Goal: Task Accomplishment & Management: Use online tool/utility

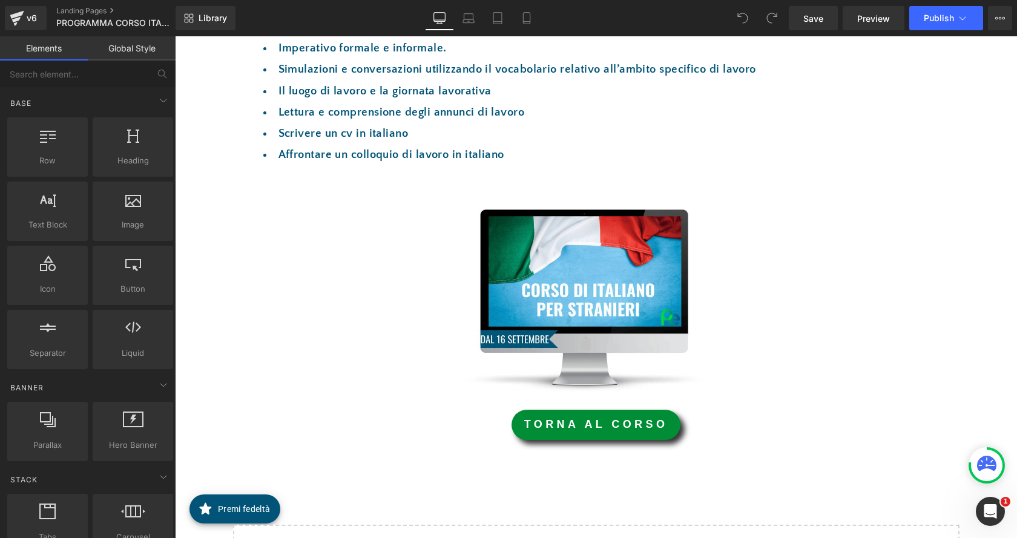
scroll to position [723, 0]
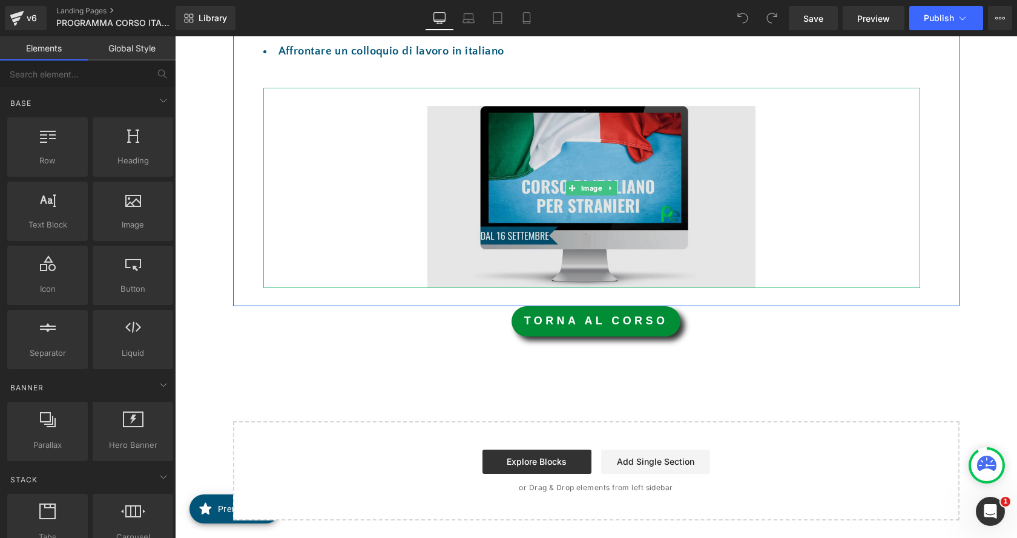
click at [567, 159] on img at bounding box center [591, 188] width 329 height 200
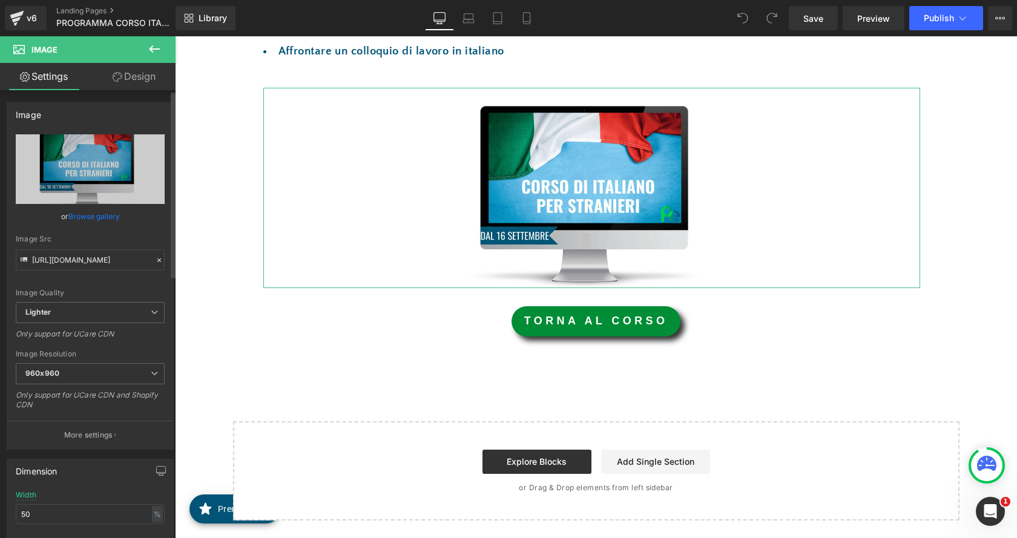
click at [104, 217] on link "Browse gallery" at bounding box center [93, 216] width 51 height 21
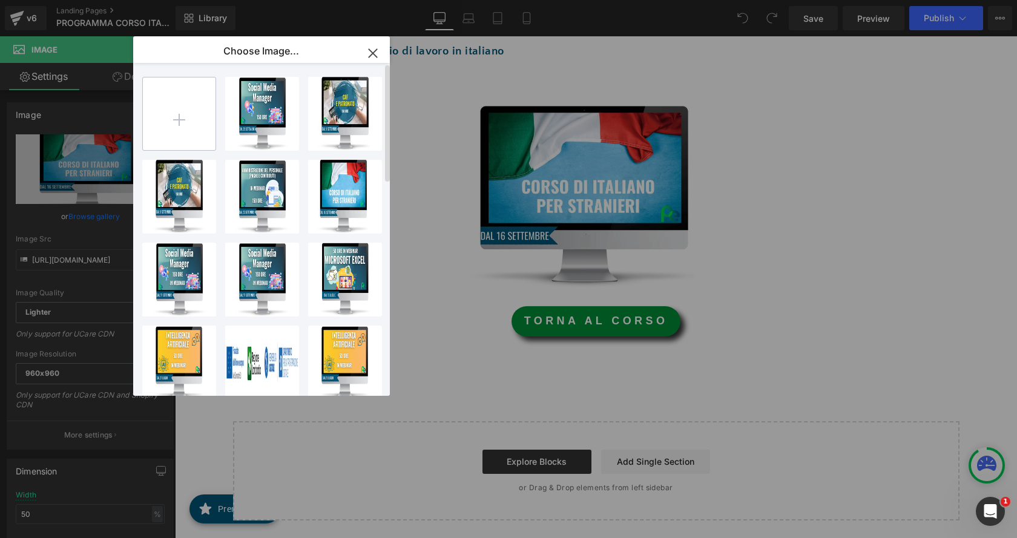
click at [191, 127] on input "file" at bounding box center [179, 113] width 73 height 73
type input "C:\fakepath\ita sta.png"
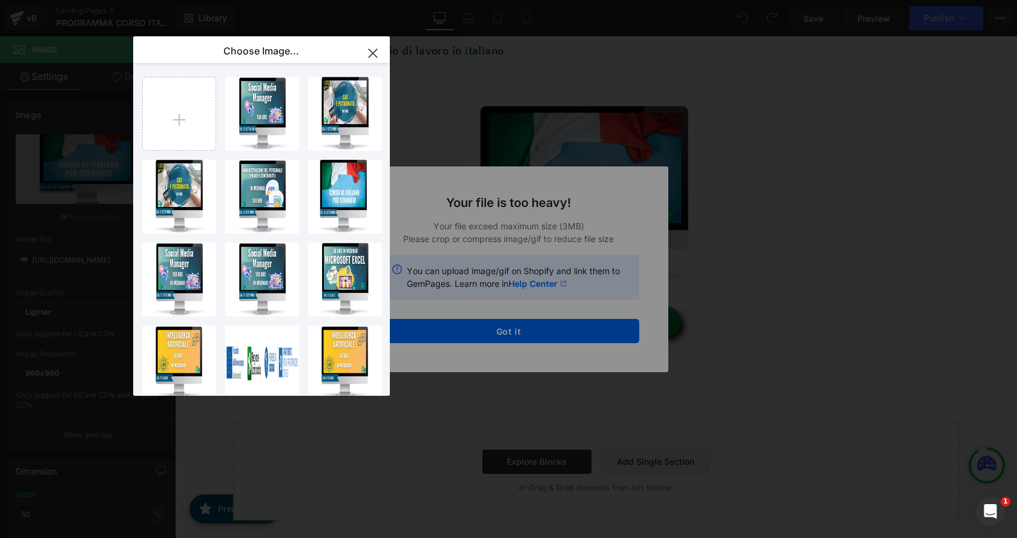
click at [530, 0] on div "Text Color Highlight Color #333333 Choose Image... Back to Library Insert imm s…" at bounding box center [508, 0] width 1017 height 0
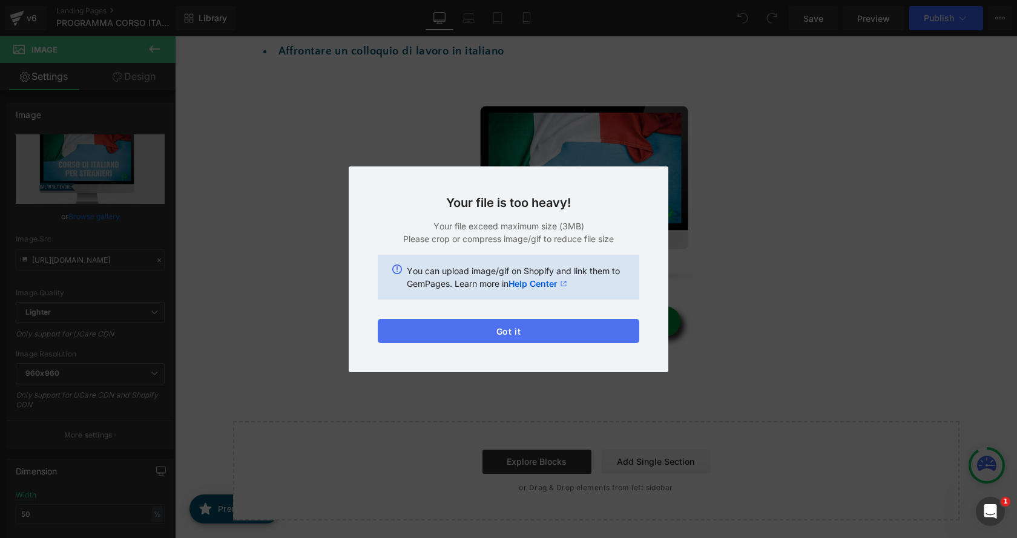
click at [520, 335] on button "Got it" at bounding box center [509, 331] width 262 height 24
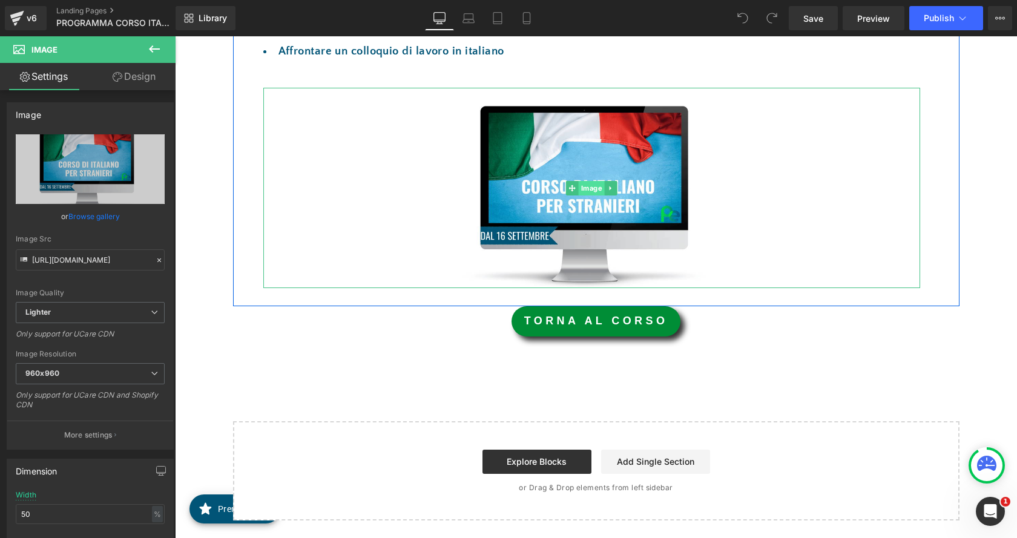
click at [596, 186] on span "Image" at bounding box center [592, 188] width 26 height 15
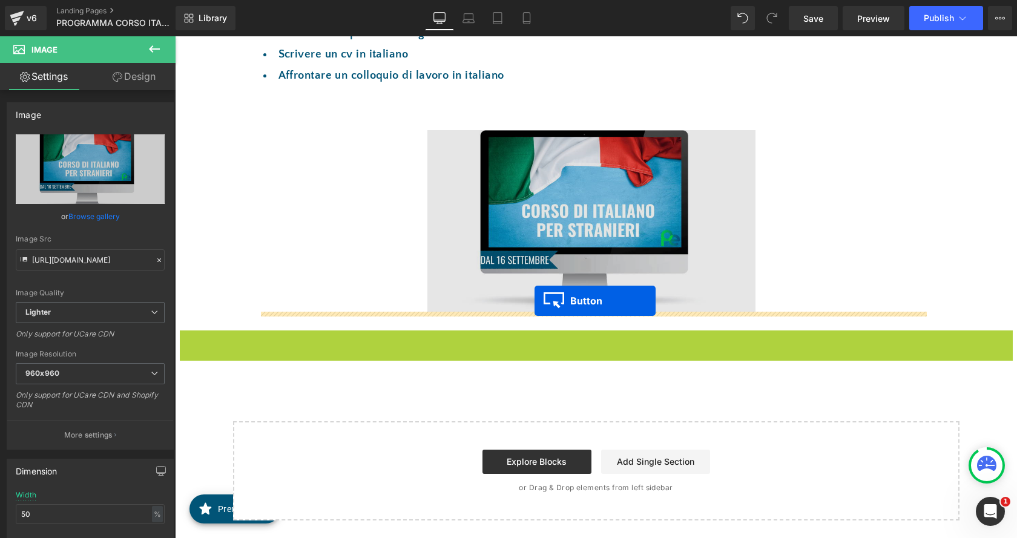
drag, startPoint x: 567, startPoint y: 316, endPoint x: 533, endPoint y: 301, distance: 37.1
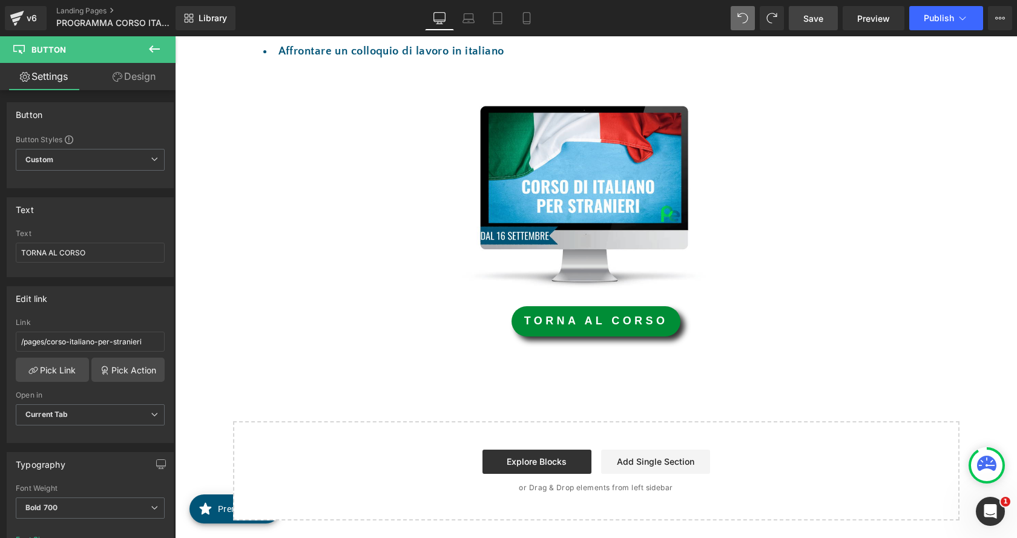
click at [823, 13] on span "Save" at bounding box center [813, 18] width 20 height 13
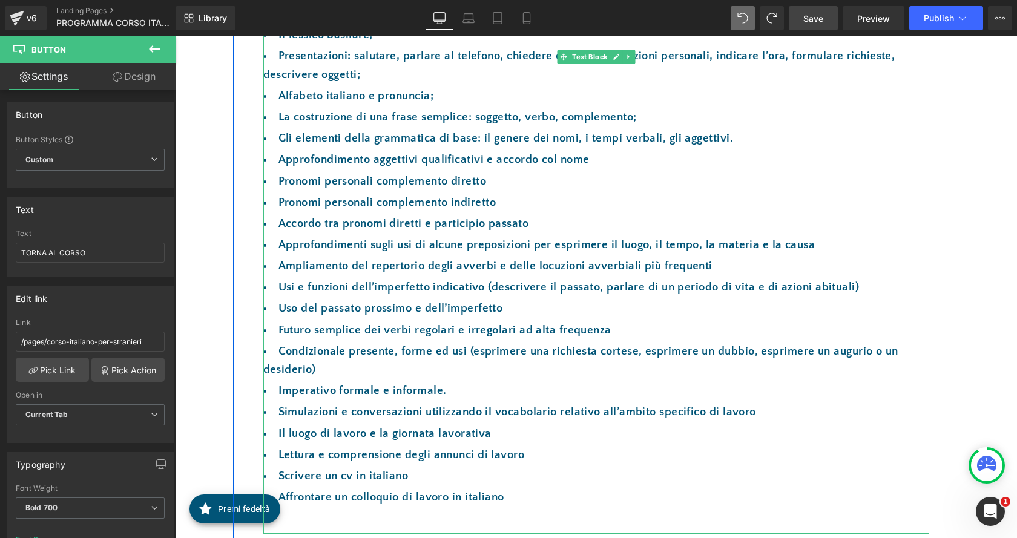
scroll to position [299, 0]
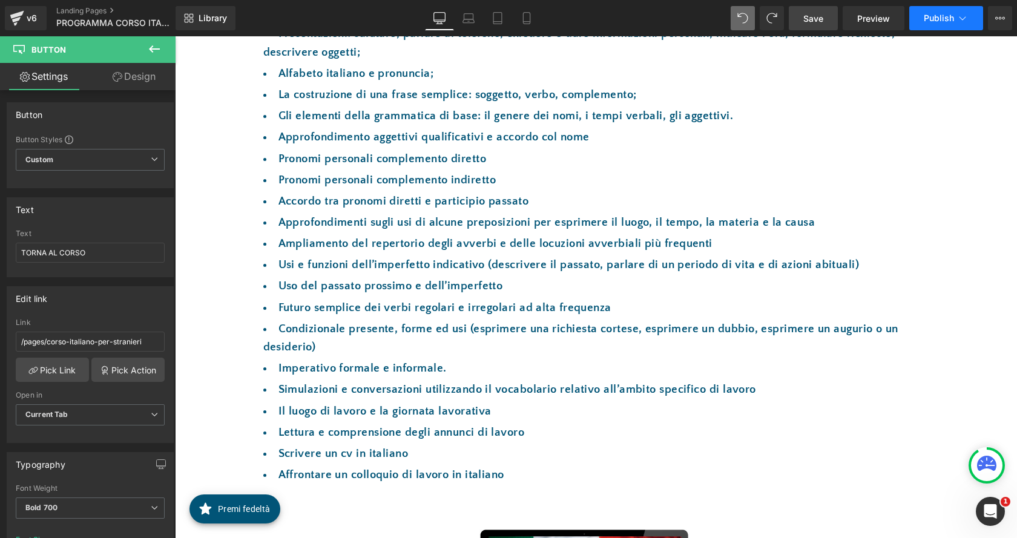
click at [938, 22] on span "Publish" at bounding box center [939, 18] width 30 height 10
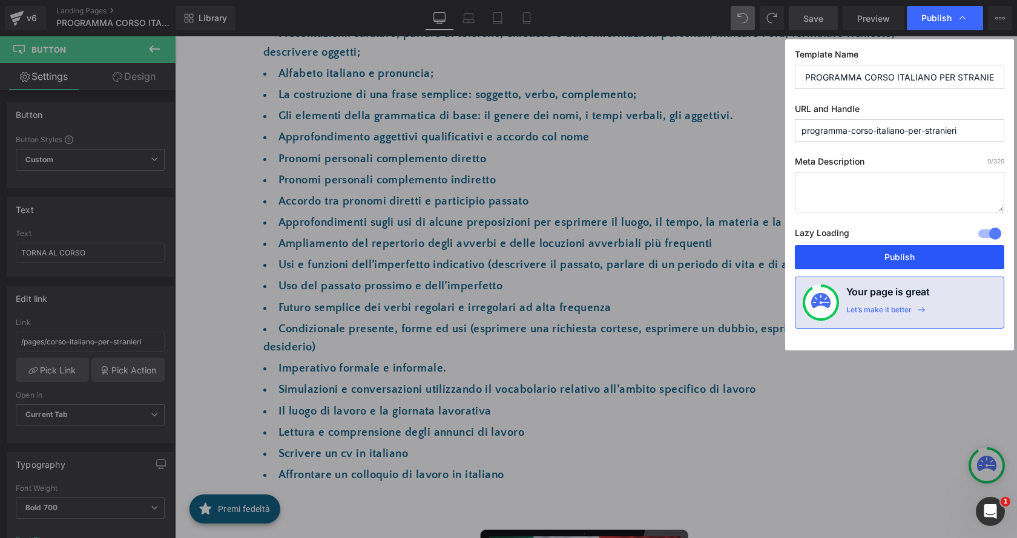
click at [899, 258] on button "Publish" at bounding box center [899, 257] width 209 height 24
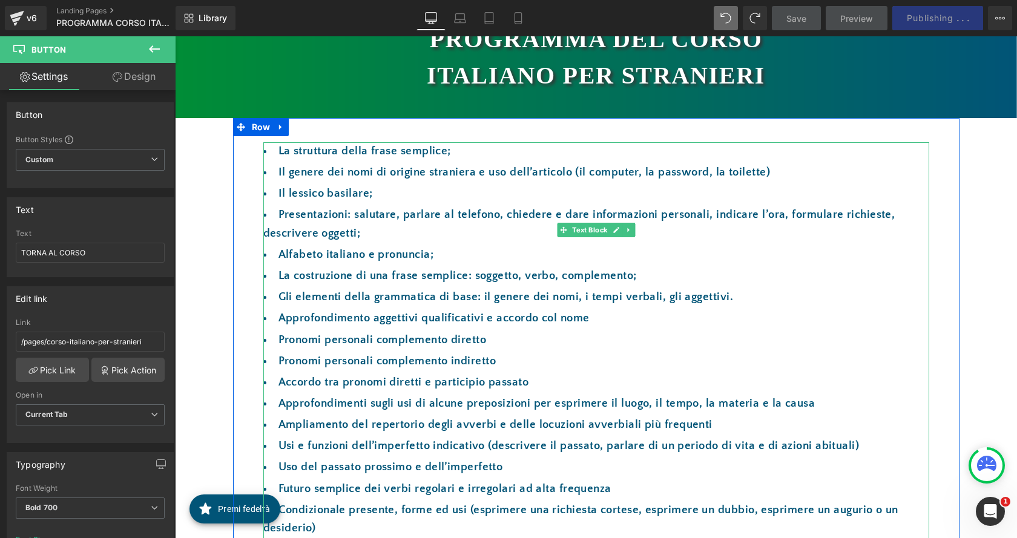
scroll to position [117, 0]
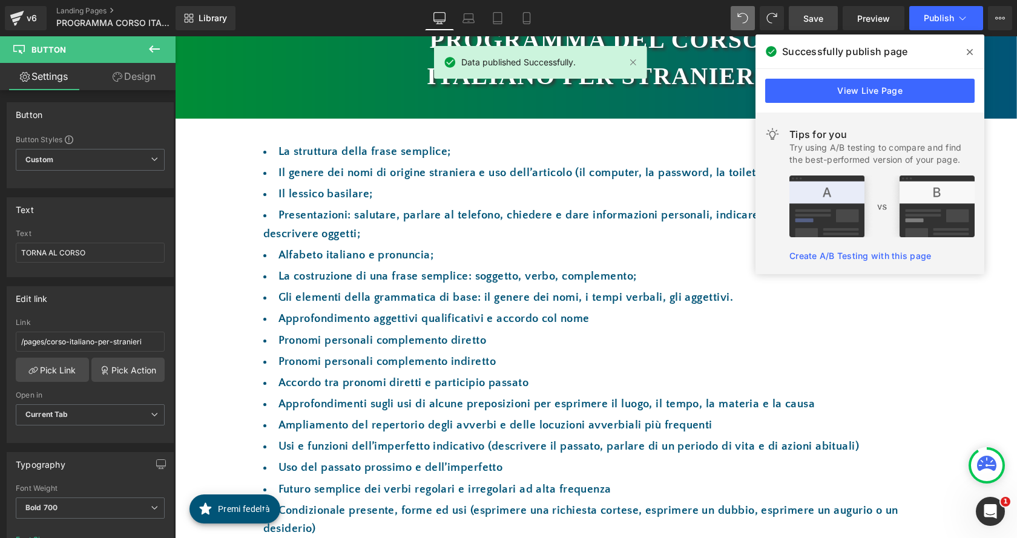
click at [969, 50] on icon at bounding box center [970, 52] width 6 height 10
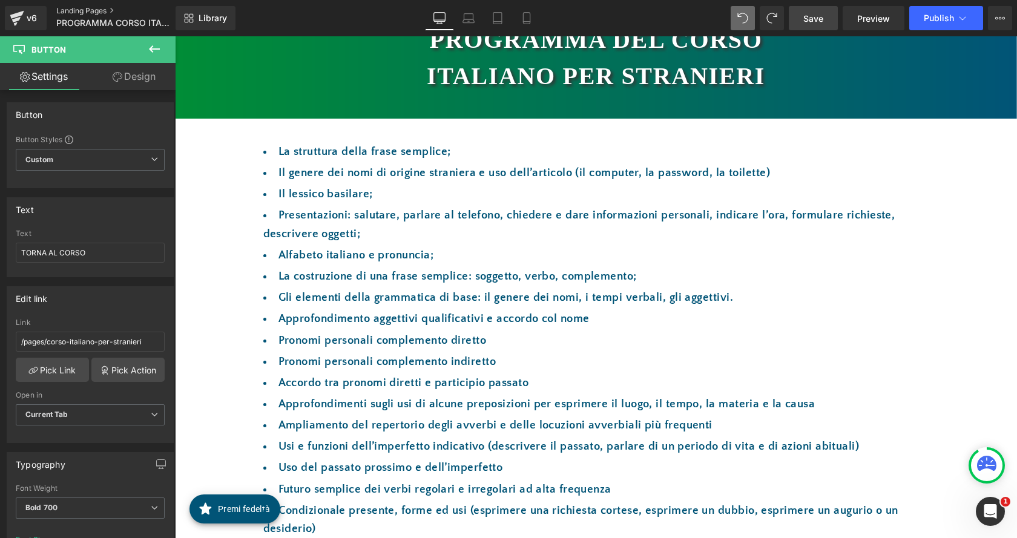
click at [79, 6] on link "Landing Pages" at bounding box center [125, 11] width 139 height 10
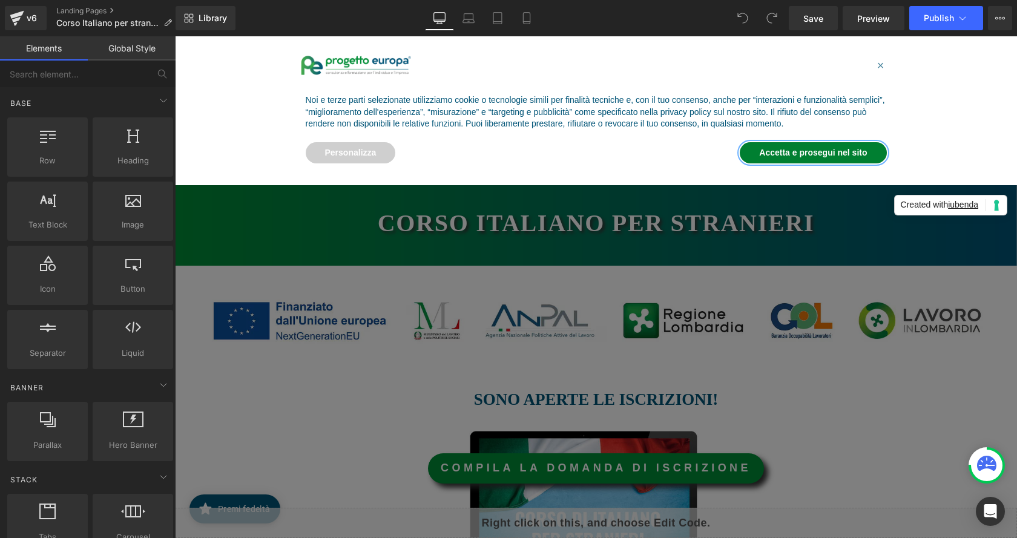
click at [861, 153] on button "Accetta e prosegui nel sito" at bounding box center [813, 153] width 147 height 22
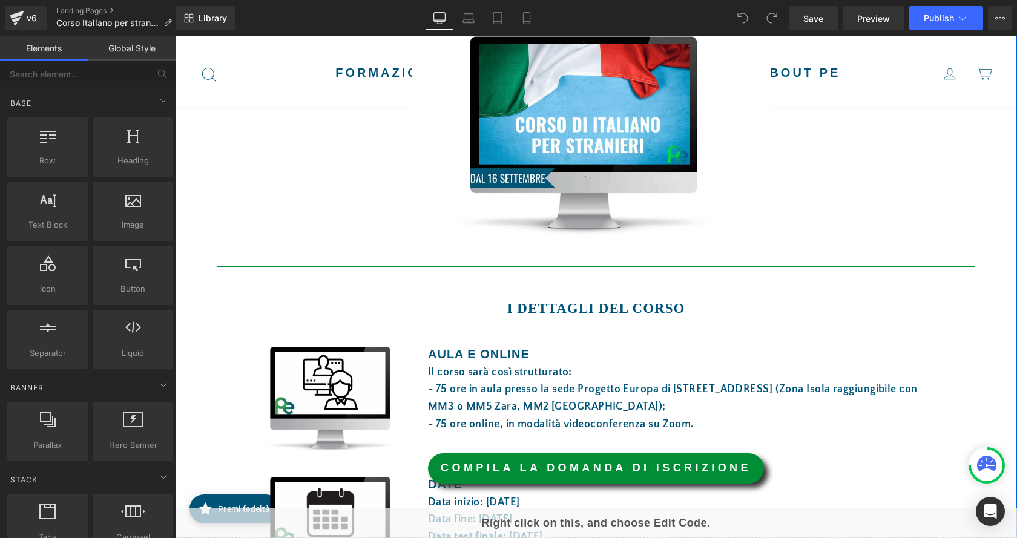
scroll to position [242, 0]
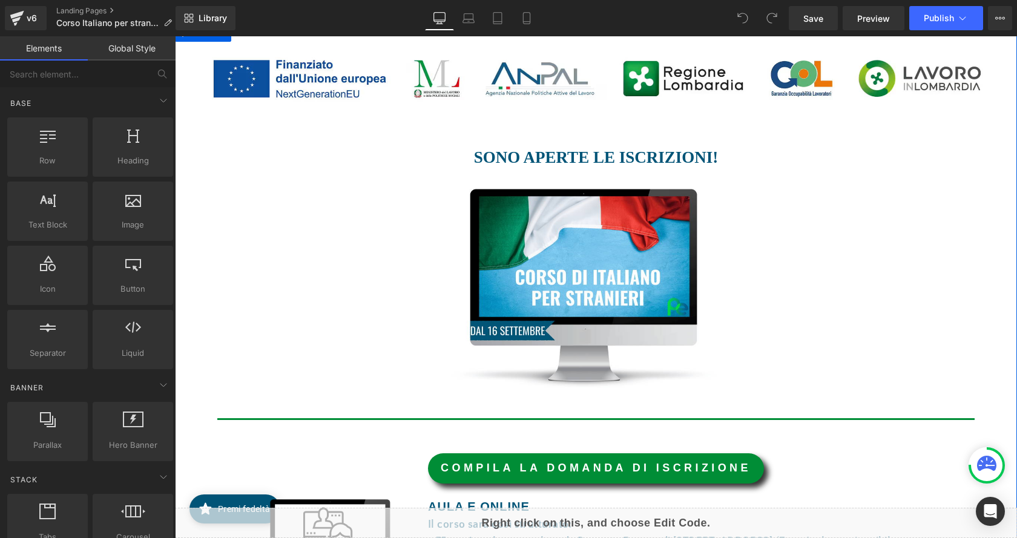
click at [610, 291] on div "Image" at bounding box center [591, 288] width 717 height 199
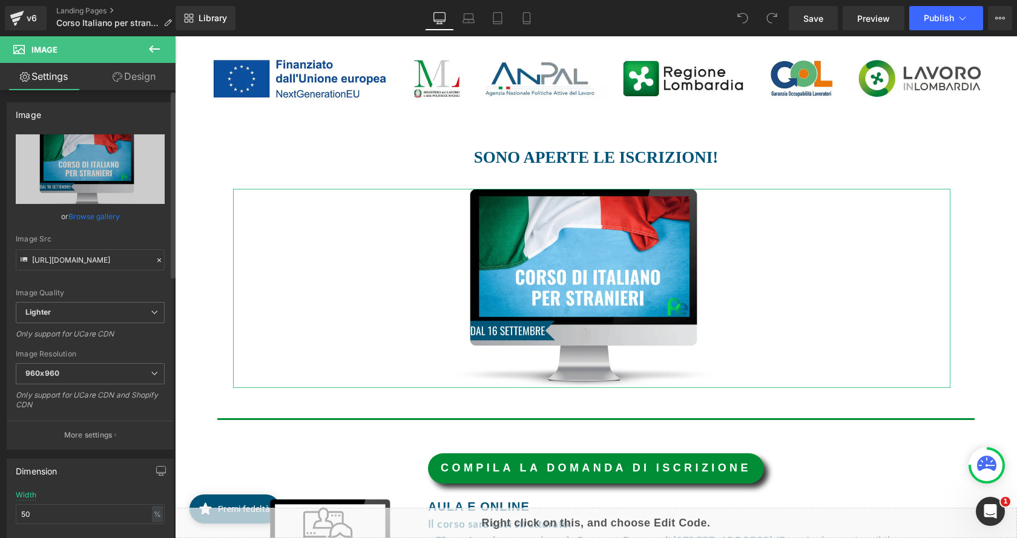
scroll to position [0, 0]
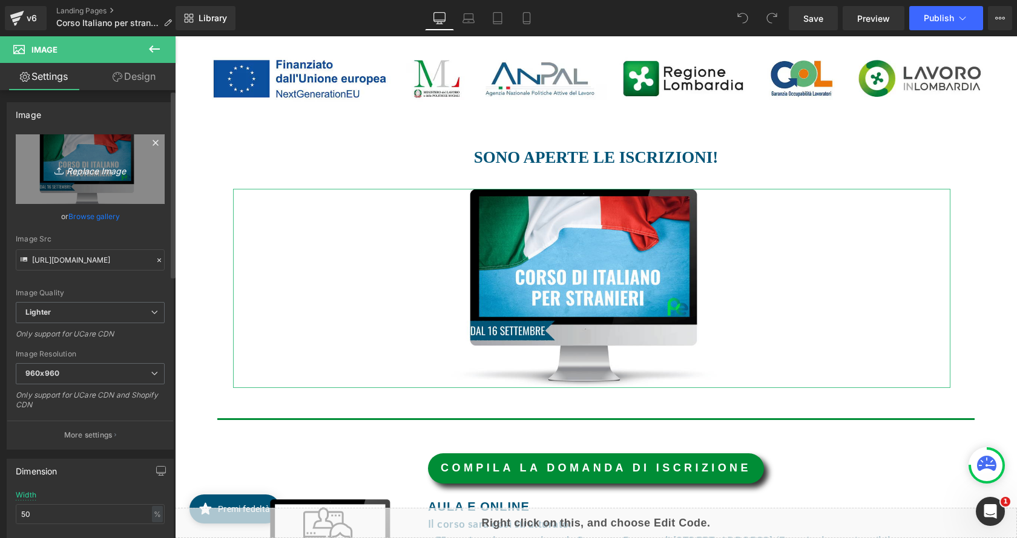
click at [98, 179] on link "Replace Image" at bounding box center [90, 169] width 149 height 70
type input "C:\fakepath\ita sta.png"
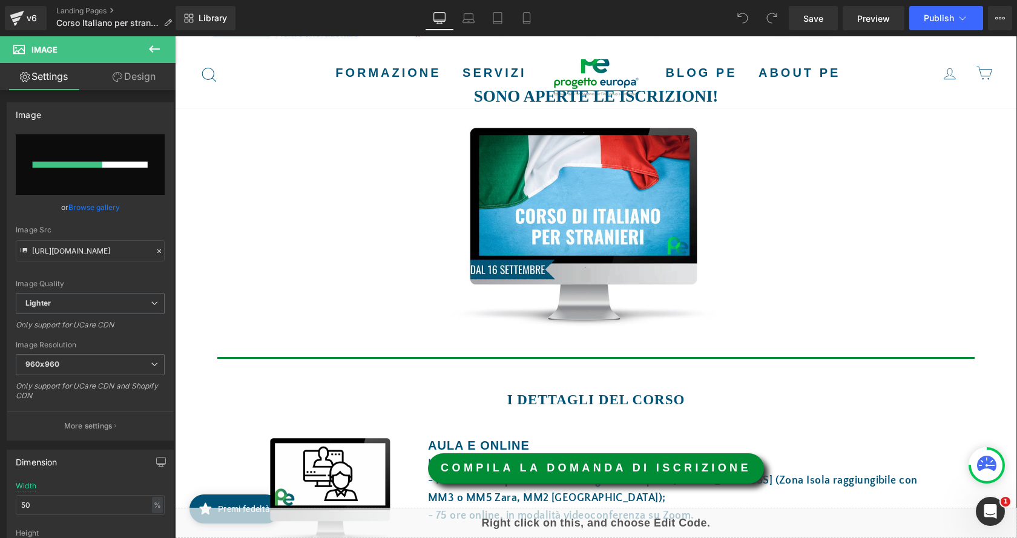
scroll to position [424, 0]
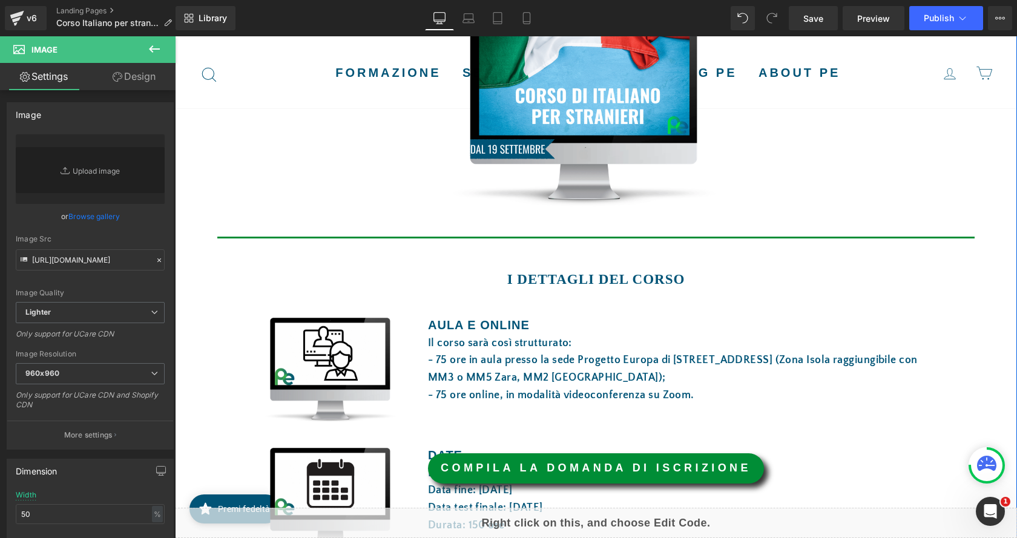
type input "https://ucarecdn.com/75335964-8eec-42fb-82aa-d8459d1e1e91/-/format/auto/-/previ…"
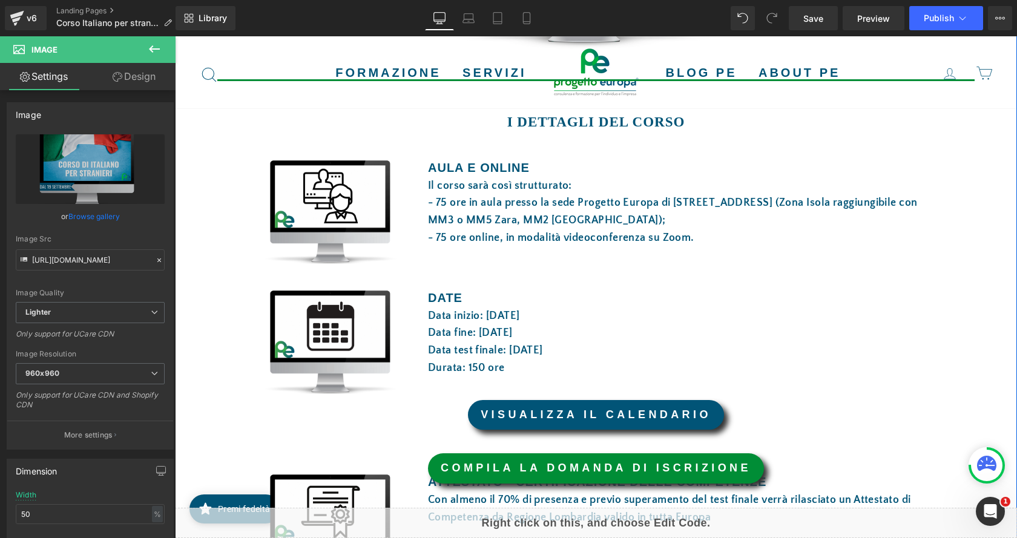
scroll to position [666, 0]
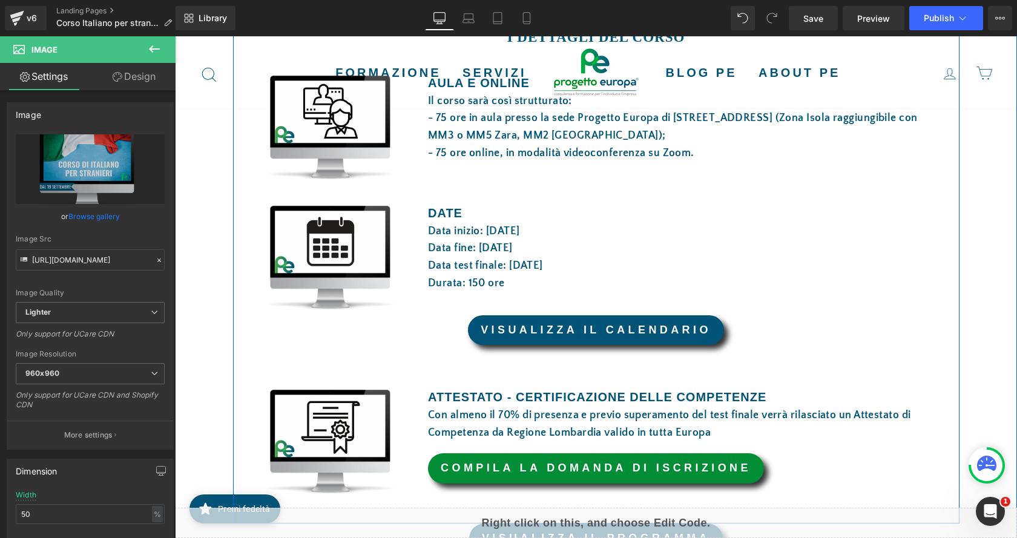
click at [699, 332] on link "VISUALIZZA IL CALENDARIO" at bounding box center [596, 330] width 256 height 30
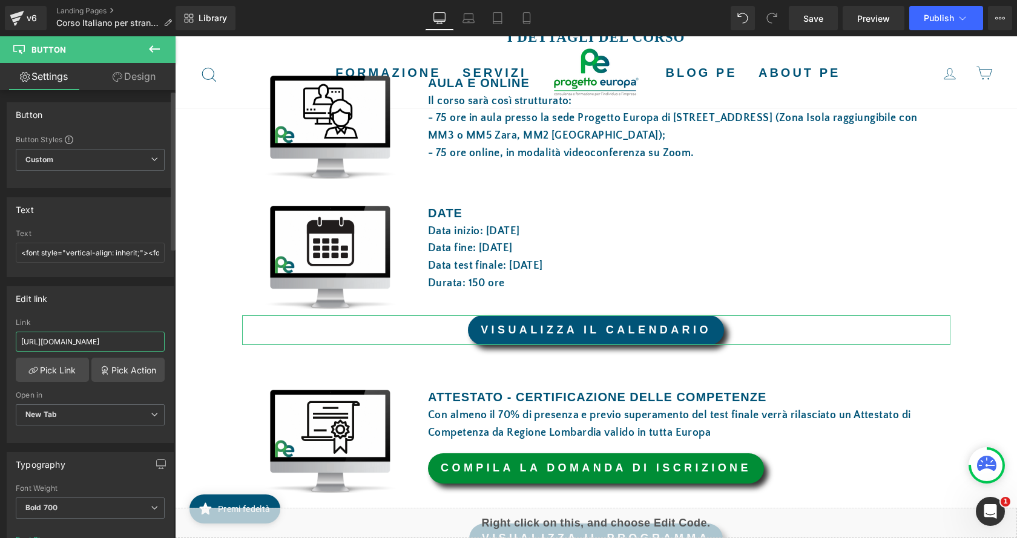
click at [113, 340] on input "https://drive.google.com/file/d/1bKj8ompn8tLe5_xqqBQkZDDxeJHc5W-E/view?usp=shar…" at bounding box center [90, 342] width 149 height 20
click at [99, 346] on input "https://drive.google.com/file/d/1bKj8ompn8tLe5_xqqBQkZDDxeJHc5W-E/view?usp=shar…" at bounding box center [90, 342] width 149 height 20
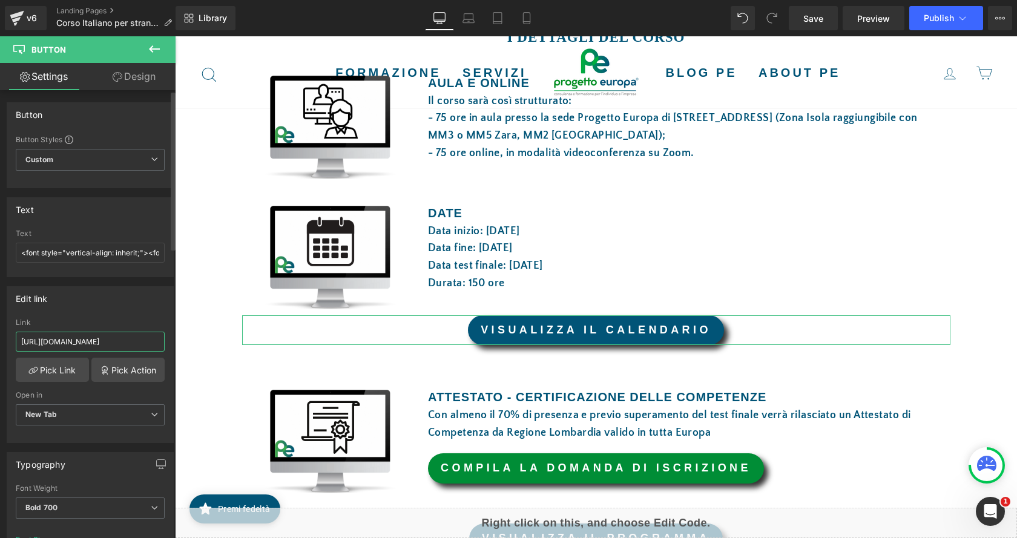
click at [99, 346] on input "https://drive.google.com/file/d/1bKj8ompn8tLe5_xqqBQkZDDxeJHc5W-E/view?usp=shar…" at bounding box center [90, 342] width 149 height 20
paste input "https://drive.google.com/file/d/1uJu70ki0pxTRMQHUk_7ELT5-1yT59w6u/view?usp=shar…"
type input "https://drive.google.com/file/d/1uJu70ki0pxTRMQHUk_7ELT5-1yT59w6u/view?usp=shar…"
click at [206, 366] on div "Image SONO APERTE LE ISCRIZIONI! Text Block Image Row Separator I DETTAGLI DEL …" at bounding box center [596, 241] width 842 height 1247
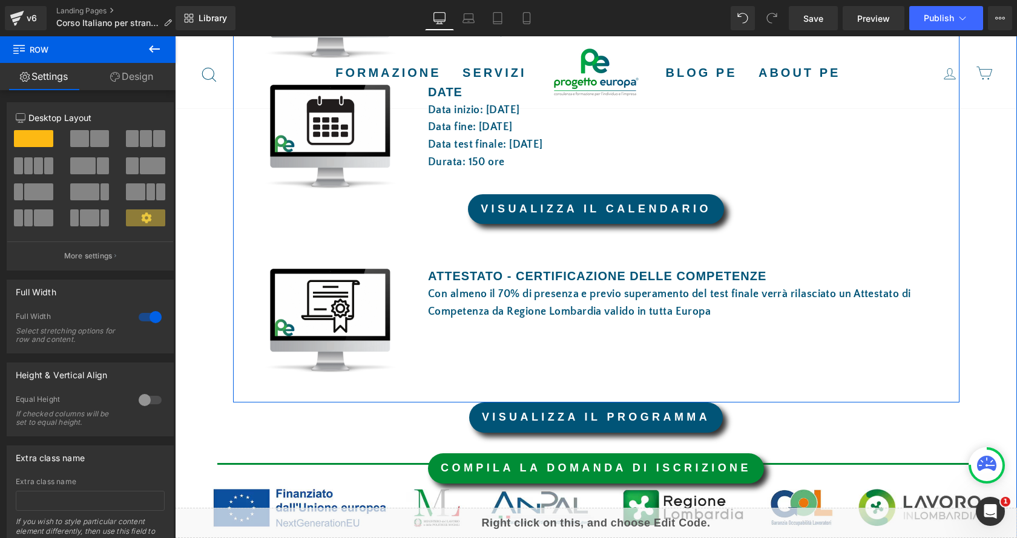
scroll to position [666, 0]
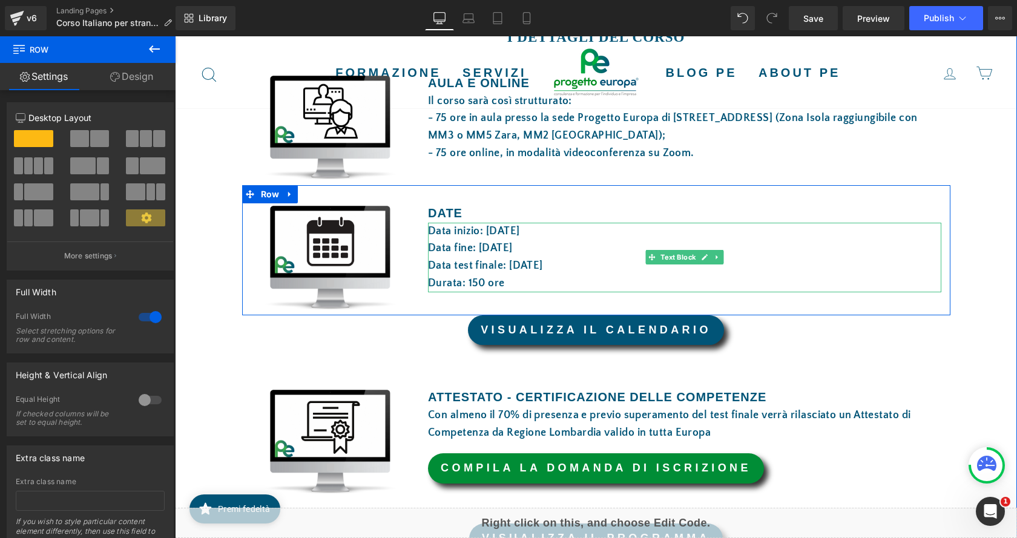
click at [482, 247] on font "Data fine: 10 ottobre 2025" at bounding box center [470, 248] width 85 height 12
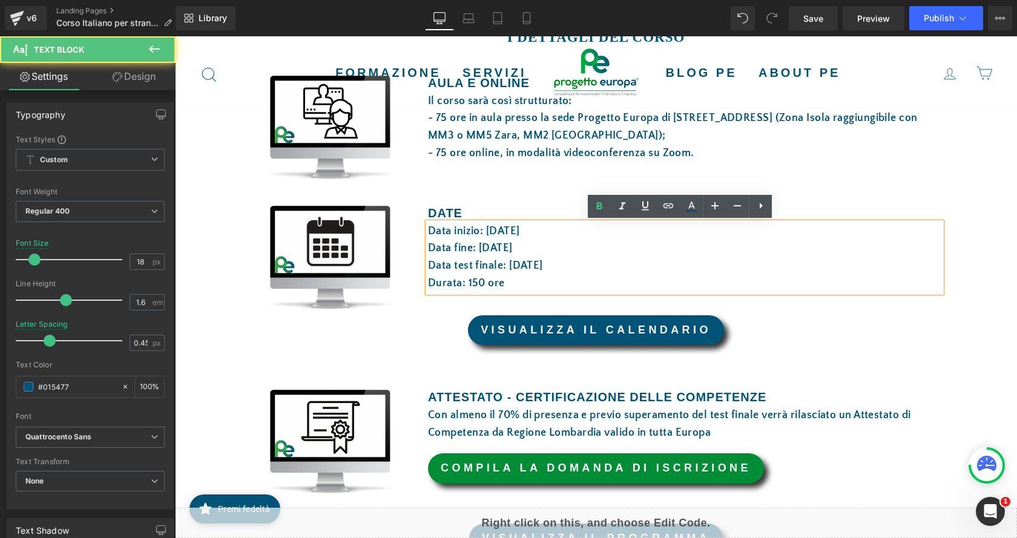
click at [483, 249] on font "Data fine: 10 ottobre 2025" at bounding box center [470, 248] width 85 height 12
click at [513, 263] on font "Data test finale: 13 ottobre 2025" at bounding box center [485, 266] width 115 height 12
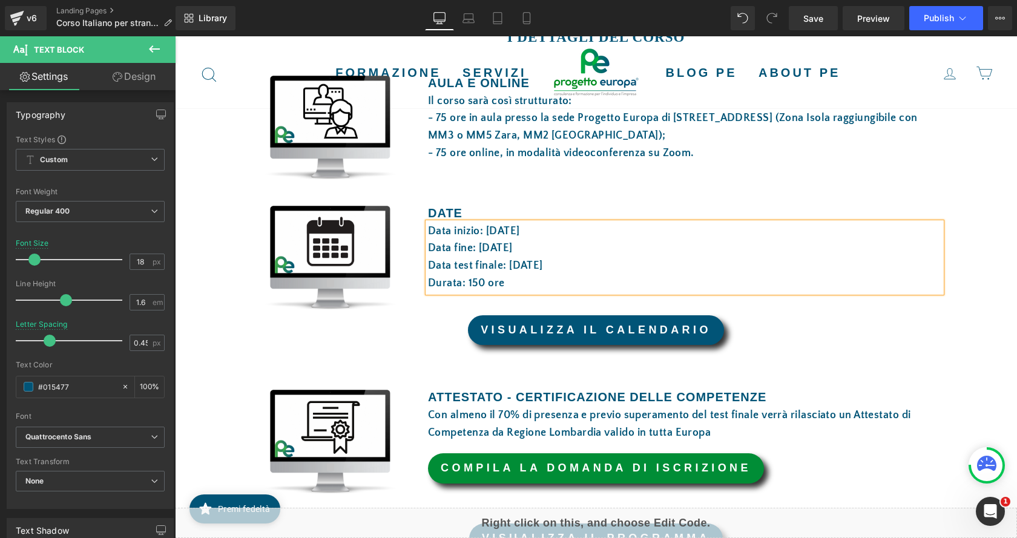
click at [492, 232] on font "Data inizio: 16 settembre 2025" at bounding box center [474, 231] width 92 height 12
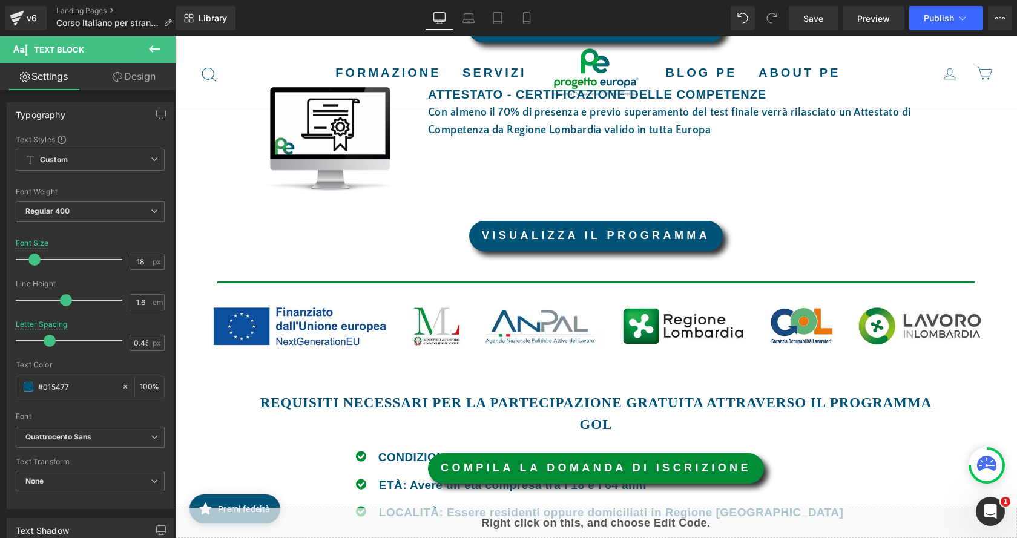
scroll to position [1150, 0]
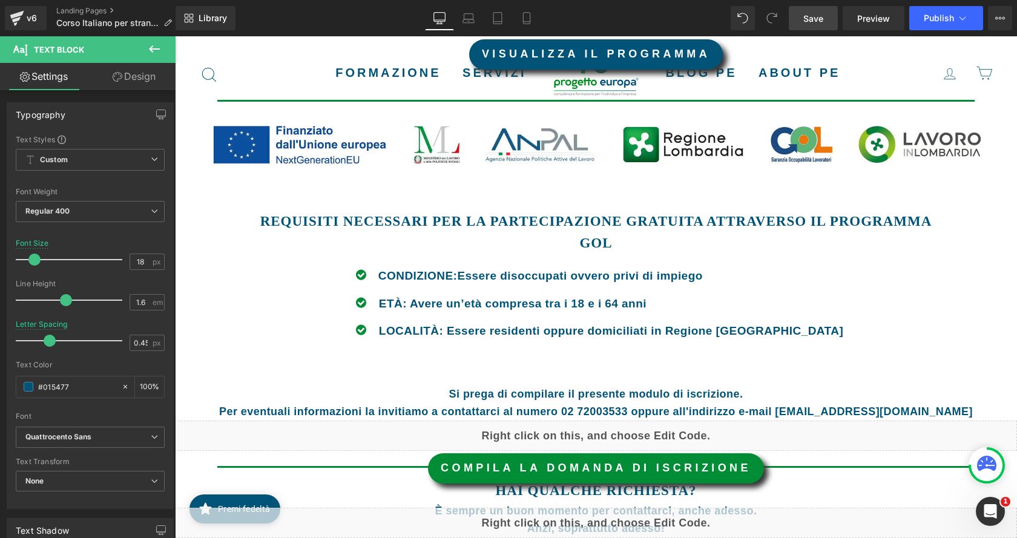
drag, startPoint x: 813, startPoint y: 12, endPoint x: 533, endPoint y: 156, distance: 314.7
click at [813, 12] on span "Save" at bounding box center [813, 18] width 20 height 13
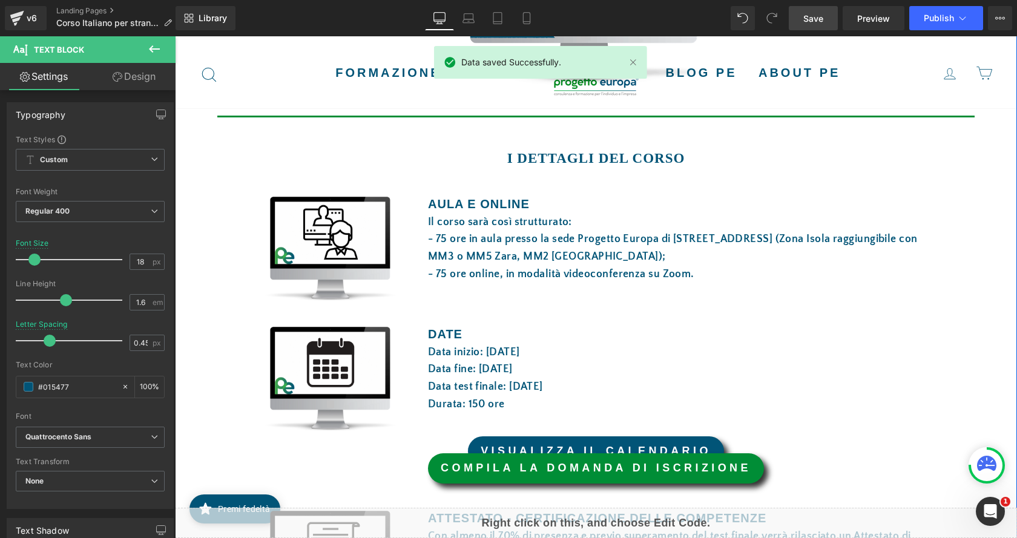
scroll to position [242, 0]
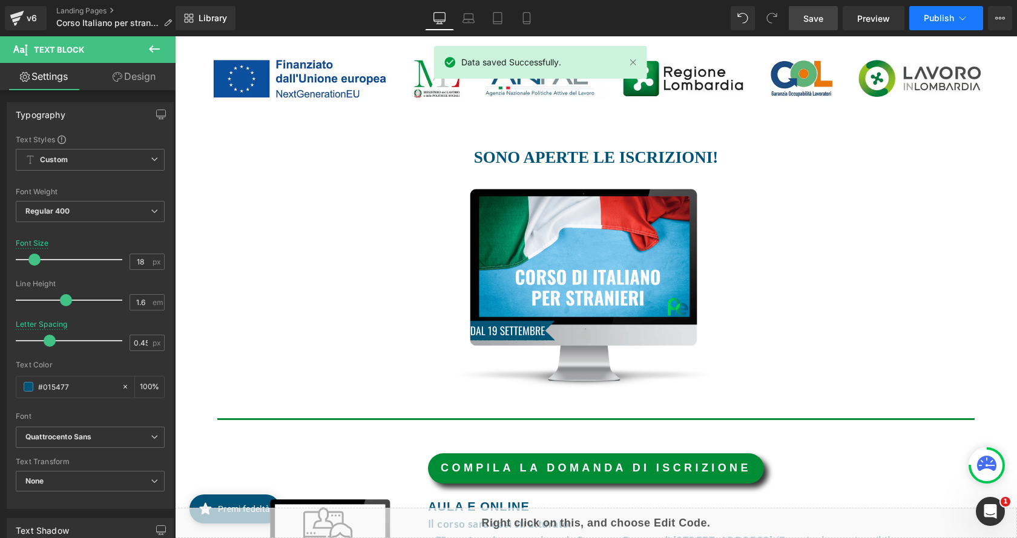
click at [966, 19] on icon at bounding box center [963, 18] width 12 height 12
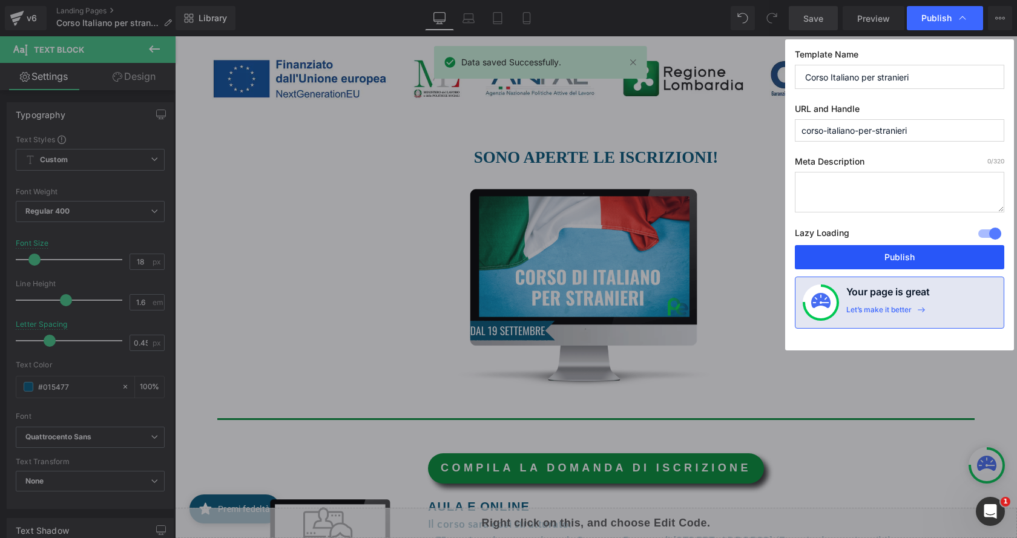
click at [906, 254] on button "Publish" at bounding box center [899, 257] width 209 height 24
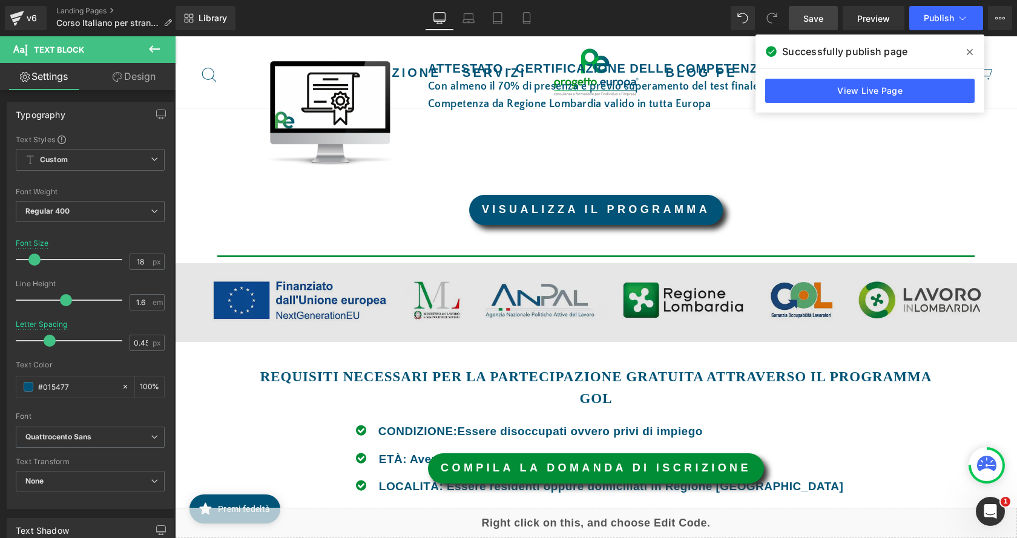
scroll to position [753, 0]
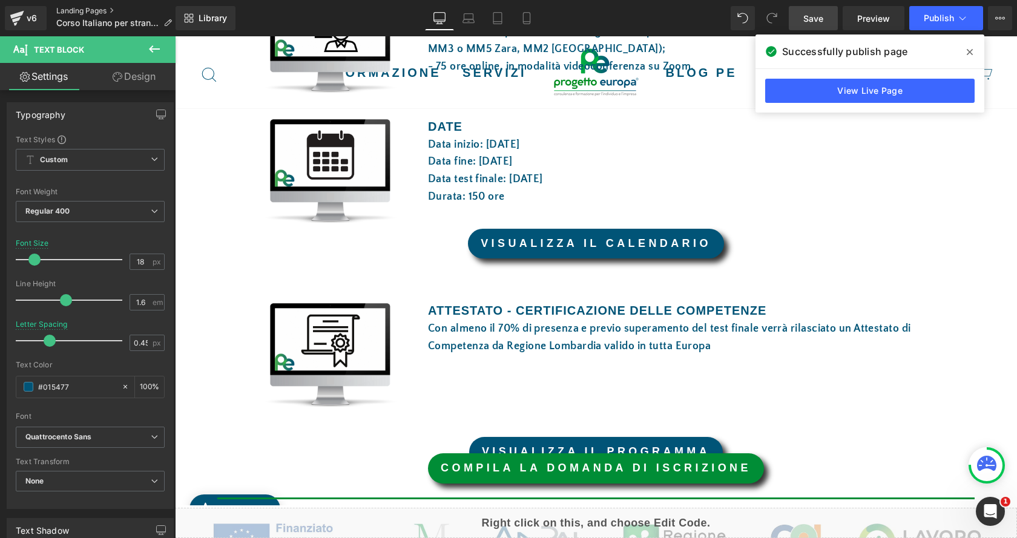
click at [97, 8] on link "Landing Pages" at bounding box center [118, 11] width 125 height 10
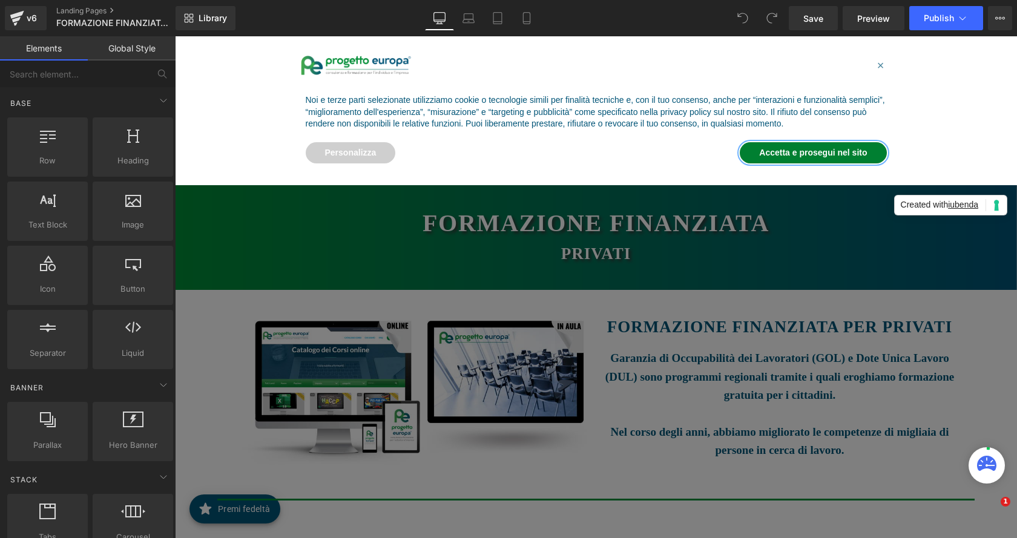
click at [813, 145] on button "Accetta e prosegui nel sito" at bounding box center [813, 153] width 147 height 22
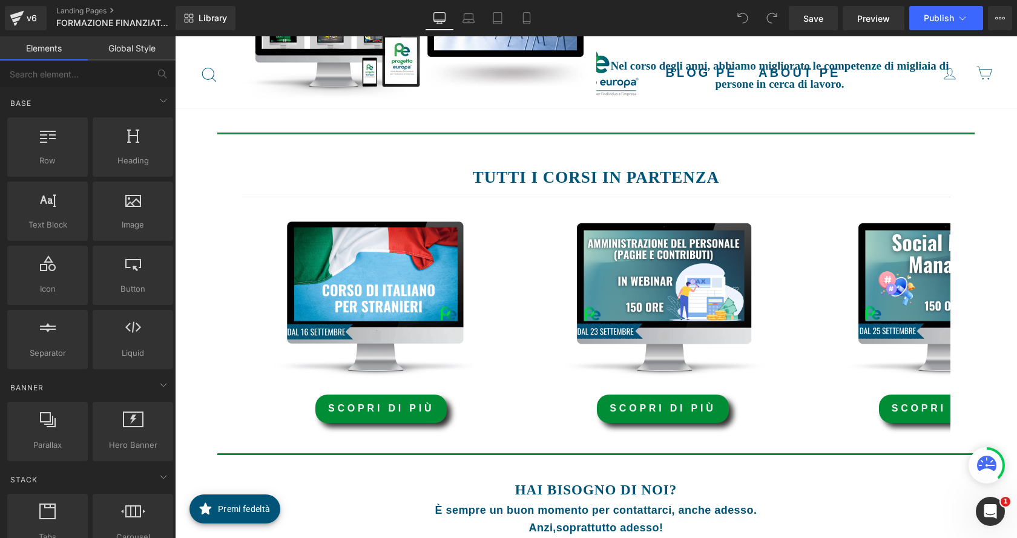
scroll to position [424, 0]
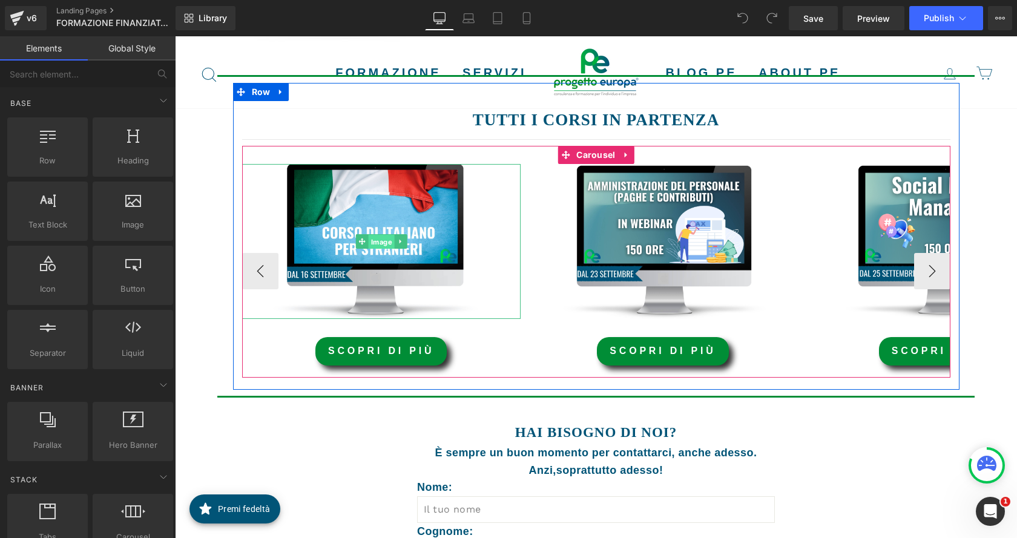
click at [368, 242] on span "Image" at bounding box center [381, 242] width 26 height 15
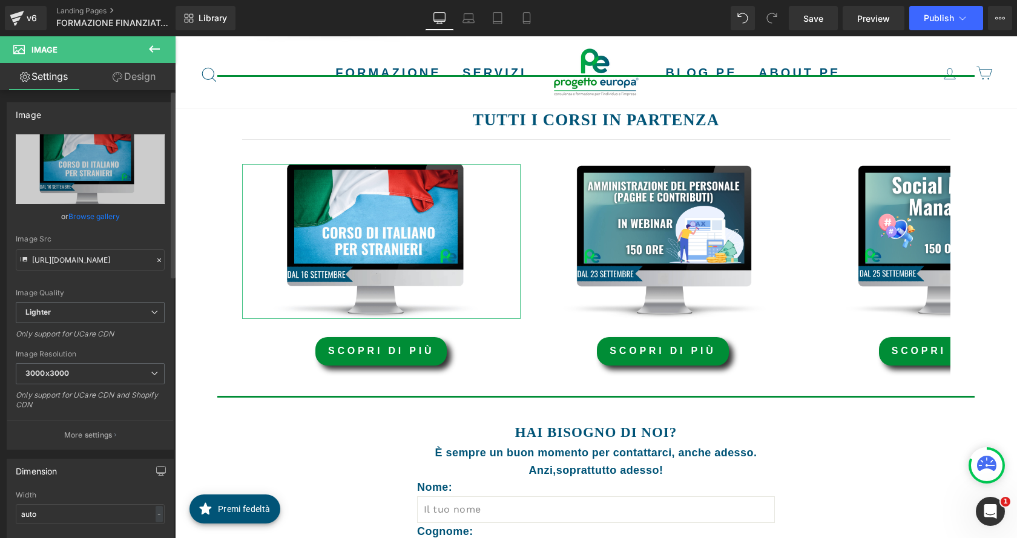
click at [102, 216] on link "Browse gallery" at bounding box center [93, 216] width 51 height 21
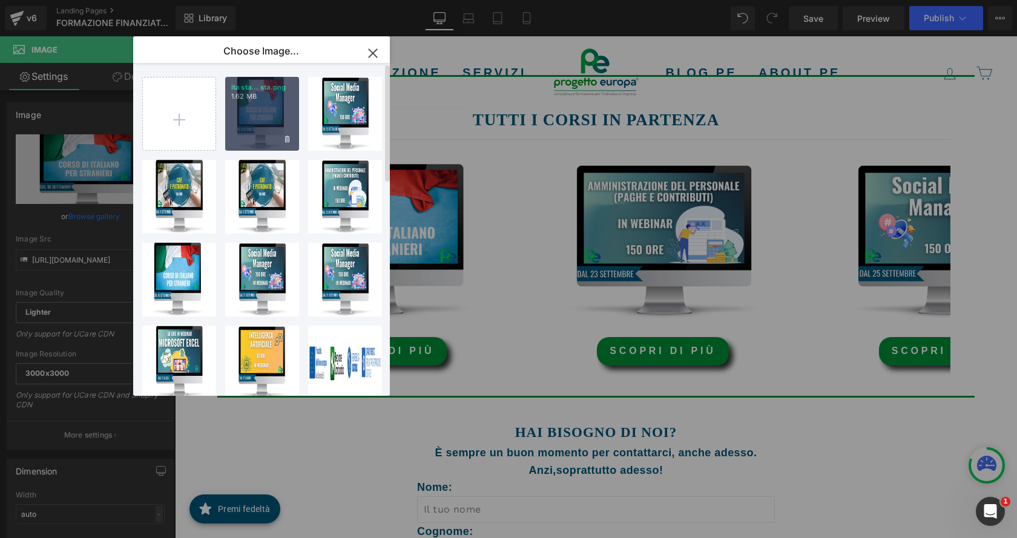
click at [265, 114] on div "ita sta... sta.png 1.62 MB" at bounding box center [262, 114] width 74 height 74
type input "[URL][DOMAIN_NAME]"
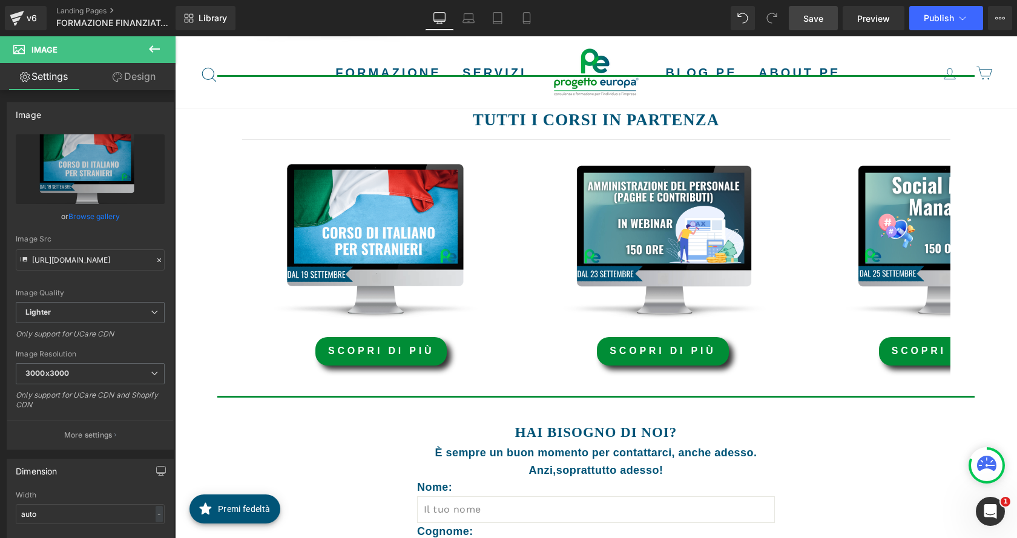
click at [820, 18] on span "Save" at bounding box center [813, 18] width 20 height 13
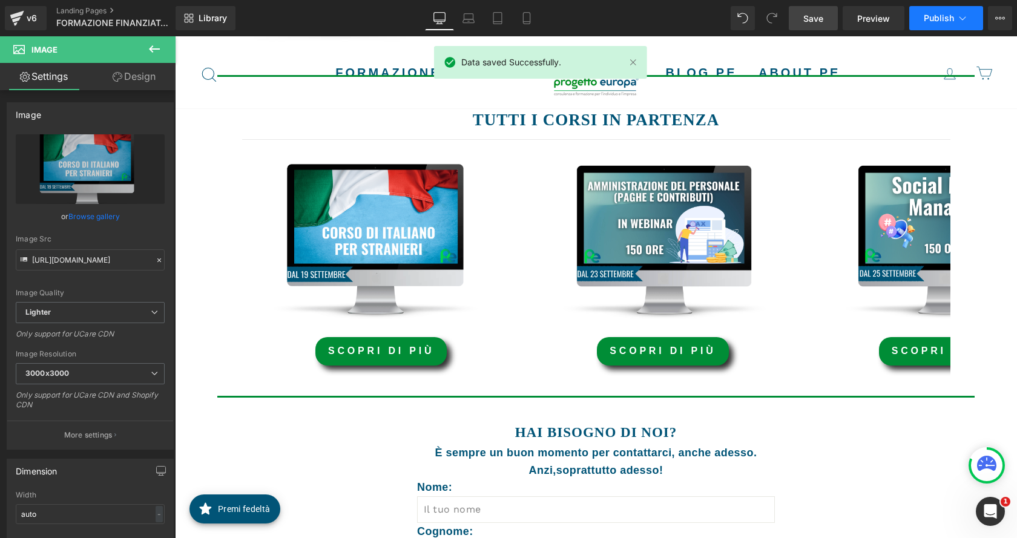
click at [975, 15] on button "Publish" at bounding box center [946, 18] width 74 height 24
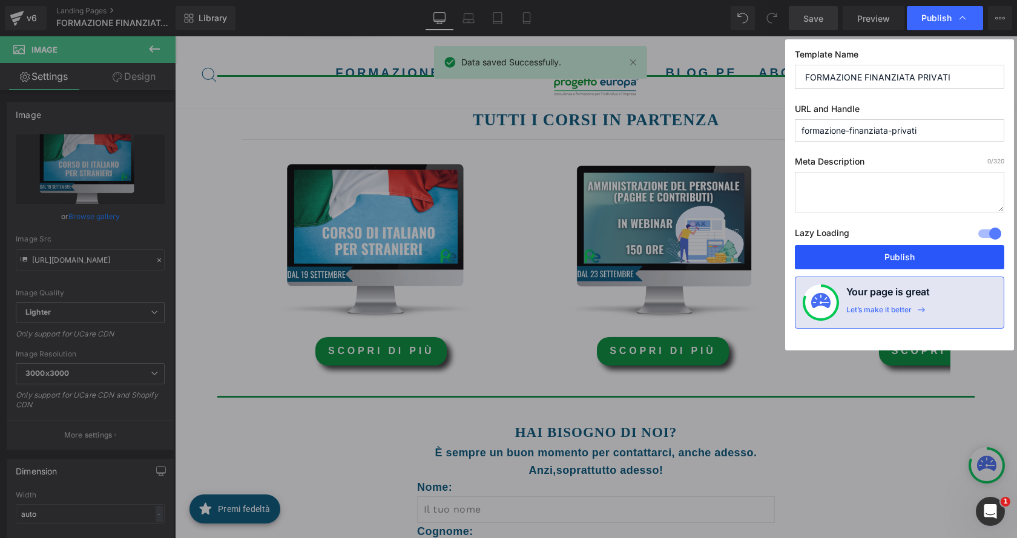
click at [934, 262] on button "Publish" at bounding box center [899, 257] width 209 height 24
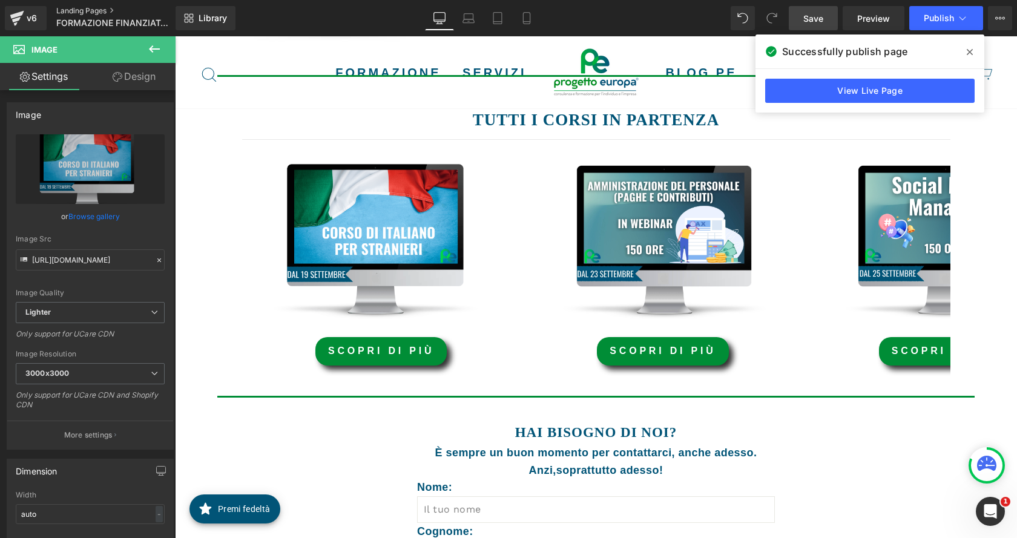
click at [67, 7] on link "Landing Pages" at bounding box center [125, 11] width 139 height 10
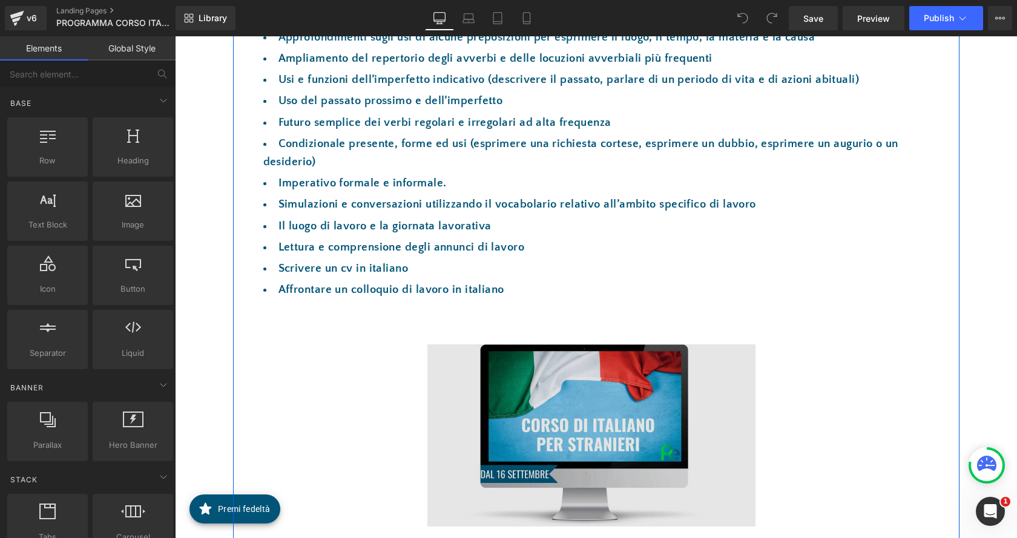
click at [601, 411] on img at bounding box center [591, 426] width 329 height 200
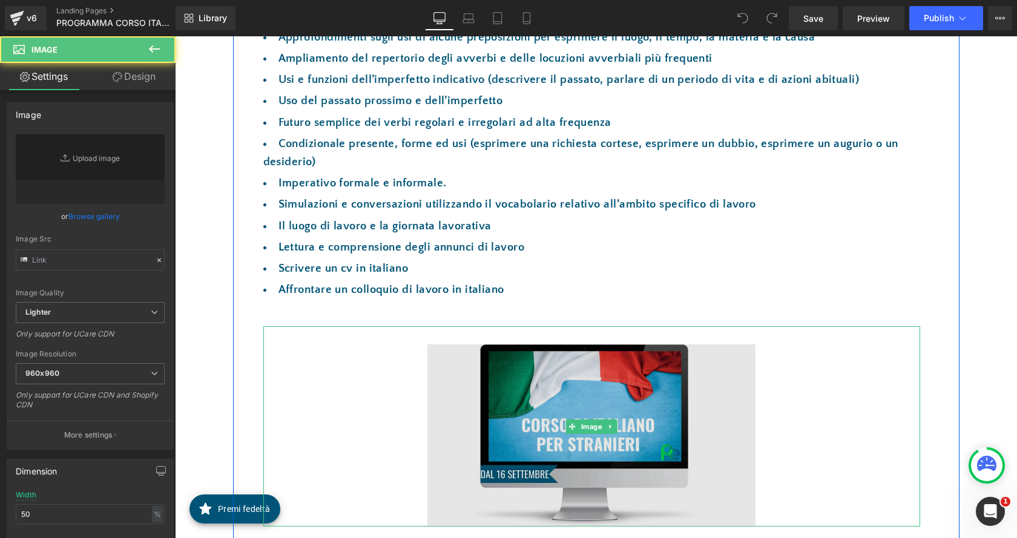
type input "[URL][DOMAIN_NAME]"
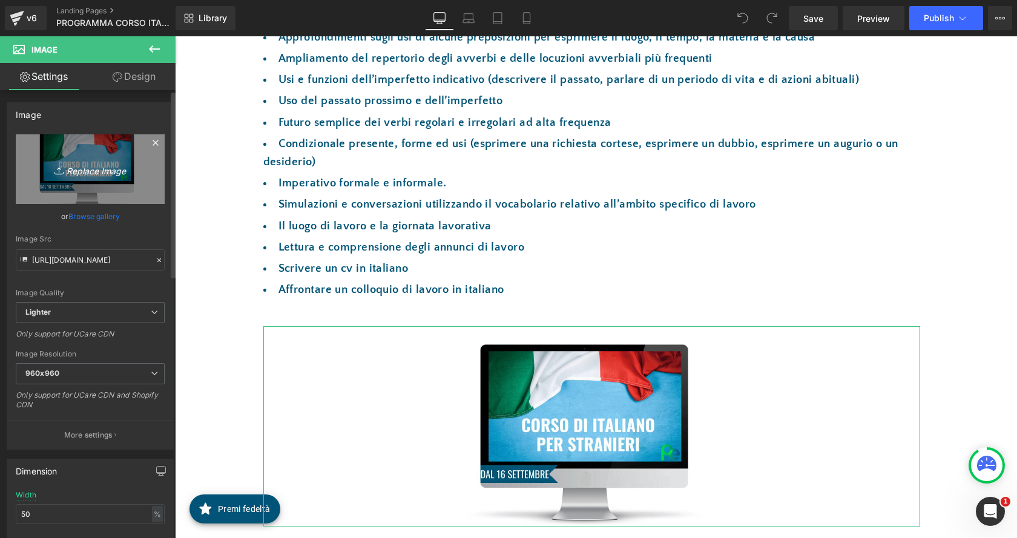
click at [87, 173] on icon "Replace Image" at bounding box center [90, 169] width 97 height 15
type input "C:\fakepath\ita sta.png"
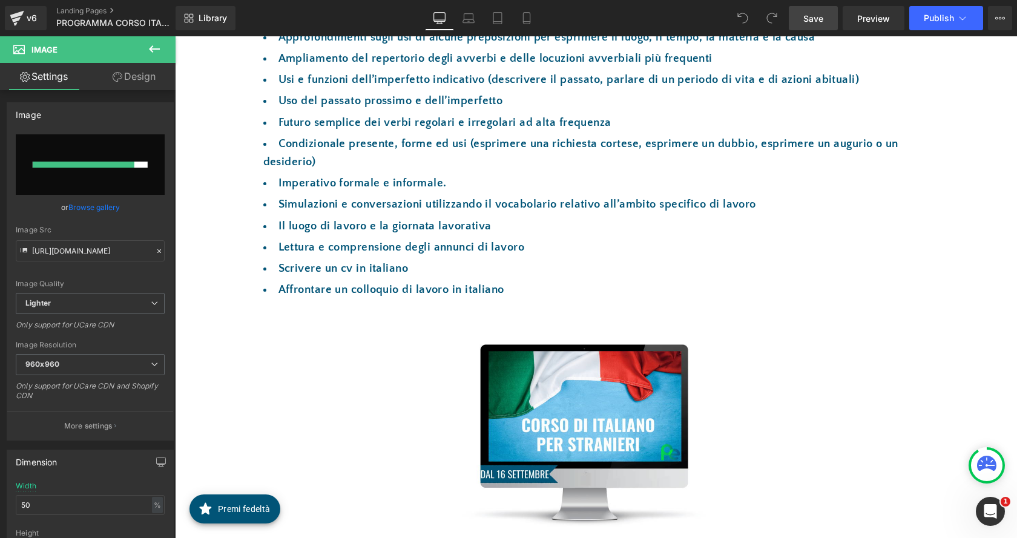
click at [805, 13] on span "Save" at bounding box center [813, 18] width 20 height 13
click at [81, 205] on link "Browse gallery" at bounding box center [93, 207] width 51 height 21
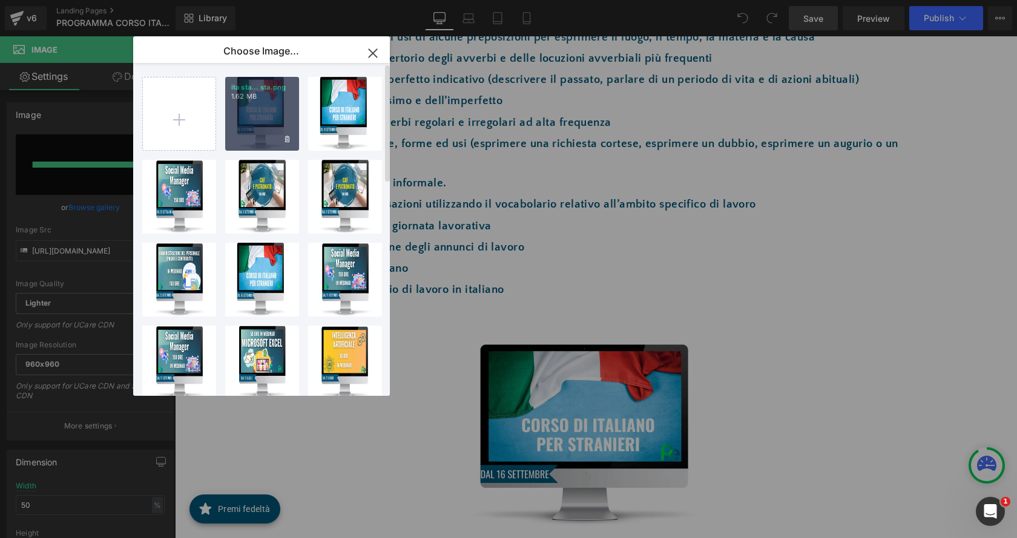
click at [262, 120] on div "ita sta... sta.png 1.62 MB" at bounding box center [262, 114] width 74 height 74
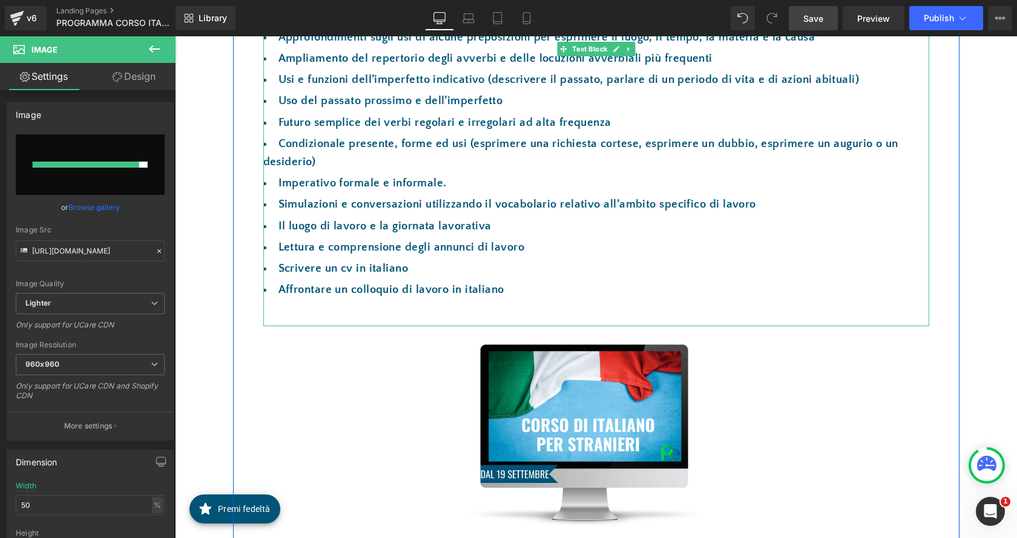
type input "https://ucarecdn.com/cf1a6d35-a02e-49a5-b603-b753acf183c3/-/format/auto/-/previ…"
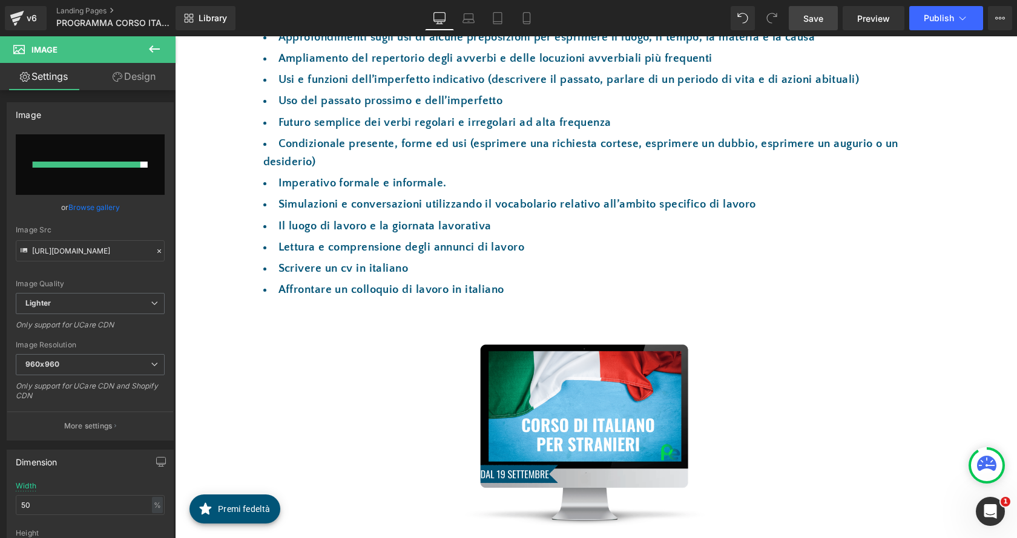
click at [800, 19] on link "Save" at bounding box center [813, 18] width 49 height 24
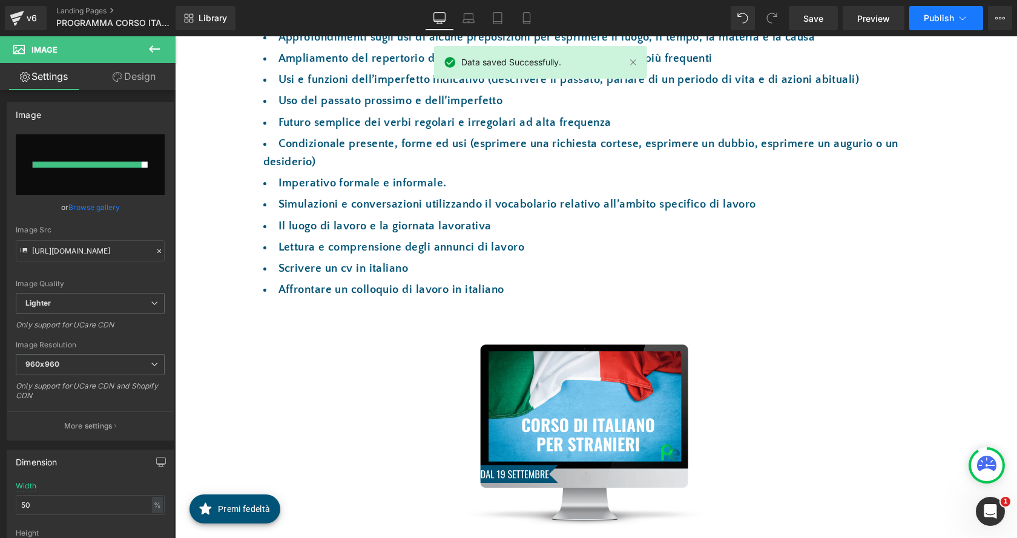
click at [961, 14] on icon at bounding box center [963, 18] width 12 height 12
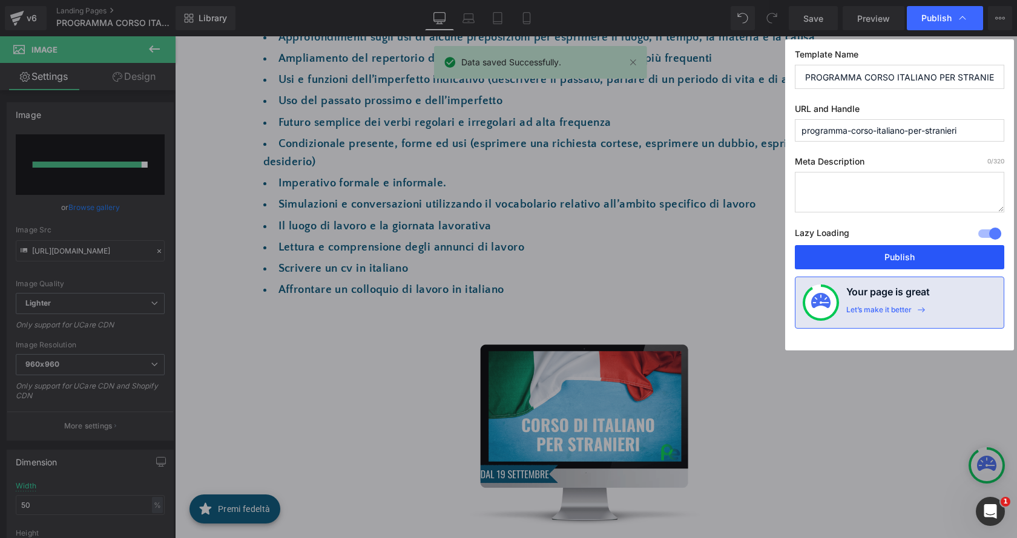
click at [902, 256] on button "Publish" at bounding box center [899, 257] width 209 height 24
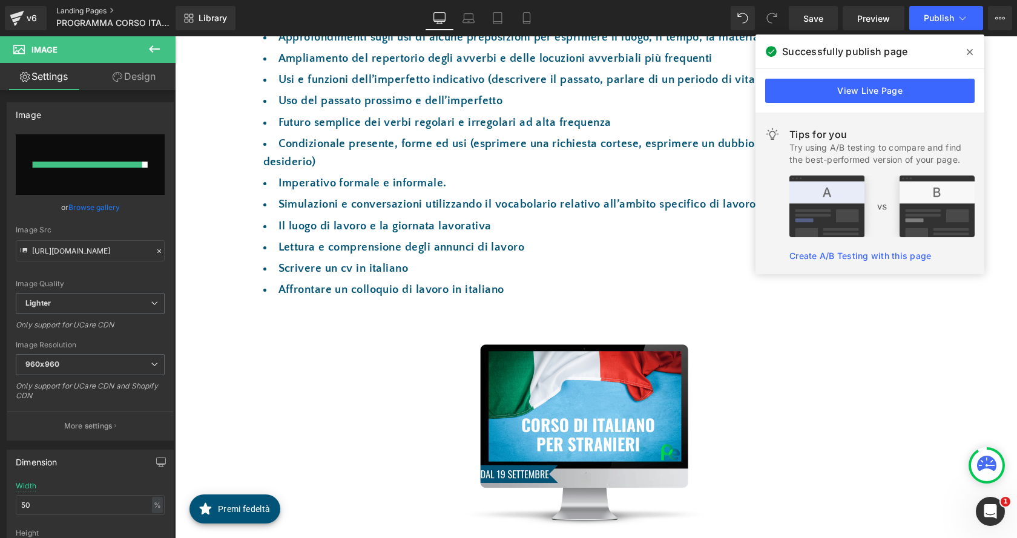
click at [61, 8] on link "Landing Pages" at bounding box center [125, 11] width 139 height 10
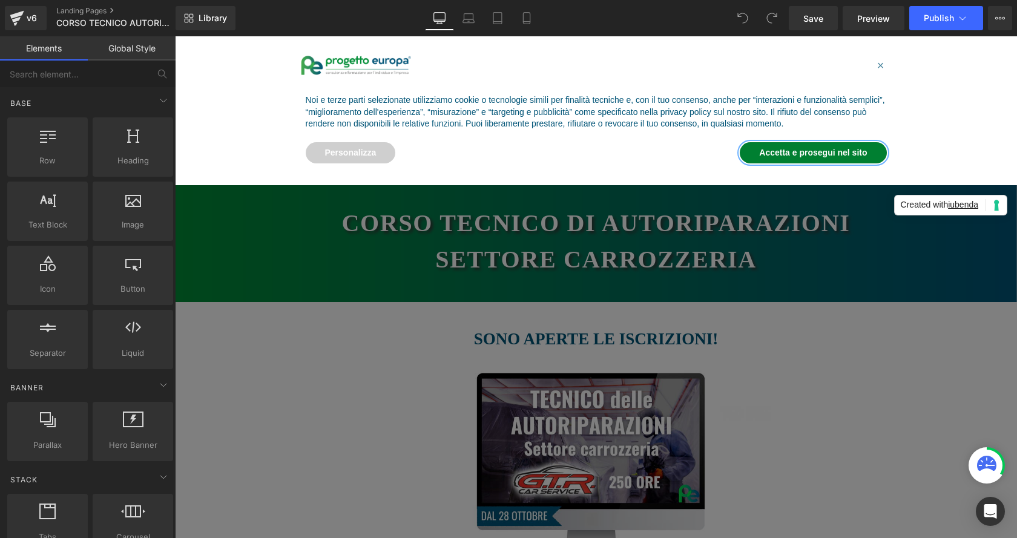
click at [771, 151] on button "Accetta e prosegui nel sito" at bounding box center [813, 153] width 147 height 22
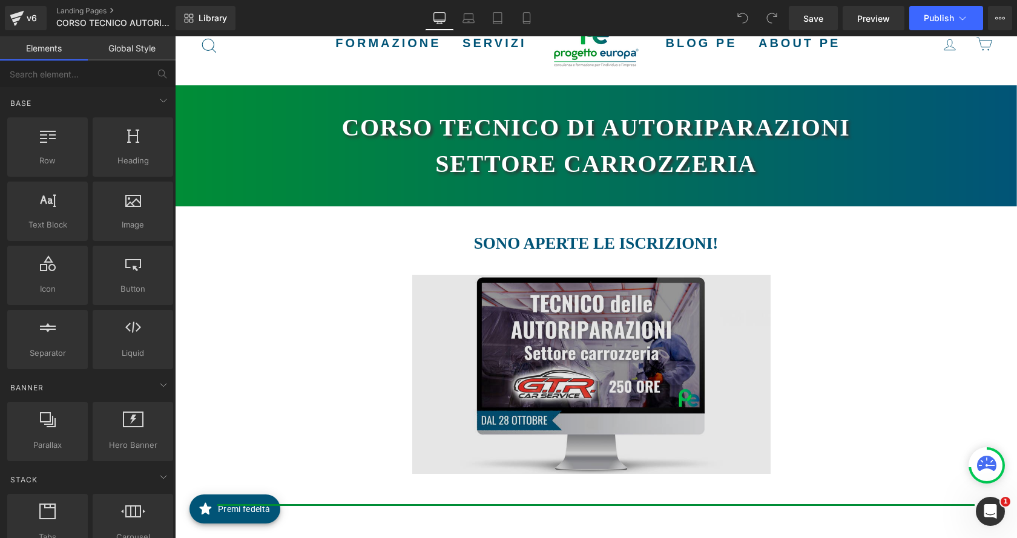
scroll to position [242, 0]
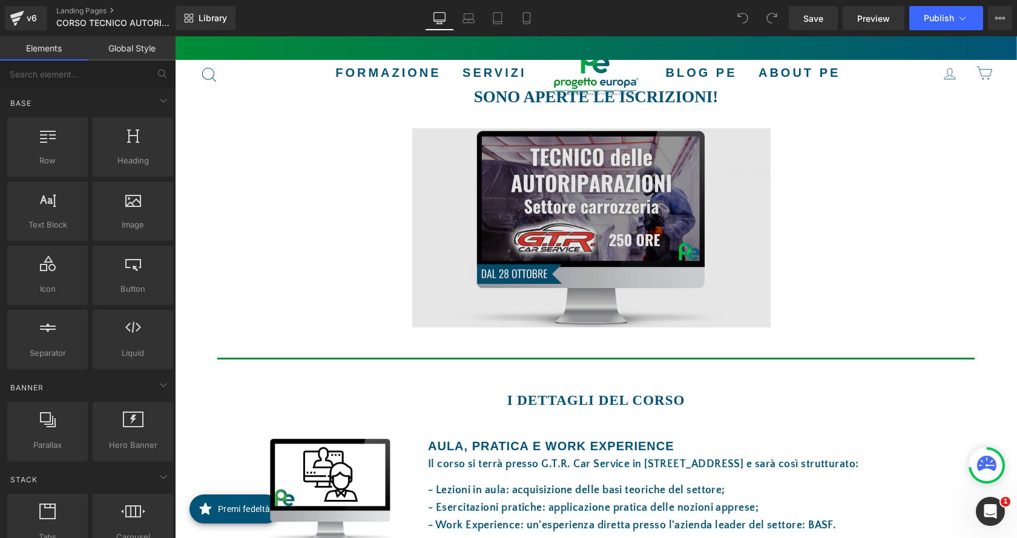
click at [587, 215] on img at bounding box center [591, 227] width 359 height 199
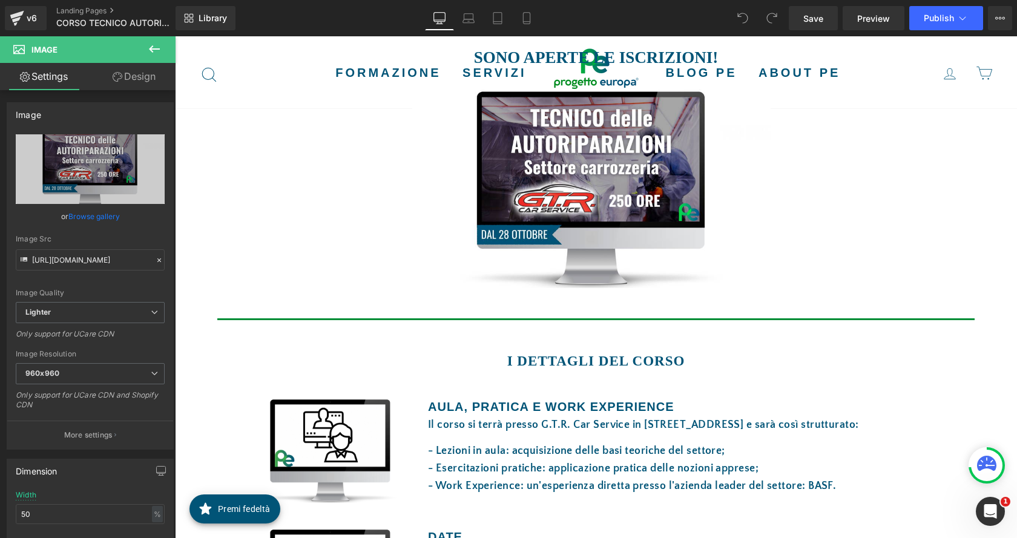
scroll to position [303, 0]
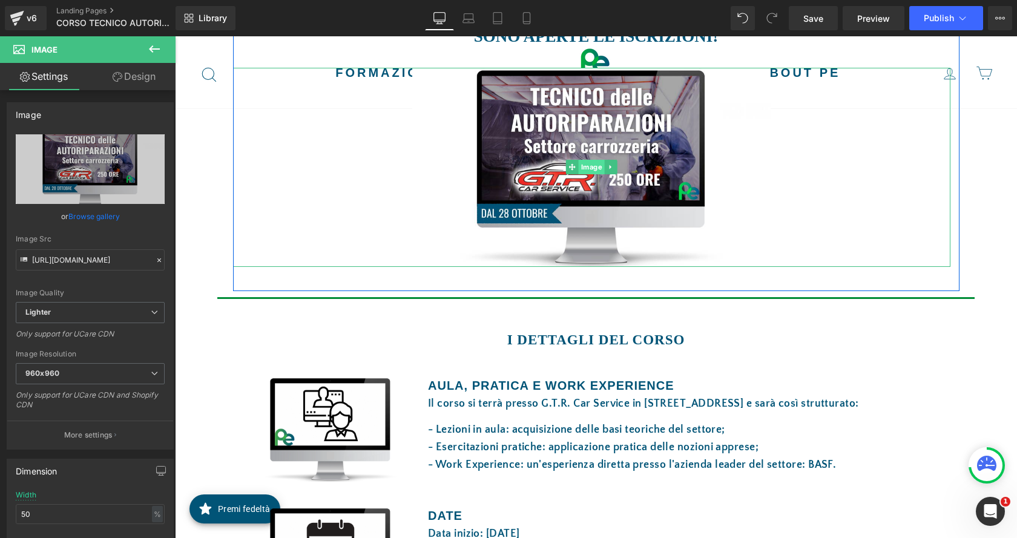
click at [581, 173] on span "Image" at bounding box center [592, 167] width 26 height 15
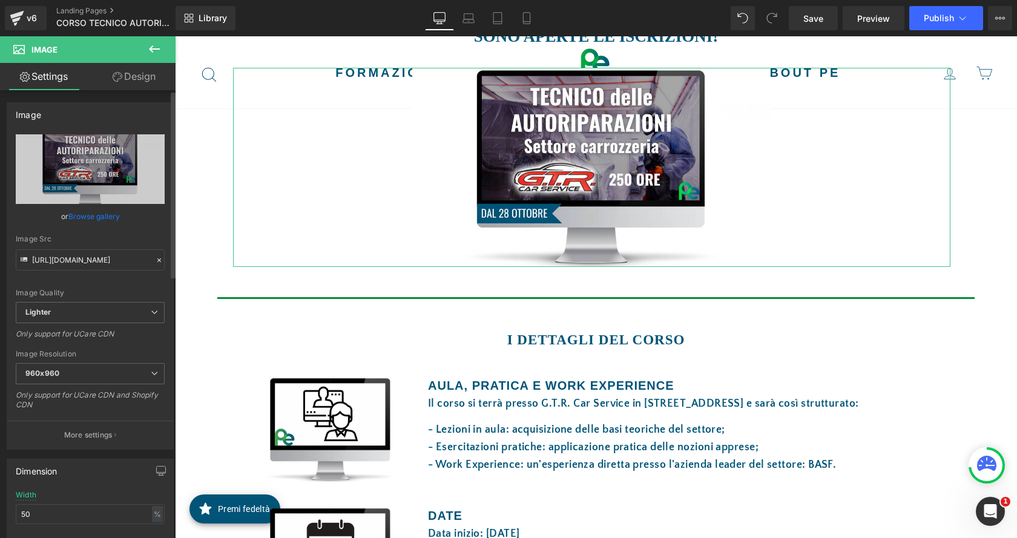
click at [96, 213] on link "Browse gallery" at bounding box center [93, 216] width 51 height 21
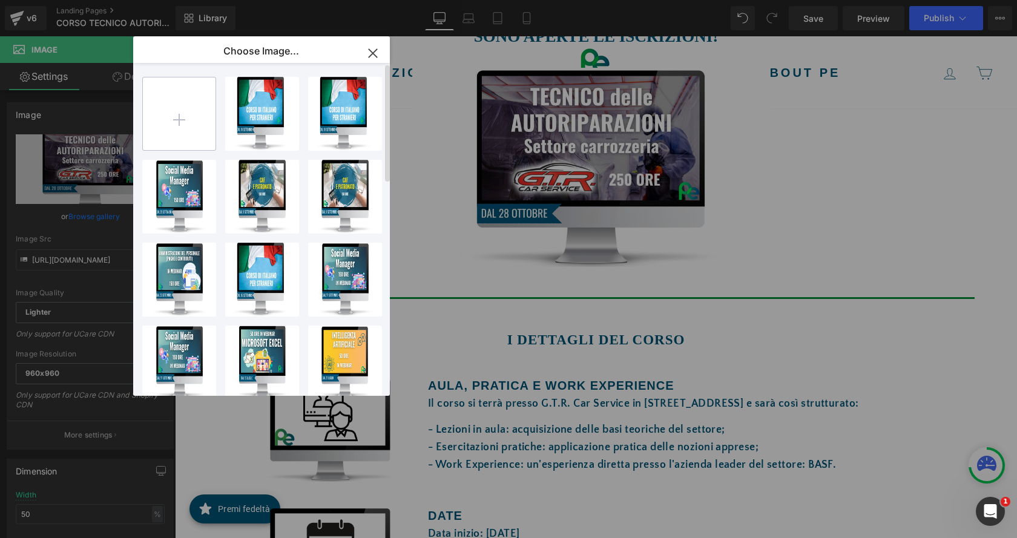
click at [193, 117] on input "file" at bounding box center [179, 113] width 73 height 73
type input "C:\fakepath\gtr.png"
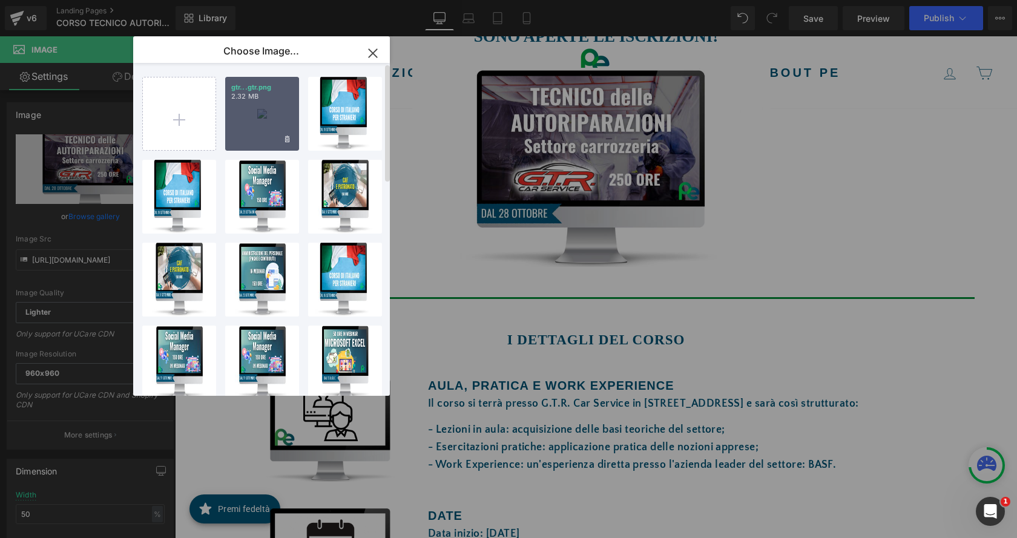
click at [254, 114] on div "gtr...gtr.png 2.32 MB" at bounding box center [262, 114] width 74 height 74
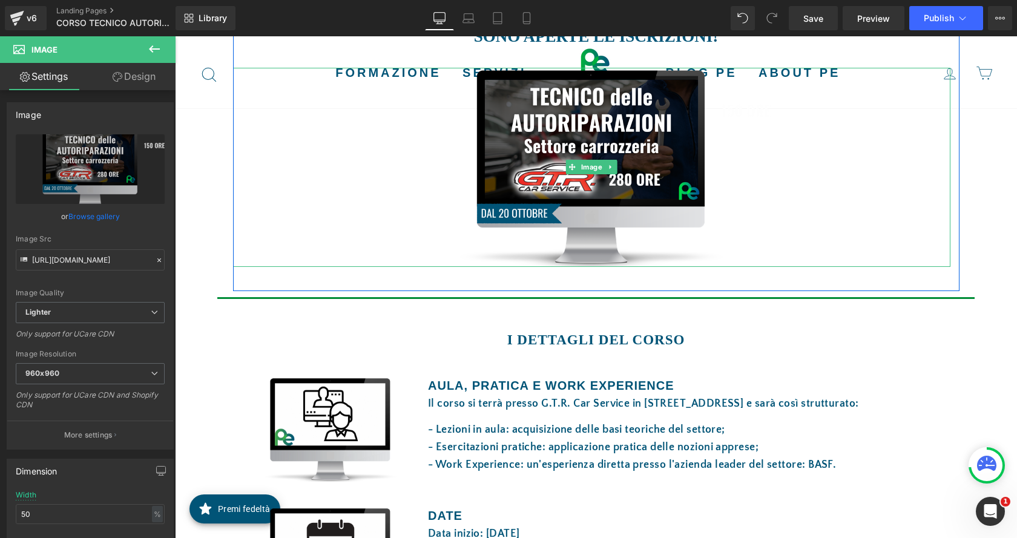
type input "[URL][DOMAIN_NAME]"
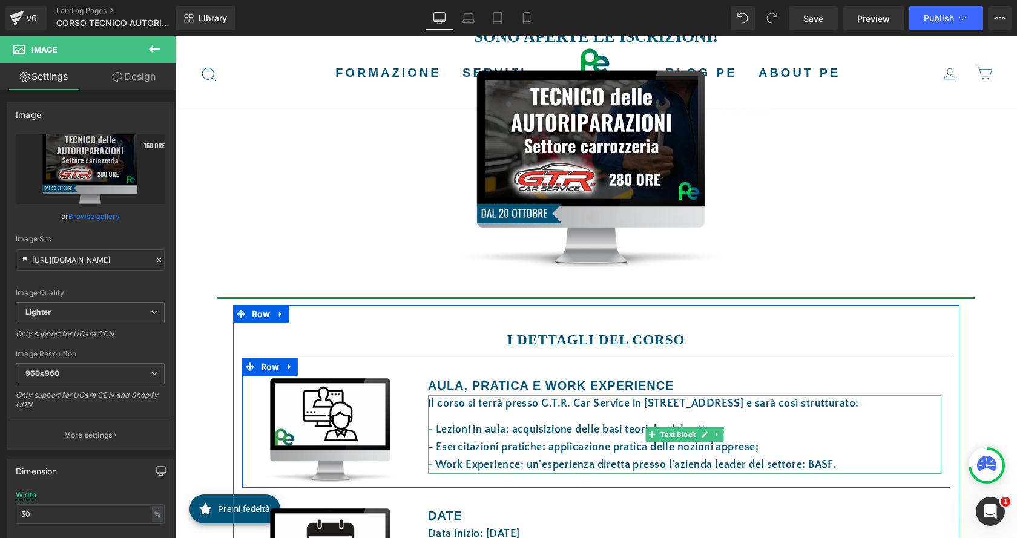
click at [729, 463] on span "- Work Experience: un'esperienza diretta presso l'azienda leader del settore: B…" at bounding box center [632, 465] width 408 height 12
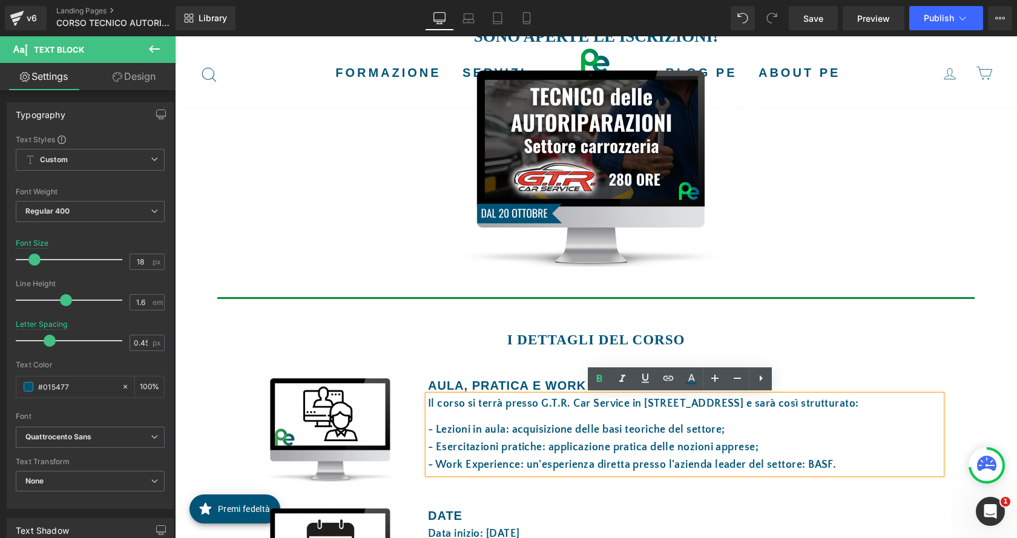
drag, startPoint x: 832, startPoint y: 469, endPoint x: 743, endPoint y: 473, distance: 88.5
click at [745, 474] on div "Il corso si terrà presso G.T.R. Car Service in [STREET_ADDRESS] e sarà così str…" at bounding box center [684, 434] width 513 height 79
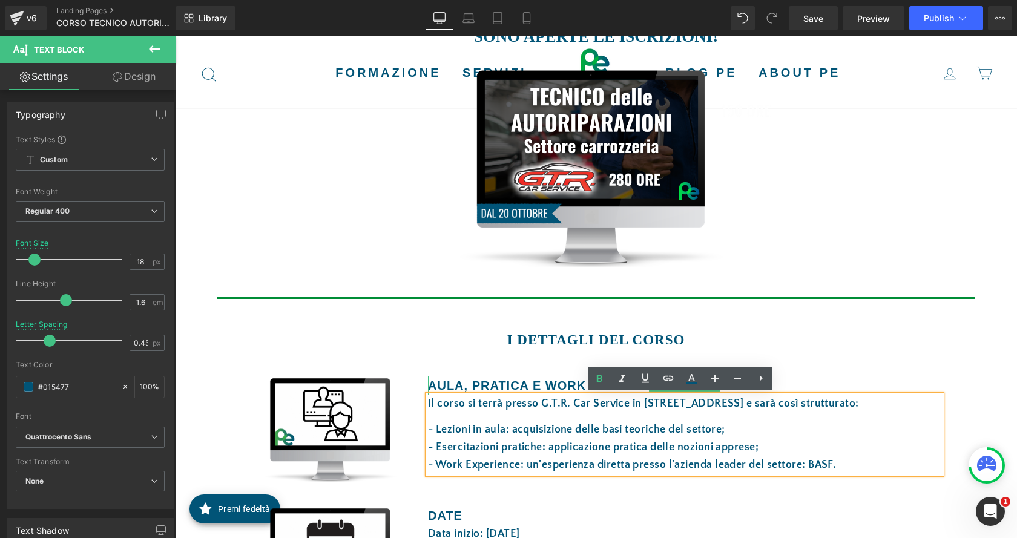
click at [496, 387] on strong "AULA, PRATICA E WORK EXPERIENCE" at bounding box center [551, 385] width 246 height 13
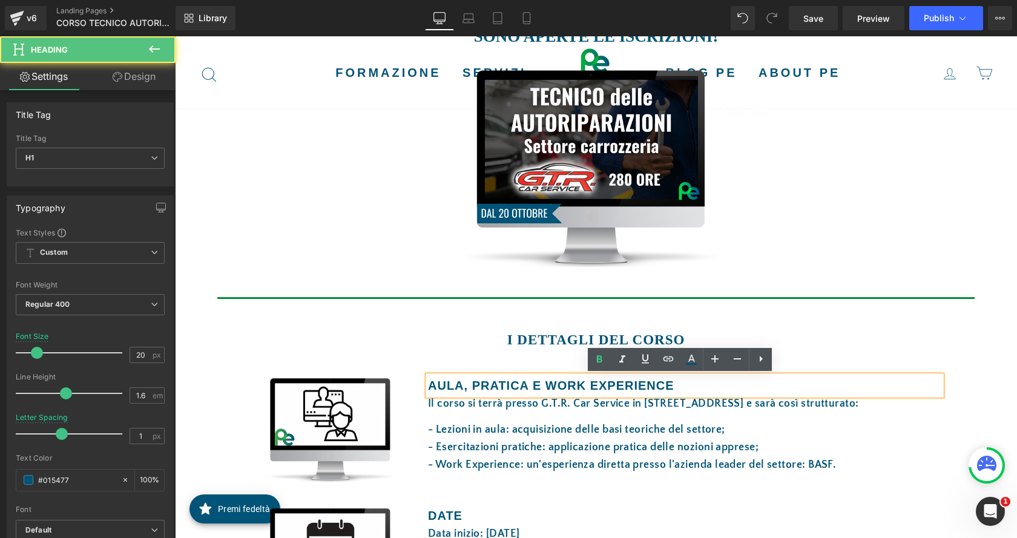
click at [527, 386] on strong "AULA, PRATICA E WORK EXPERIENCE" at bounding box center [551, 385] width 246 height 13
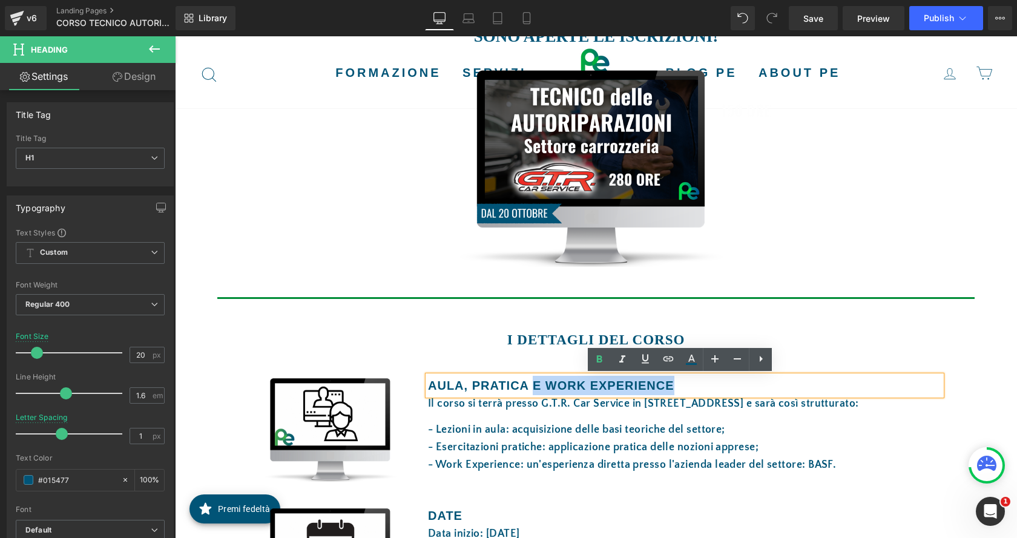
drag, startPoint x: 669, startPoint y: 380, endPoint x: 529, endPoint y: 392, distance: 141.0
click at [529, 392] on h1 "AULA, PRATICA E WORK EXPERIENCE" at bounding box center [684, 385] width 513 height 19
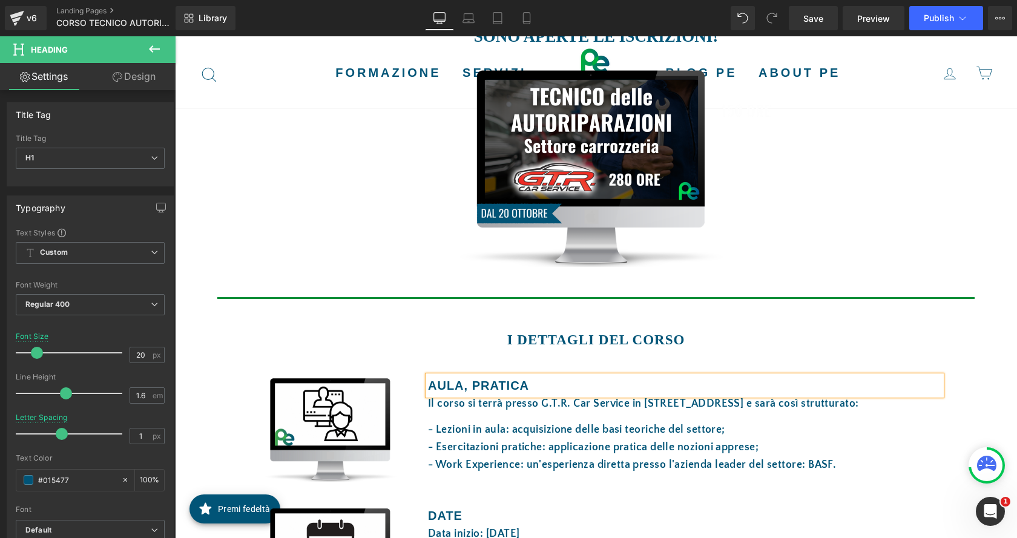
click at [468, 392] on h1 "AULA, PRATICA" at bounding box center [684, 385] width 513 height 19
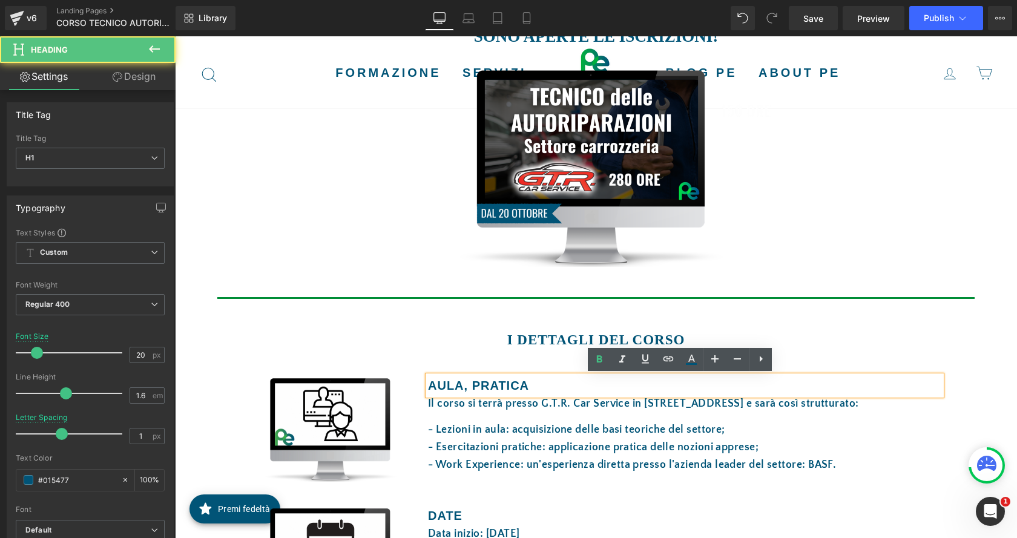
click at [461, 391] on strong "AULA, PRATICA" at bounding box center [478, 385] width 101 height 13
click at [464, 393] on h1 "AULA, PRATICA" at bounding box center [684, 385] width 513 height 19
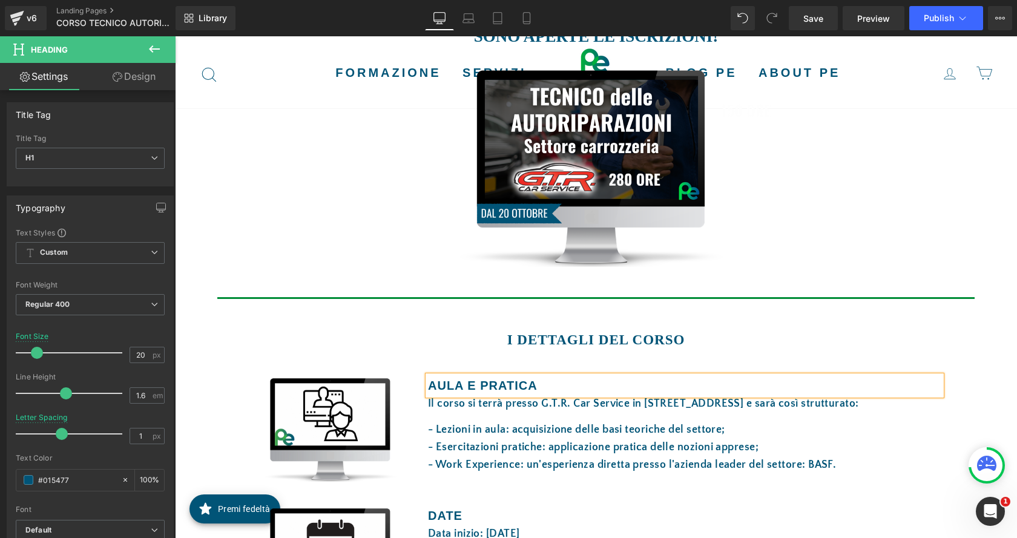
click at [745, 444] on span "- Esercitazioni pratiche: applicazione pratica delle nozioni apprese;" at bounding box center [593, 447] width 331 height 12
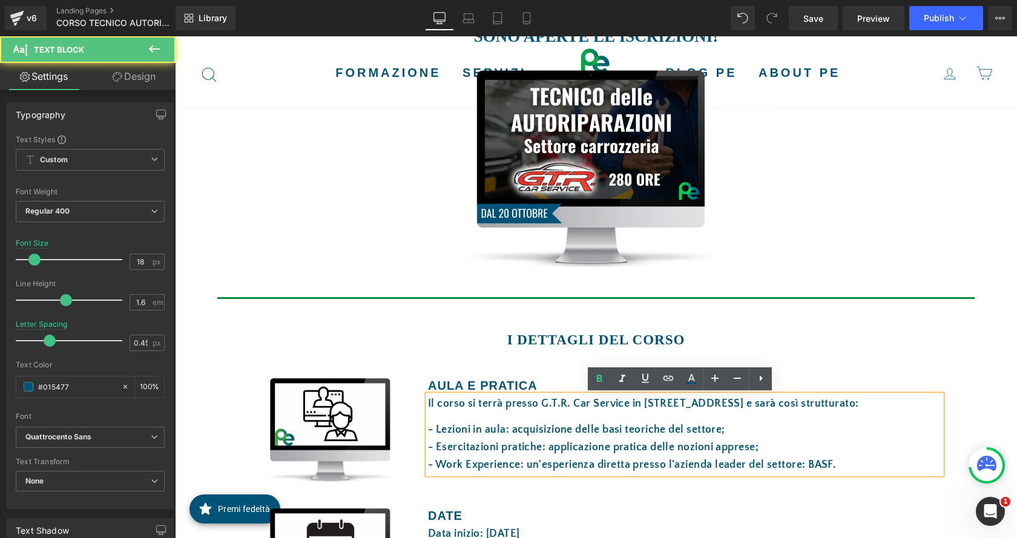
click at [612, 441] on div "- Esercitazioni pratiche: applicazione pratica delle nozioni apprese;" at bounding box center [684, 448] width 513 height 18
click at [744, 449] on span "- Esercitazioni pratiche: applicazione pratica delle nozioni apprese;" at bounding box center [593, 447] width 331 height 12
click at [831, 466] on span "- Work Experience: un'esperienza diretta presso l'azienda leader del settore: B…" at bounding box center [632, 465] width 408 height 12
drag, startPoint x: 514, startPoint y: 463, endPoint x: 417, endPoint y: 464, distance: 97.5
click at [419, 464] on div "AULA E PRATICA Heading Il corso si terrà presso G.T.R. Car Service in [STREET_A…" at bounding box center [685, 425] width 532 height 98
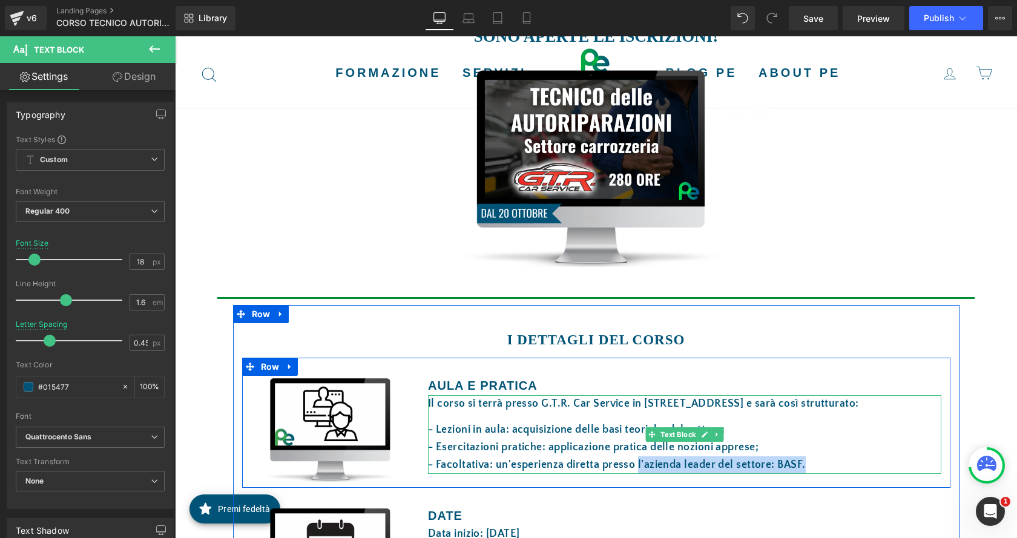
drag, startPoint x: 635, startPoint y: 463, endPoint x: 810, endPoint y: 464, distance: 175.0
click at [810, 464] on div "- Facoltativa: un'esperienza diretta presso l'azienda leader del settore: BASF." at bounding box center [684, 466] width 513 height 18
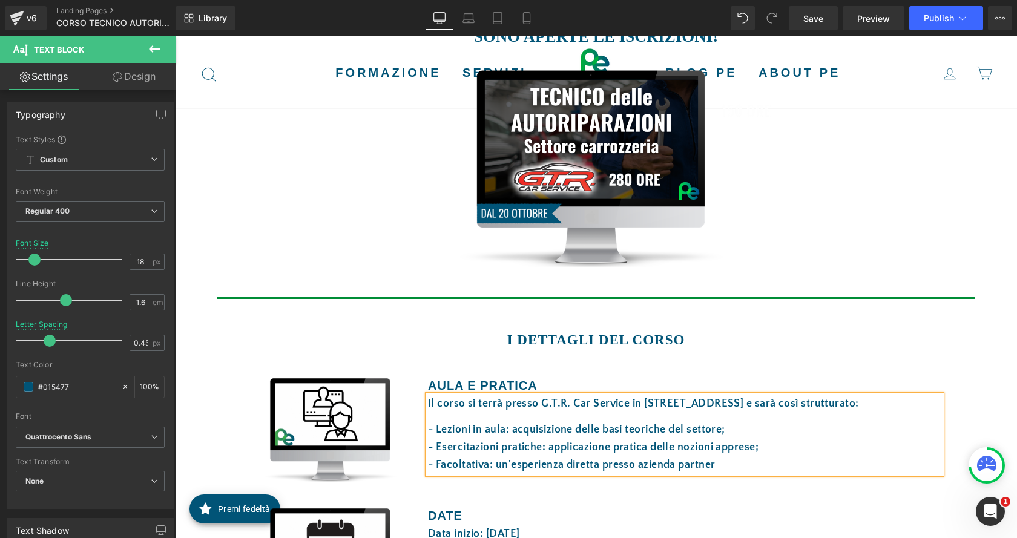
click at [175, 36] on div at bounding box center [175, 36] width 0 height 0
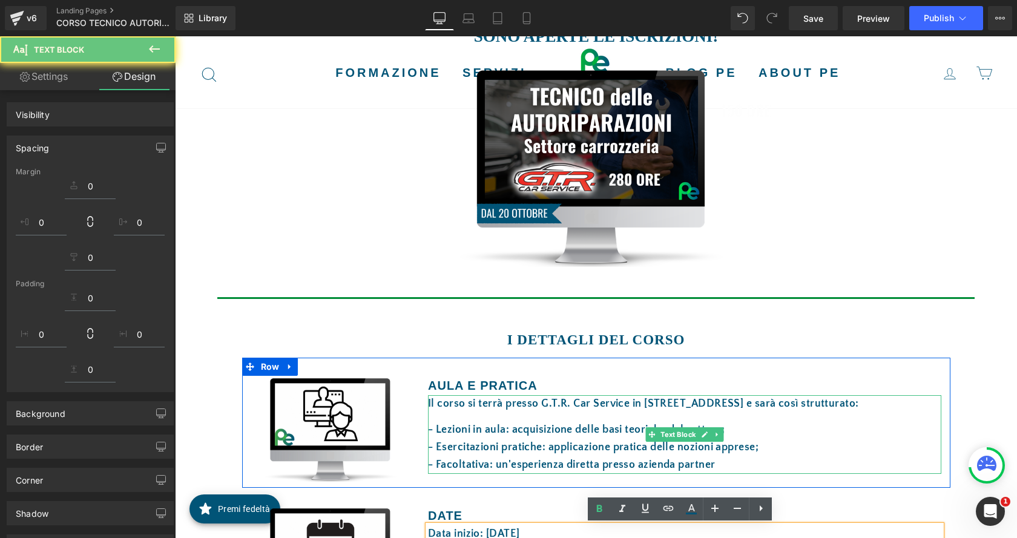
click at [659, 466] on span "- Facoltativa: un'esperienza diretta presso azienda partner" at bounding box center [572, 465] width 288 height 12
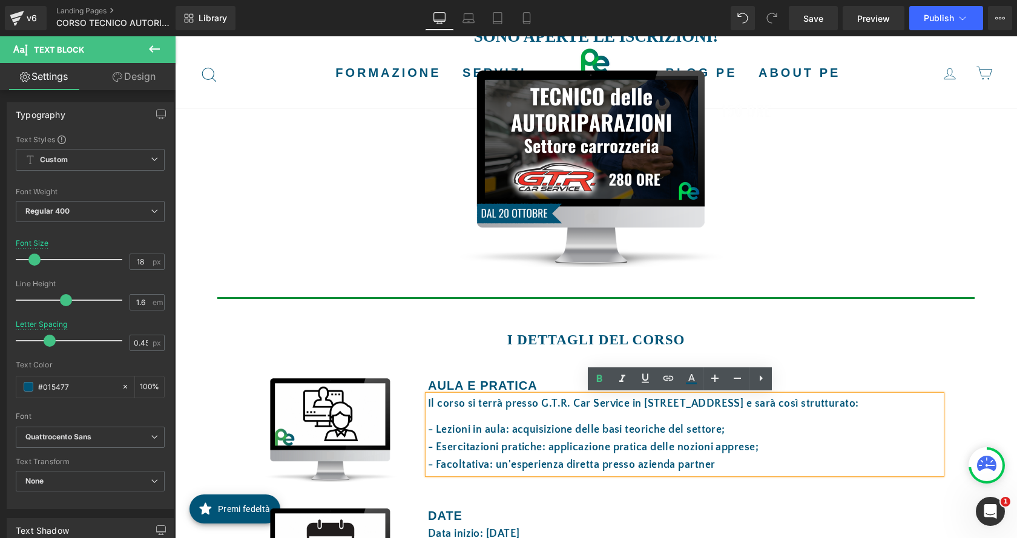
click at [483, 481] on div "Image AULA E PRATICA Heading Il corso si terrà presso G.T.R. Car Service in [ST…" at bounding box center [596, 423] width 708 height 130
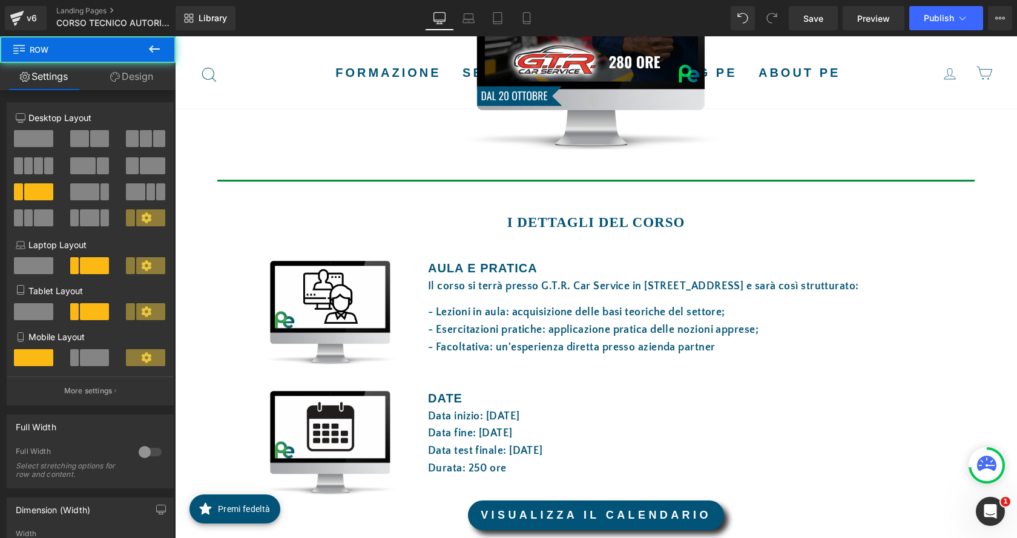
scroll to position [424, 0]
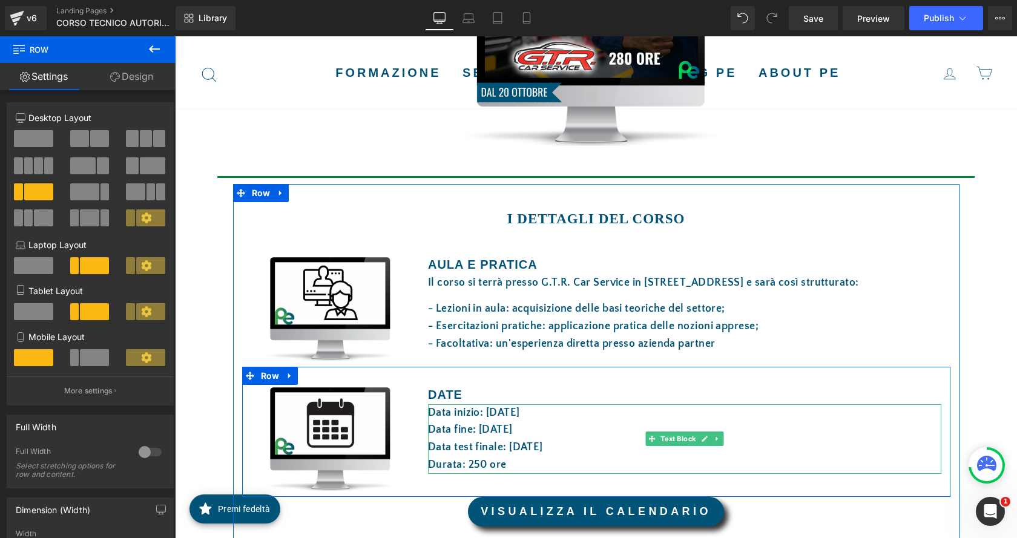
click at [493, 412] on font "Data inizio: [DATE]" at bounding box center [474, 413] width 92 height 12
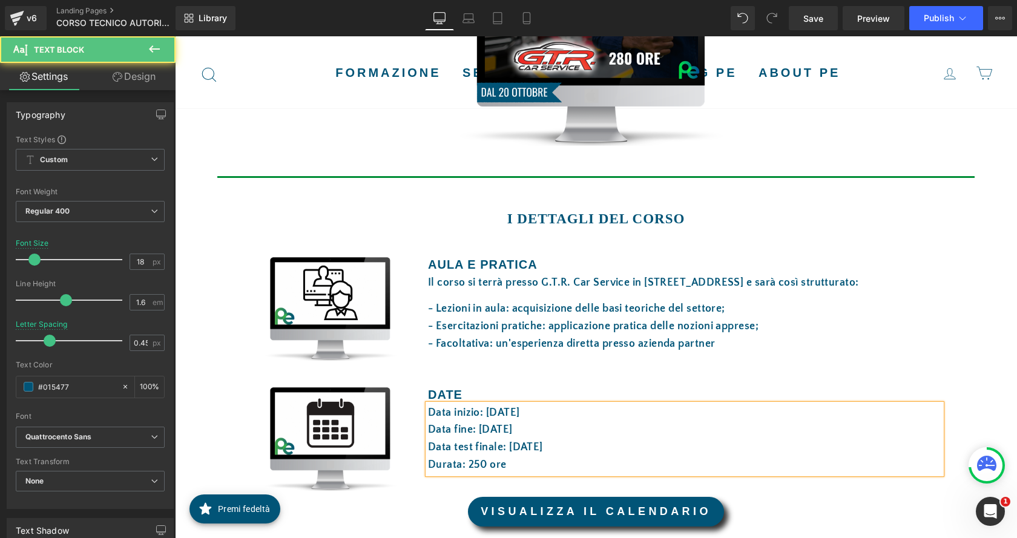
click at [484, 428] on font "Data fine: [DATE]" at bounding box center [470, 430] width 85 height 12
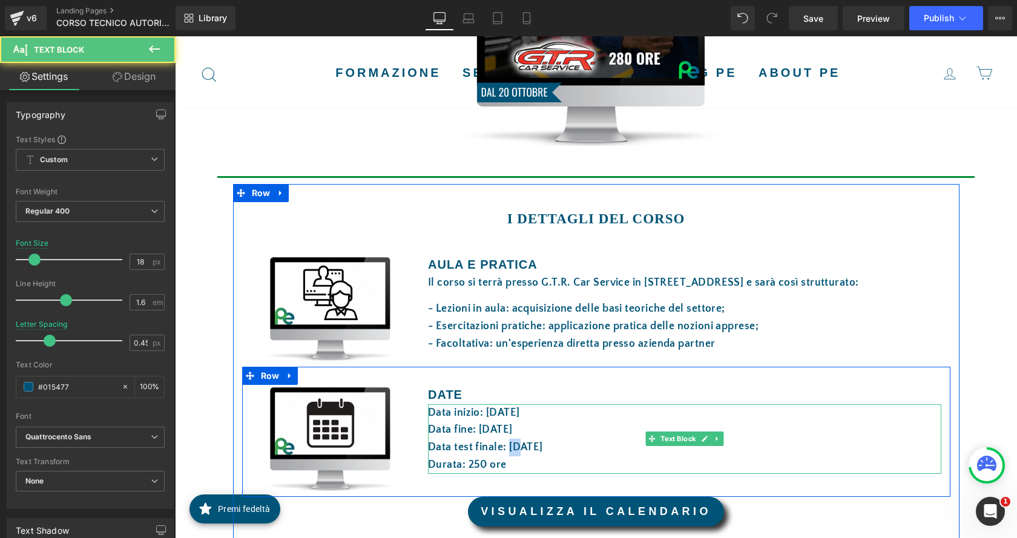
drag, startPoint x: 514, startPoint y: 447, endPoint x: 506, endPoint y: 449, distance: 8.1
click at [506, 449] on font "Data test finale: [DATE]" at bounding box center [485, 447] width 115 height 12
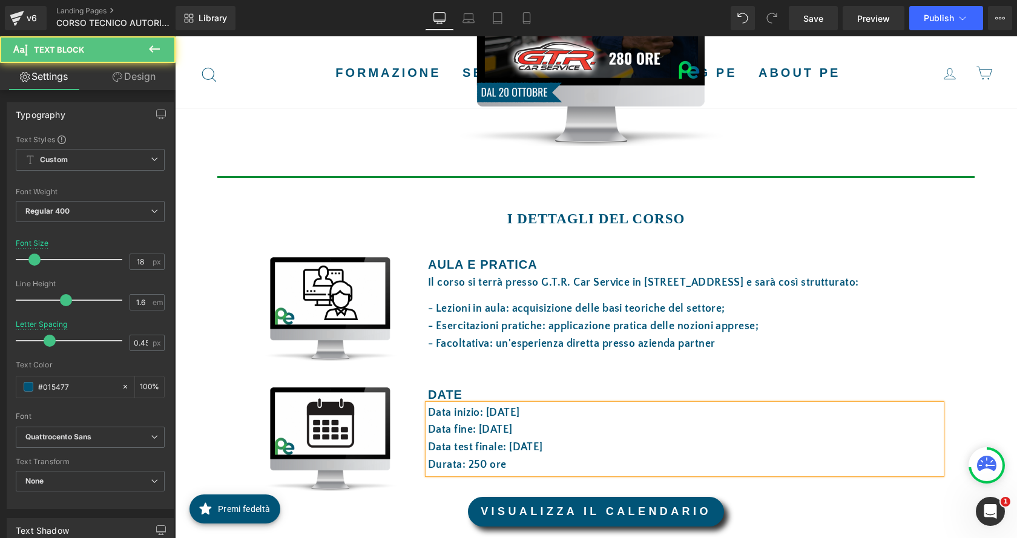
click at [474, 463] on font "Durata: 250 ore" at bounding box center [467, 465] width 79 height 12
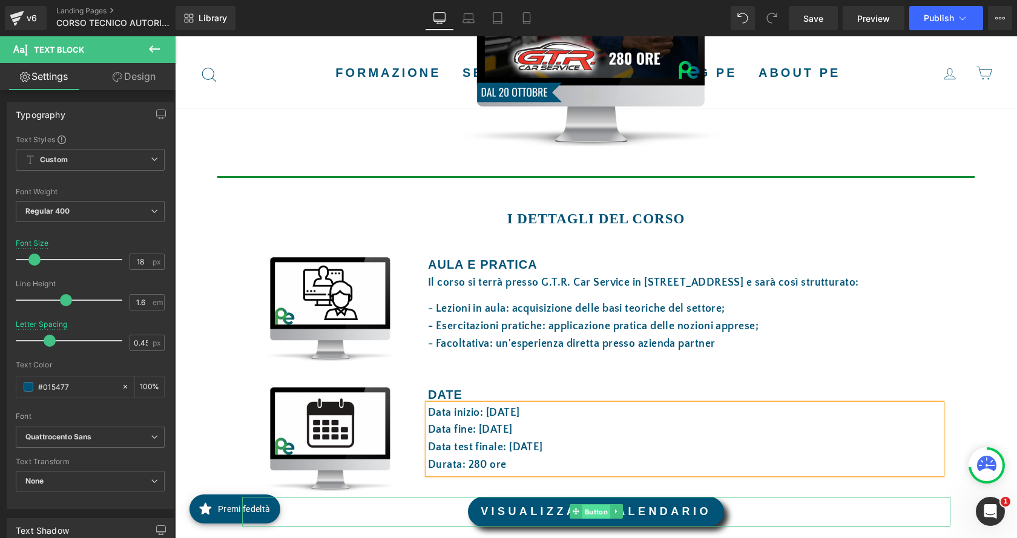
click at [597, 512] on span "Button" at bounding box center [596, 512] width 28 height 15
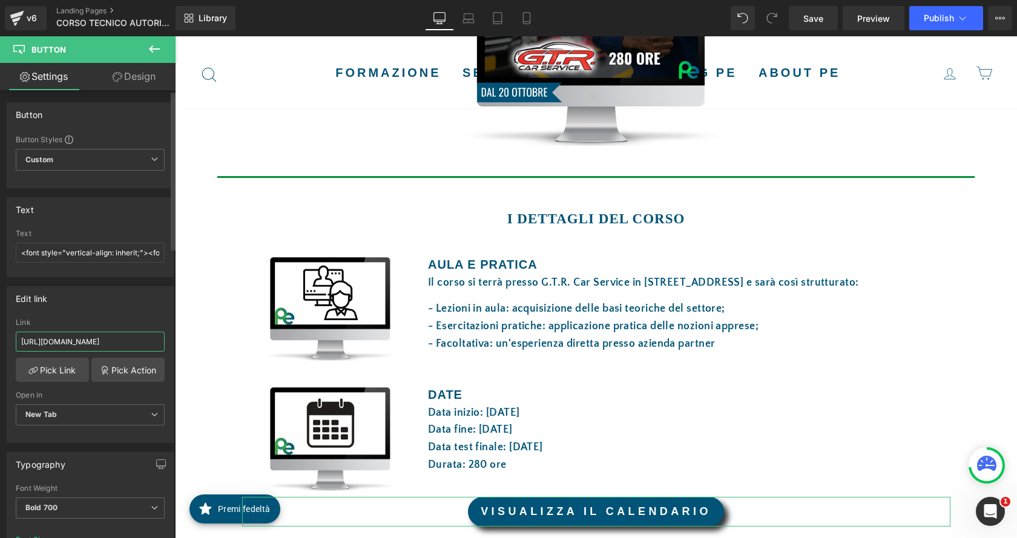
click at [71, 346] on input "[URL][DOMAIN_NAME]" at bounding box center [90, 342] width 149 height 20
paste input "[URL][DOMAIN_NAME]"
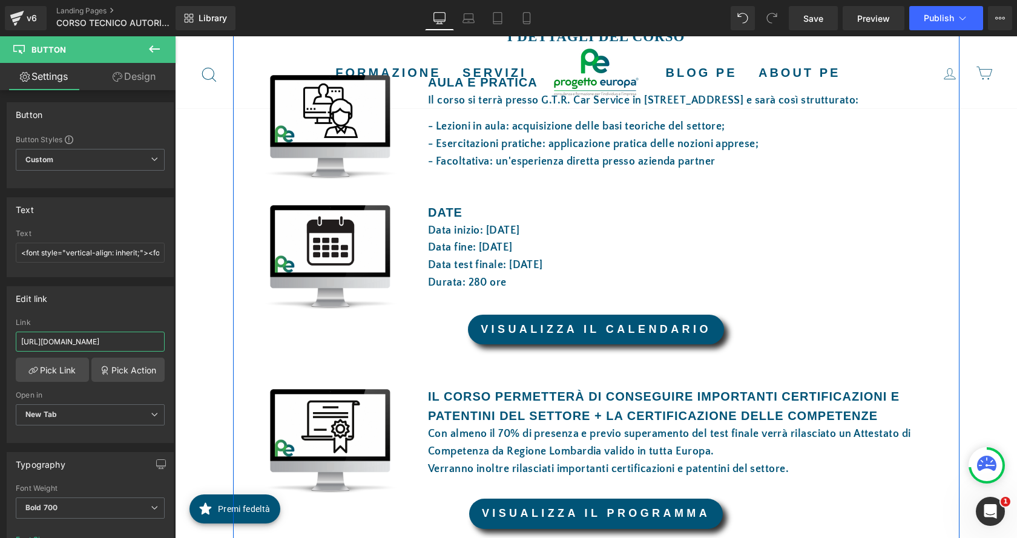
scroll to position [666, 0]
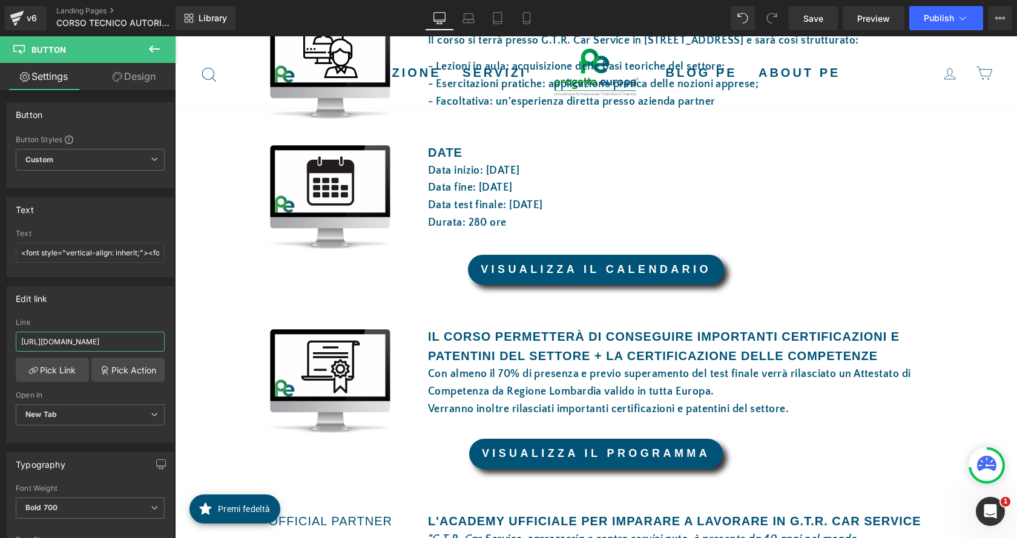
type input "[URL][DOMAIN_NAME]"
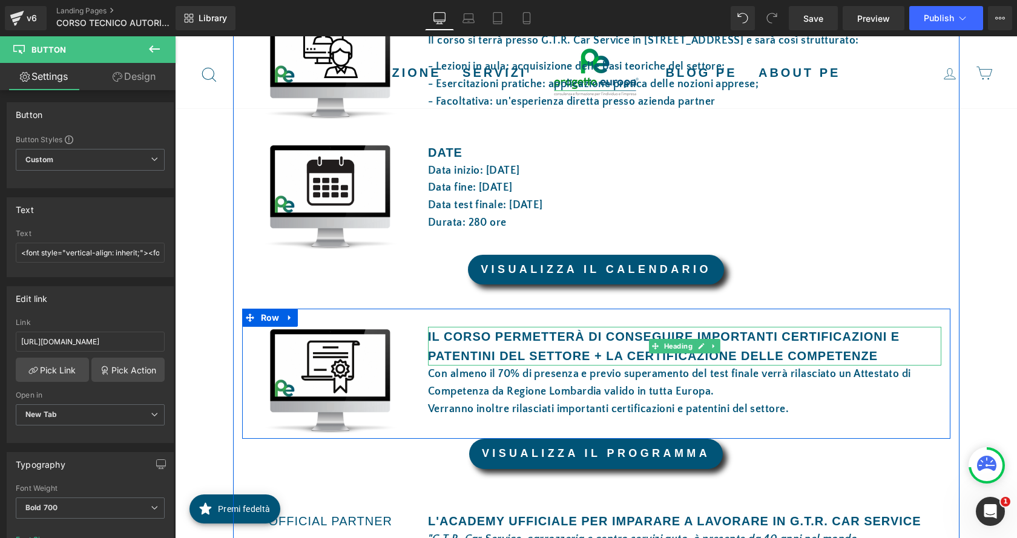
click at [570, 349] on font "Il CORSO PERMETTERÀ DI CONSEGUIRE IMPORTANTI CERTIFICAZIONI E PATENTINI DEL SET…" at bounding box center [664, 346] width 472 height 33
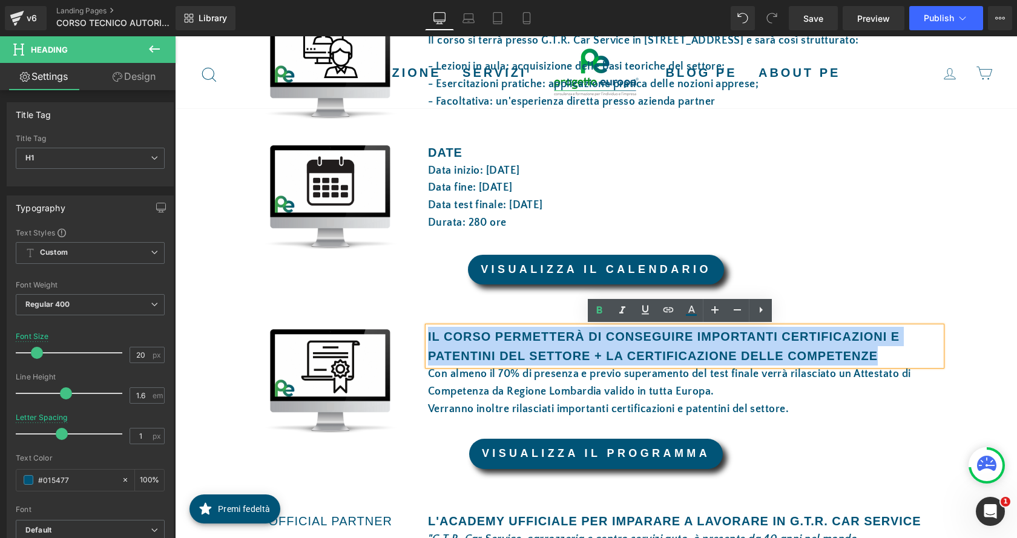
drag, startPoint x: 885, startPoint y: 352, endPoint x: 424, endPoint y: 339, distance: 461.5
click at [428, 335] on h1 "Il CORSO PERMETTERÀ DI CONSEGUIRE IMPORTANTI CERTIFICAZIONI E PATENTINI DEL SET…" at bounding box center [684, 346] width 513 height 39
paste div
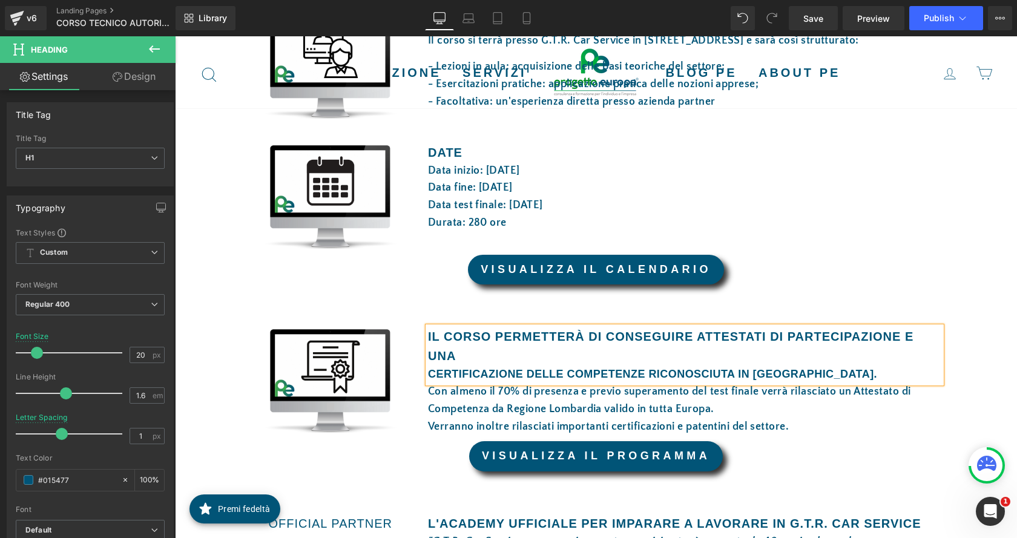
click at [428, 373] on div "CERTIFICAZIONE DELLE COMPETENZE RICONOSCIUTA IN [GEOGRAPHIC_DATA]." at bounding box center [684, 375] width 513 height 18
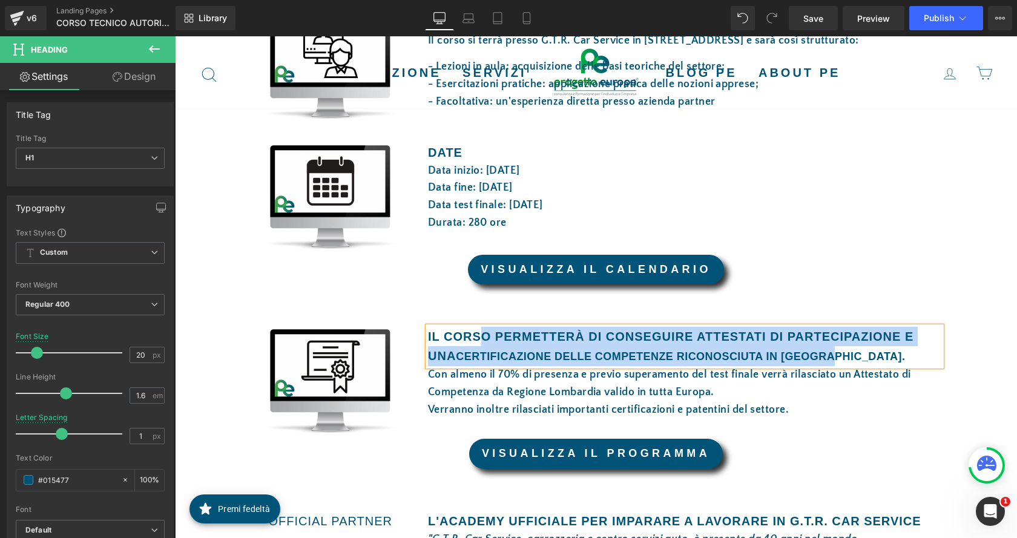
drag, startPoint x: 835, startPoint y: 359, endPoint x: 480, endPoint y: 338, distance: 356.0
click at [480, 338] on h1 "IL CORSO PERMETTERÀ DI CONSEGUIRE ATTESTATI DI PARTECIPAZIONE E UNA CERTIFICAZI…" at bounding box center [684, 346] width 513 height 39
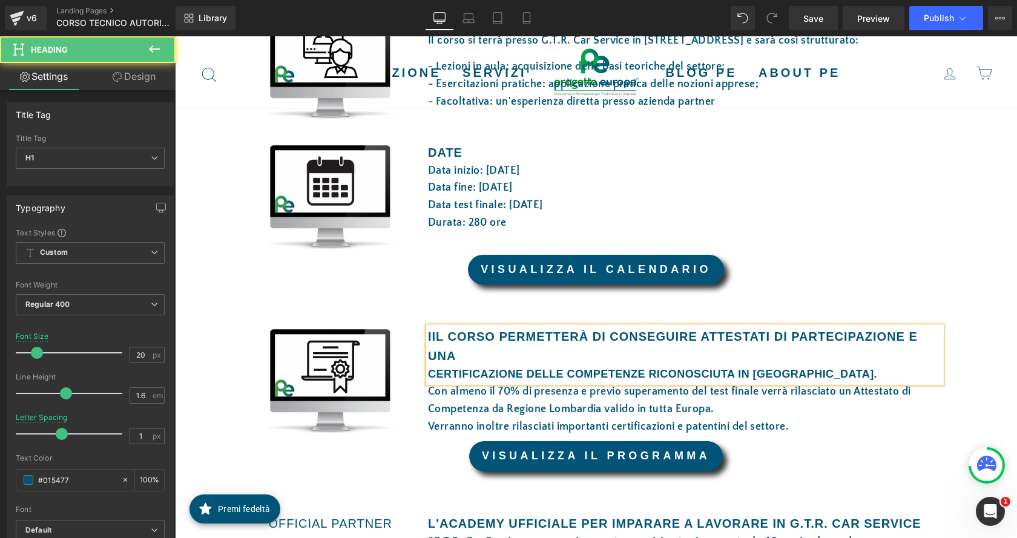
click at [428, 374] on div "IIL CORSO PERMETTERÀ DI CONSEGUIRE ATTESTATI DI PARTECIPAZIONE E UNA CERTIFICA…" at bounding box center [684, 355] width 513 height 56
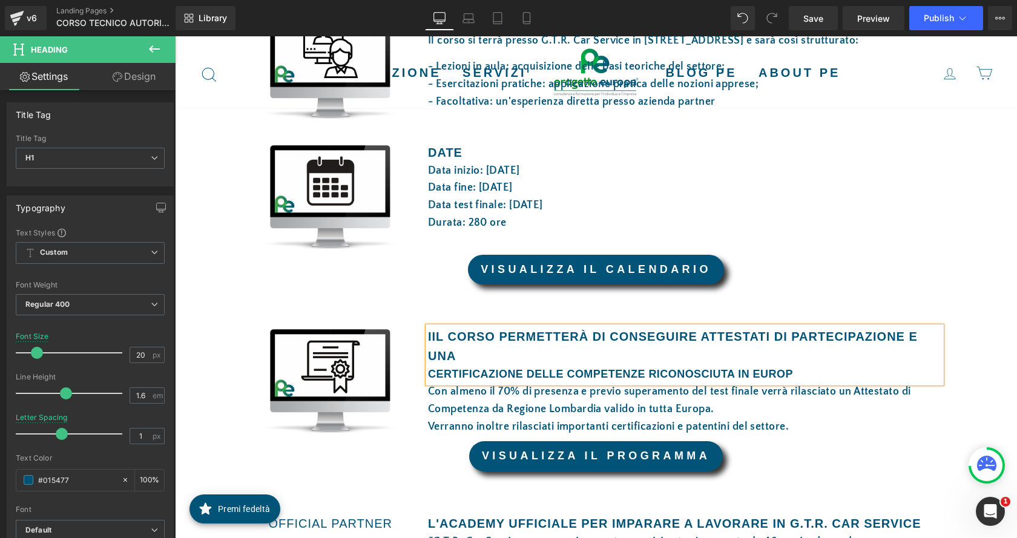
click at [428, 373] on div "CERTIFICAZIONE DELLE COMPETENZE RICONOSCIUTA IN EUROP" at bounding box center [684, 375] width 513 height 18
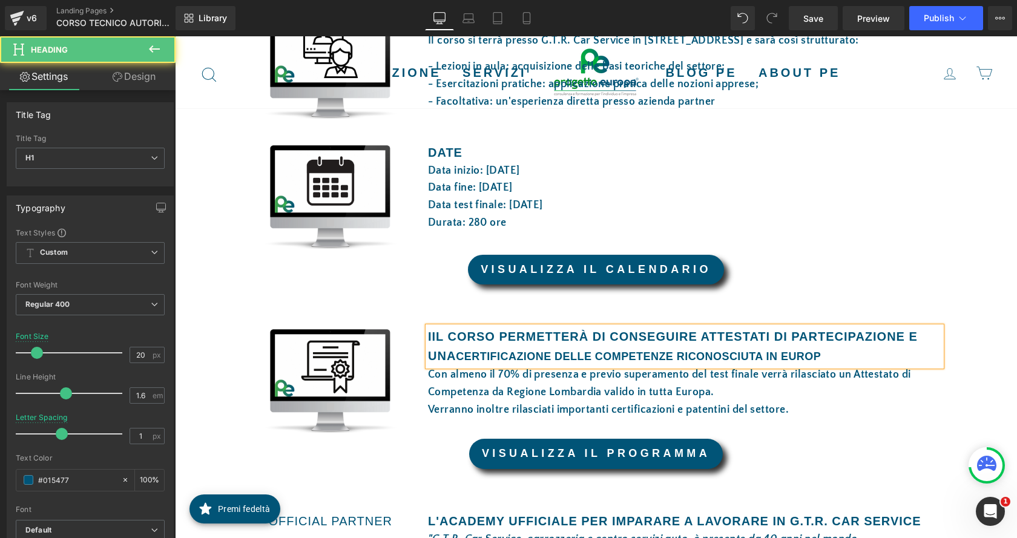
click at [854, 361] on h1 "IIL CORSO PERMETTERÀ DI CONSEGUIRE ATTESTATI DI PARTECIPAZIONE E UNA CERTIFICAZ…" at bounding box center [684, 346] width 513 height 39
click at [523, 337] on h1 "IIL CORSO PERMETTERÀ DI CONSEGUIRE ATTESTATI DI PARTECIPAZIONE E UNA CERTIFICAZ…" at bounding box center [684, 346] width 513 height 39
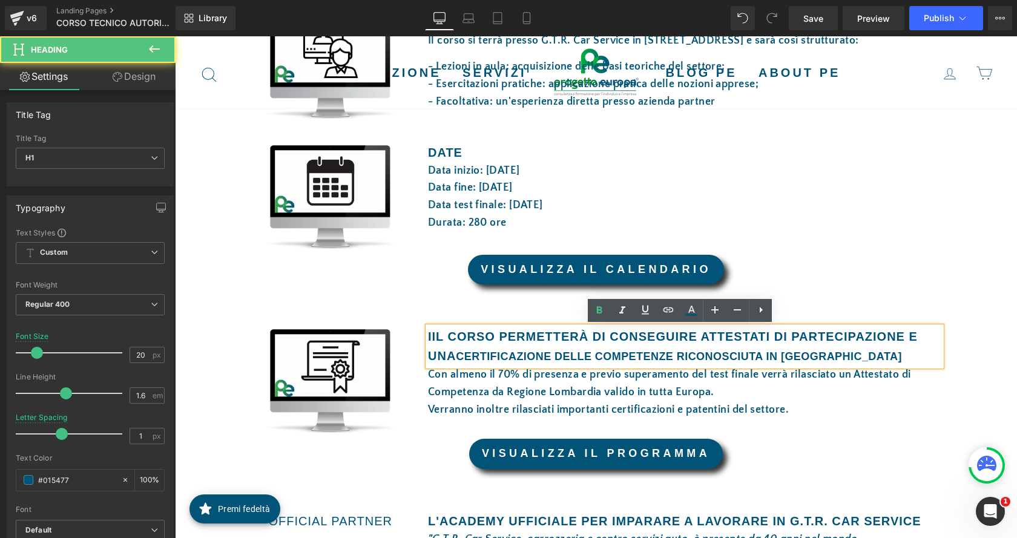
click at [428, 336] on h1 "IIL CORSO PERMETTERÀ DI CONSEGUIRE ATTESTATI DI PARTECIPAZIONE E UNA CERTIFICAZ…" at bounding box center [684, 346] width 513 height 39
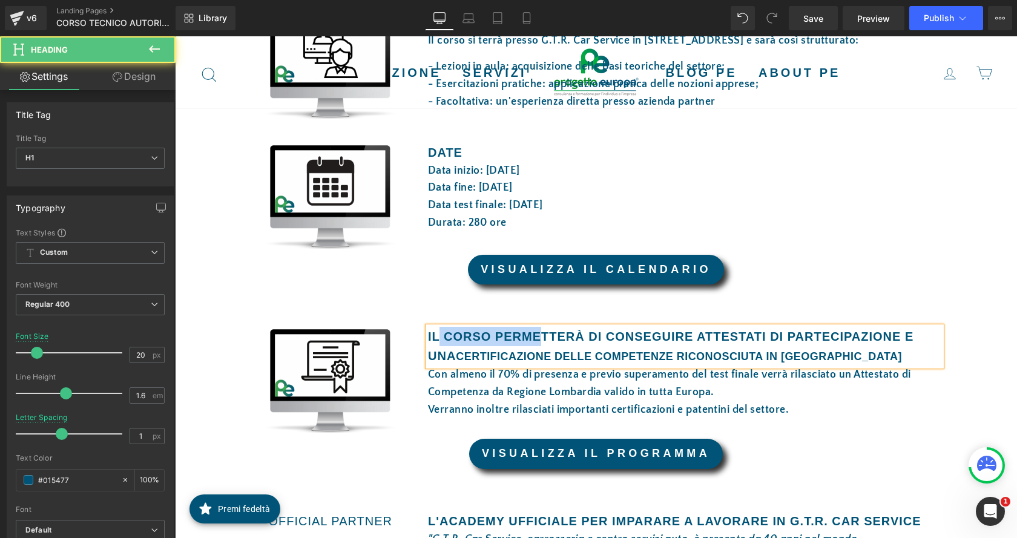
drag, startPoint x: 435, startPoint y: 331, endPoint x: 533, endPoint y: 334, distance: 97.5
click at [533, 334] on h1 "IL CORSO PERMETTERÀ DI CONSEGUIRE ATTESTATI DI PARTECIPAZIONE E UNA CERTIFICAZI…" at bounding box center [684, 346] width 513 height 39
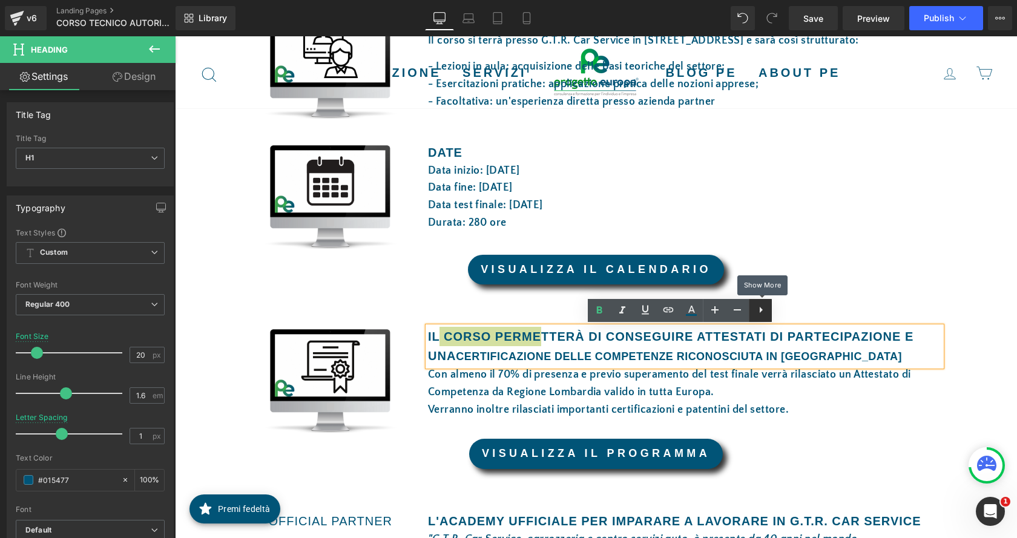
click at [771, 315] on link at bounding box center [760, 310] width 23 height 23
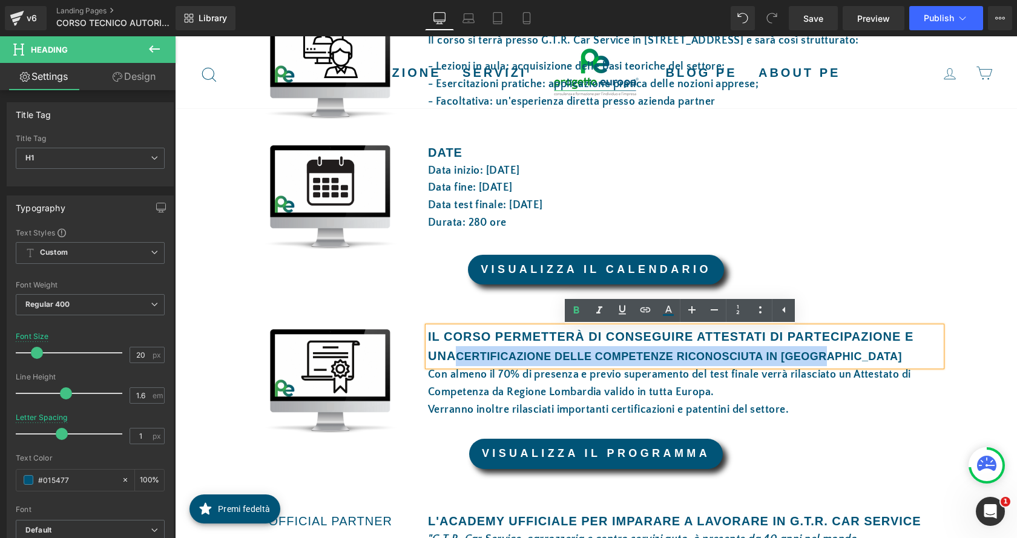
drag, startPoint x: 863, startPoint y: 354, endPoint x: 455, endPoint y: 357, distance: 408.1
click at [455, 357] on h1 "IL CORSO PERMETTERÀ DI CONSEGUIRE ATTESTATI DI PARTECIPAZIONE E UNA CERTIFICAZI…" at bounding box center [684, 346] width 513 height 39
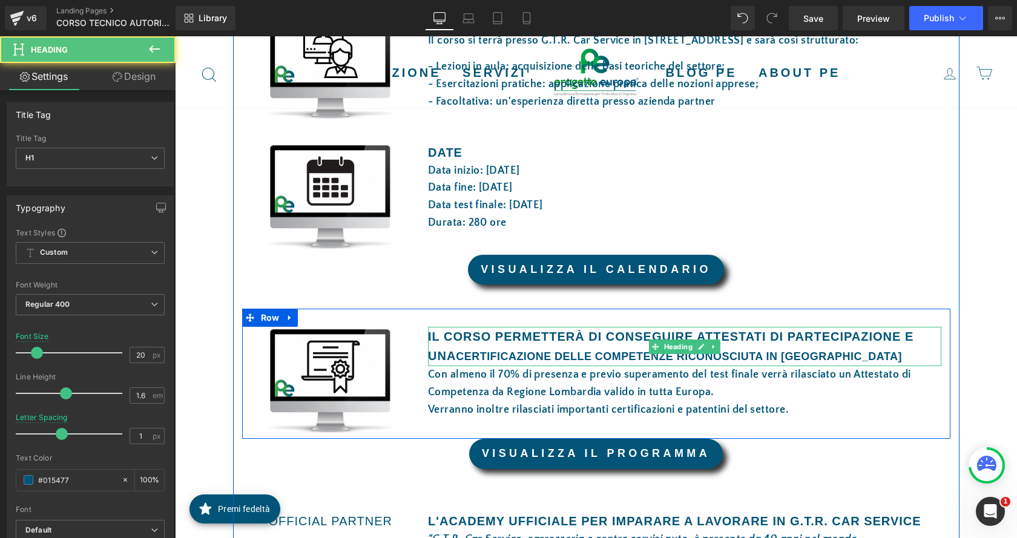
click at [479, 336] on h1 "IL CORSO PERMETTERÀ DI CONSEGUIRE ATTESTATI DI PARTECIPAZIONE E UNA CERTIFICAZI…" at bounding box center [684, 346] width 513 height 39
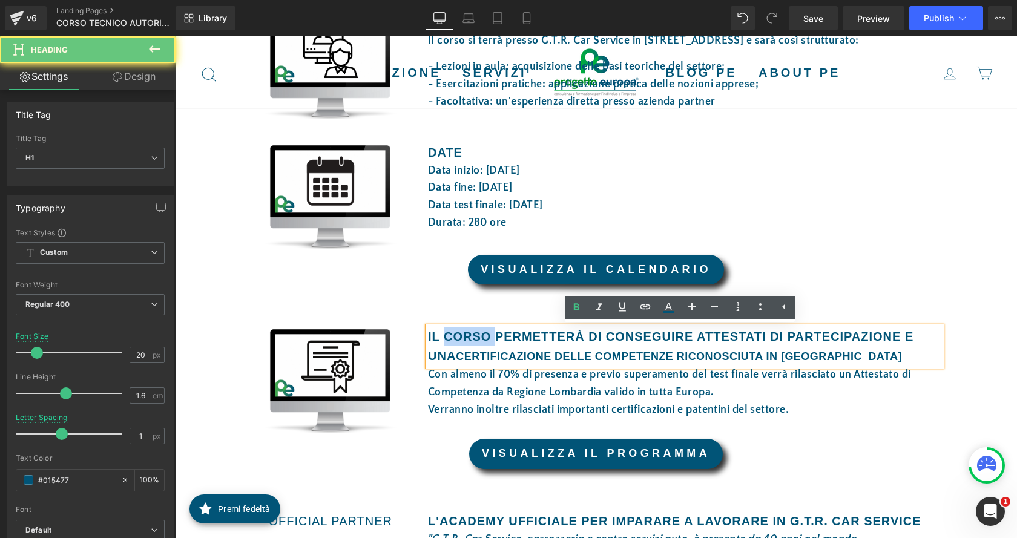
click at [479, 336] on h1 "IL CORSO PERMETTERÀ DI CONSEGUIRE ATTESTATI DI PARTECIPAZIONE E UNA CERTIFICAZI…" at bounding box center [684, 346] width 513 height 39
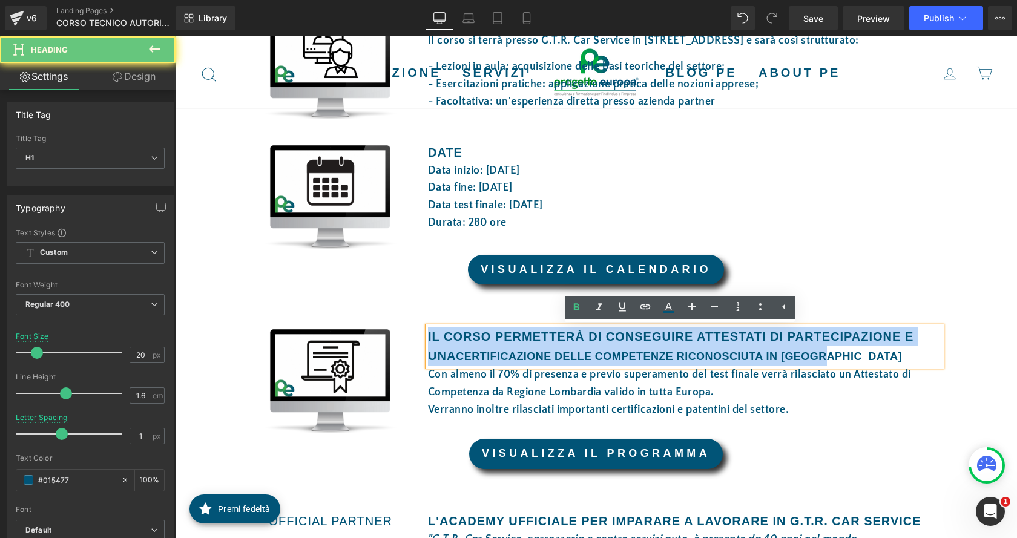
click at [479, 336] on h1 "IL CORSO PERMETTERÀ DI CONSEGUIRE ATTESTATI DI PARTECIPAZIONE E UNA CERTIFICAZI…" at bounding box center [684, 346] width 513 height 39
click at [478, 336] on h1 "IL CORSO PERMETTERÀ DI CONSEGUIRE ATTESTATI DI PARTECIPAZIONE E UNA CERTIFICAZI…" at bounding box center [684, 346] width 513 height 39
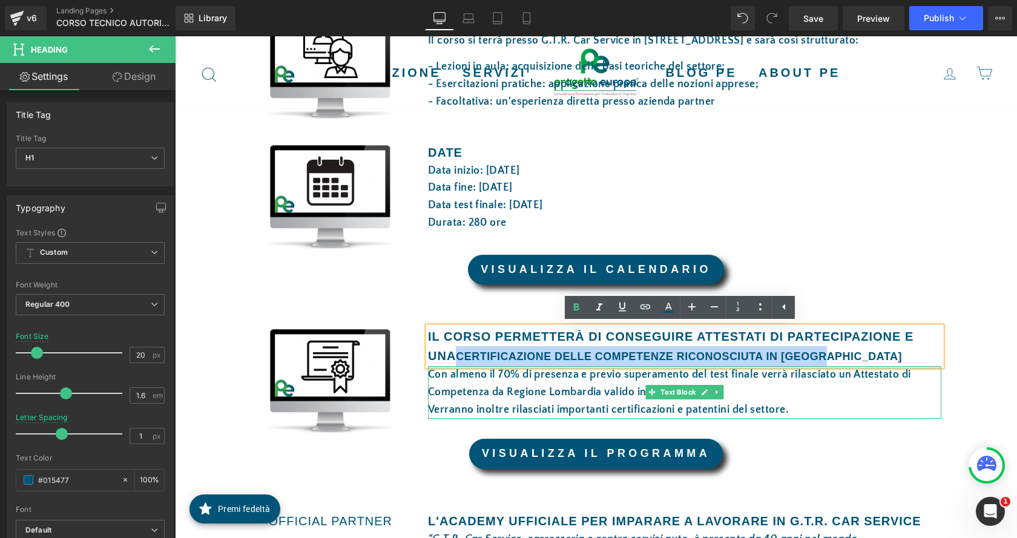
drag, startPoint x: 458, startPoint y: 358, endPoint x: 871, endPoint y: 367, distance: 413.6
click at [871, 367] on div "IL CORSO PERMETTERÀ DI CONSEGUIRE ATTESTATI DI PARTECIPAZIONE E UNA CERTIFICAZI…" at bounding box center [685, 372] width 532 height 91
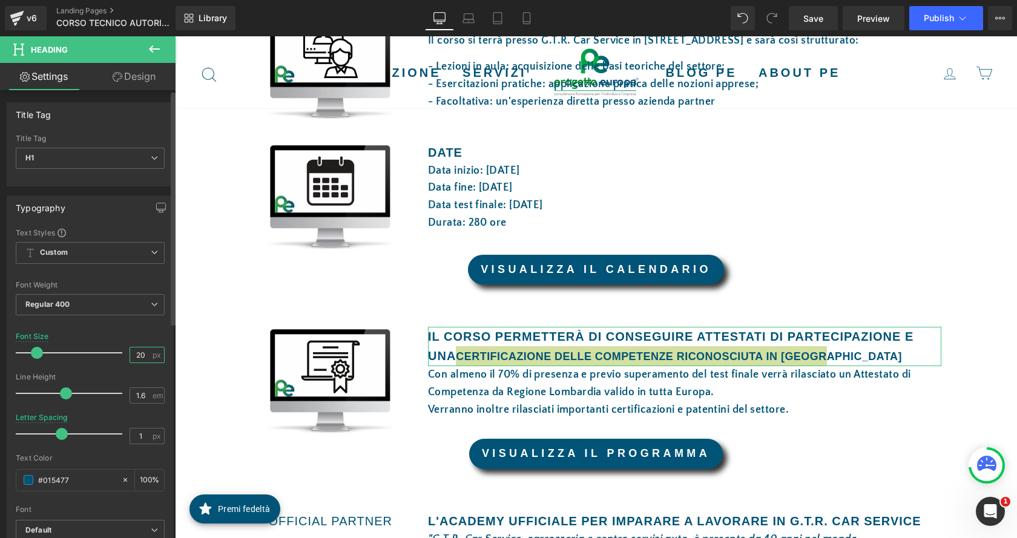
click at [143, 358] on input "20" at bounding box center [140, 355] width 21 height 15
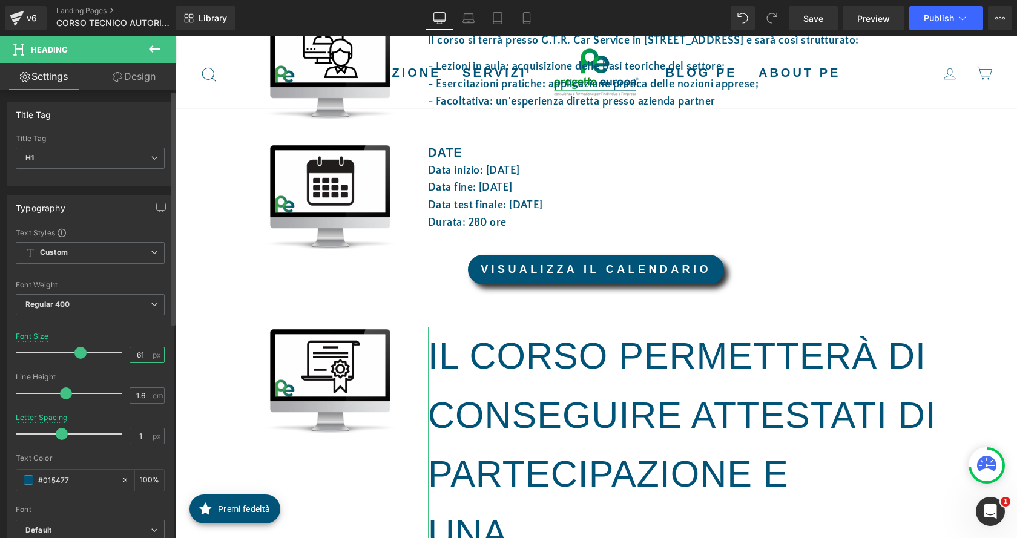
drag, startPoint x: 141, startPoint y: 356, endPoint x: 134, endPoint y: 354, distance: 7.5
click at [134, 354] on input "61" at bounding box center [140, 355] width 21 height 15
type input "20"
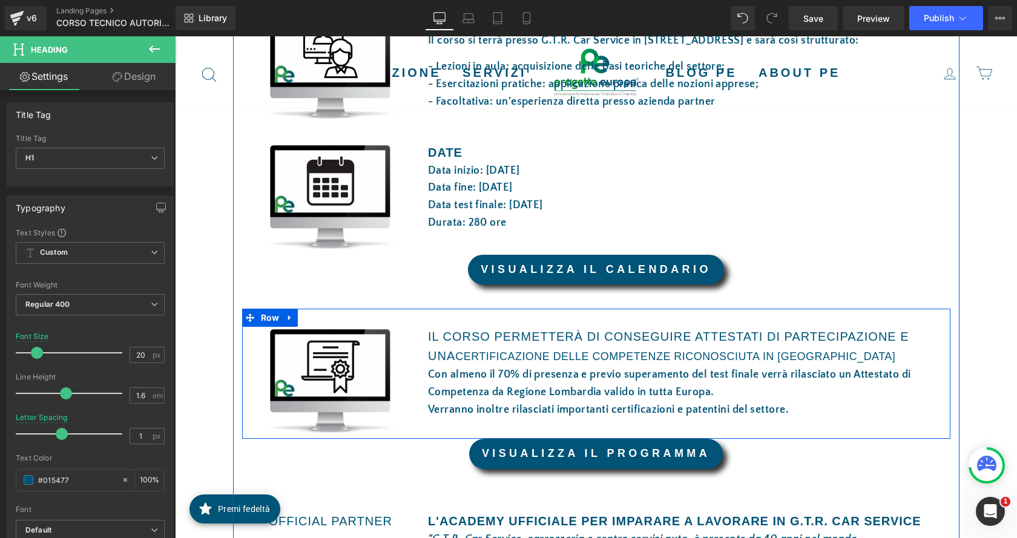
click at [514, 412] on font "Verranno inoltre rilasciati importanti certificazioni e patentini del settore." at bounding box center [608, 410] width 361 height 12
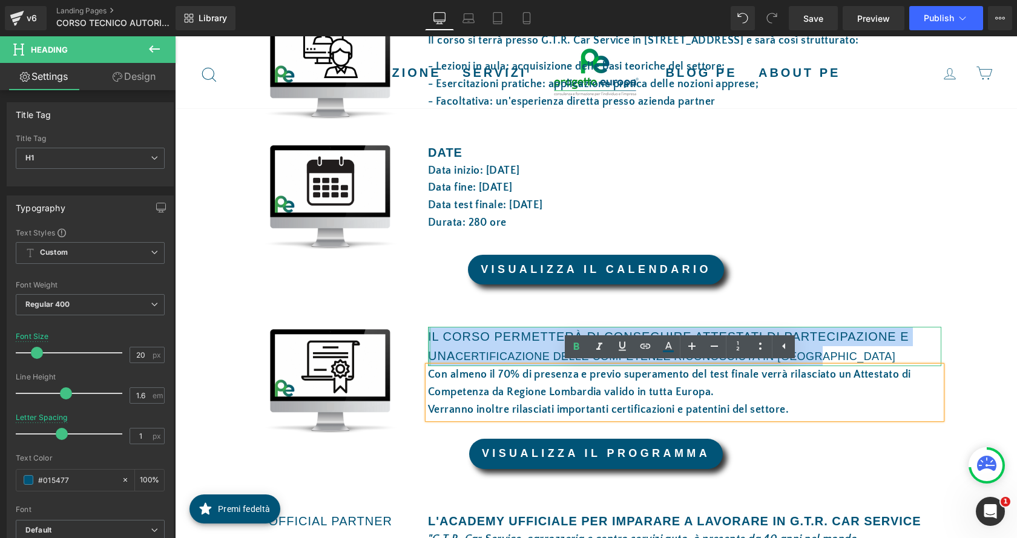
drag, startPoint x: 823, startPoint y: 357, endPoint x: 424, endPoint y: 337, distance: 399.5
click at [428, 337] on div "IL CORSO PERMETTERÀ DI CONSEGUIRE ATTESTATI DI PARTECIPAZIONE E UNA CERTIFICAZI…" at bounding box center [684, 346] width 513 height 39
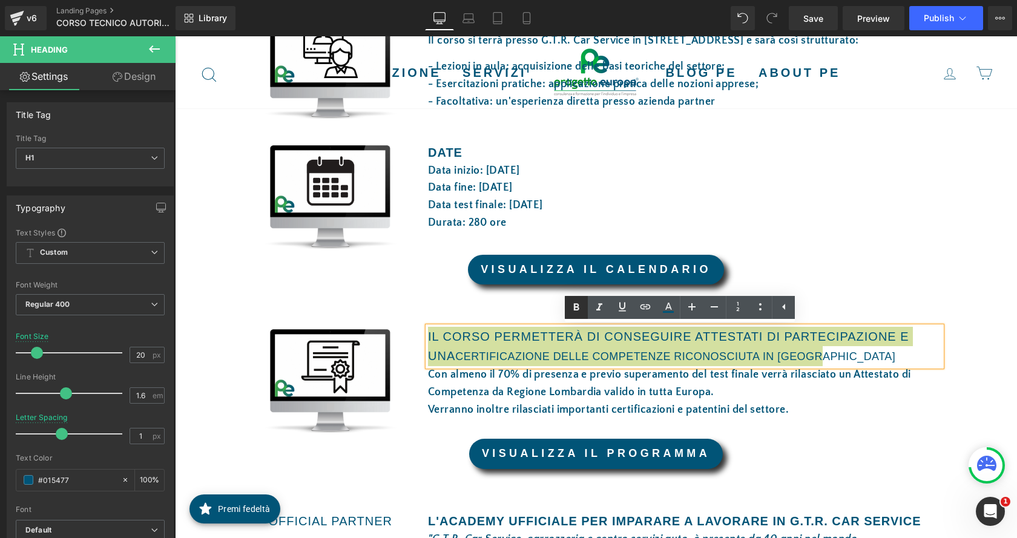
click at [578, 311] on icon at bounding box center [576, 307] width 15 height 15
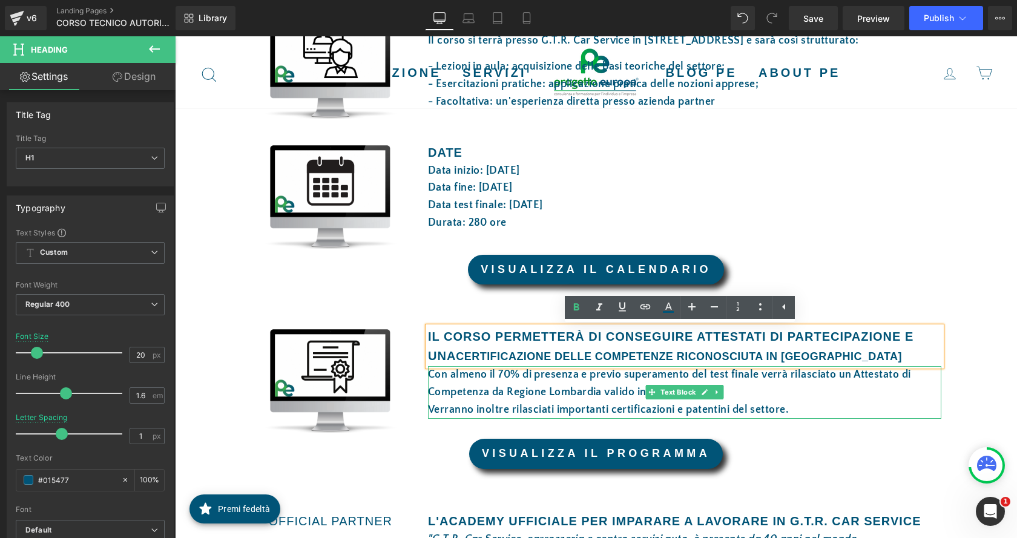
click at [572, 372] on font "Con almeno il 70% di presenza e previo superamento del test finale verrà rilasc…" at bounding box center [669, 384] width 483 height 30
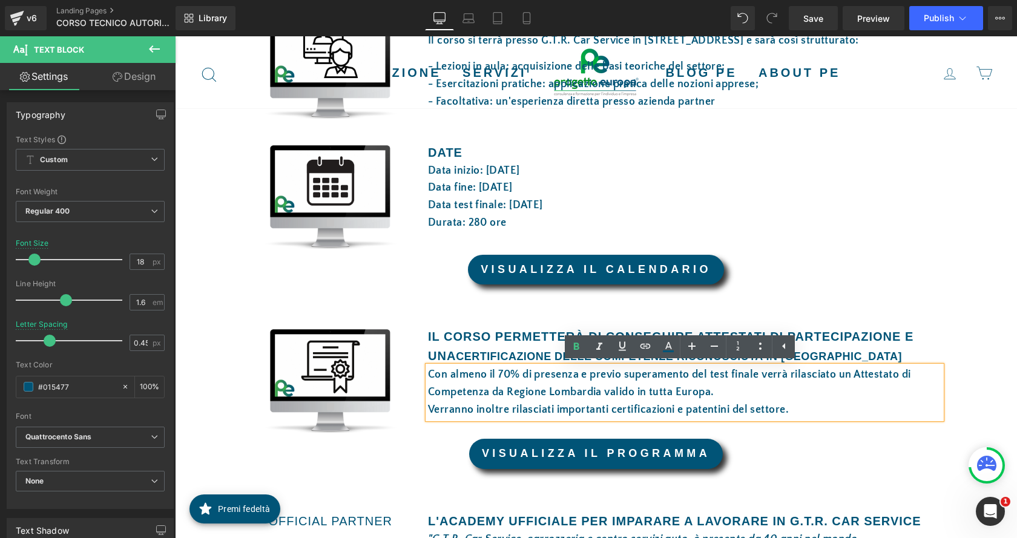
click at [903, 345] on h1 "IL CORSO PERMETTERÀ DI CONSEGUIRE ATTESTATI DI PARTECIPAZIONE E UNA CERTIFICAZI…" at bounding box center [684, 346] width 513 height 39
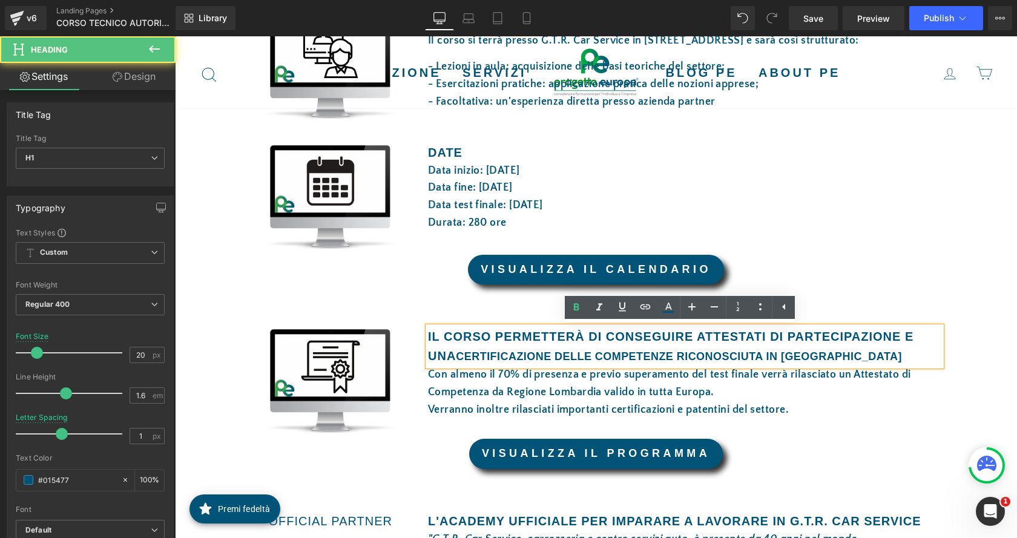
click at [464, 356] on span "CERTIFICAZIONE DELLE COMPETENZE RICONOSCIUTA IN [GEOGRAPHIC_DATA]" at bounding box center [679, 357] width 446 height 12
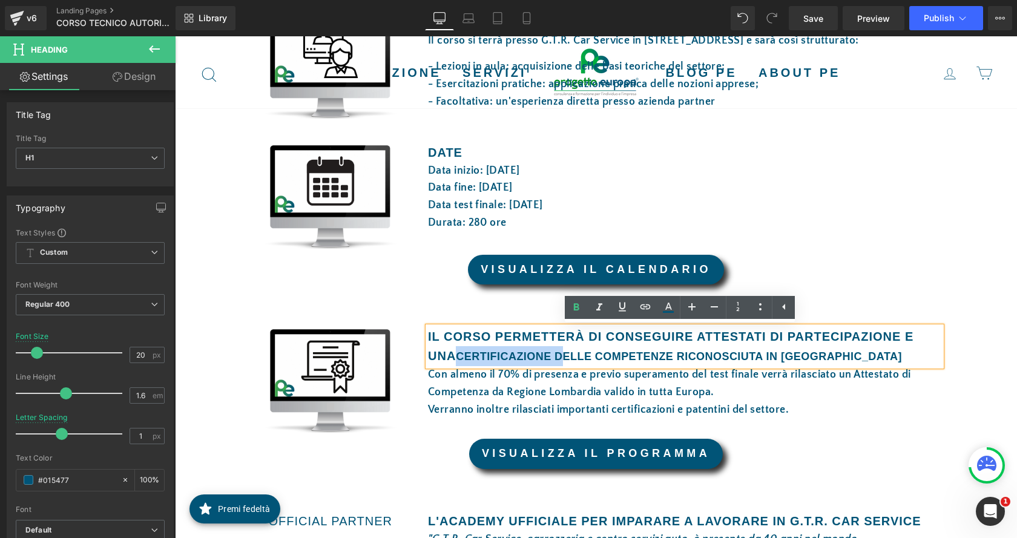
drag, startPoint x: 458, startPoint y: 354, endPoint x: 562, endPoint y: 354, distance: 104.1
click at [562, 354] on span "CERTIFICAZIONE DELLE COMPETENZE RICONOSCIUTA IN [GEOGRAPHIC_DATA]" at bounding box center [679, 357] width 446 height 12
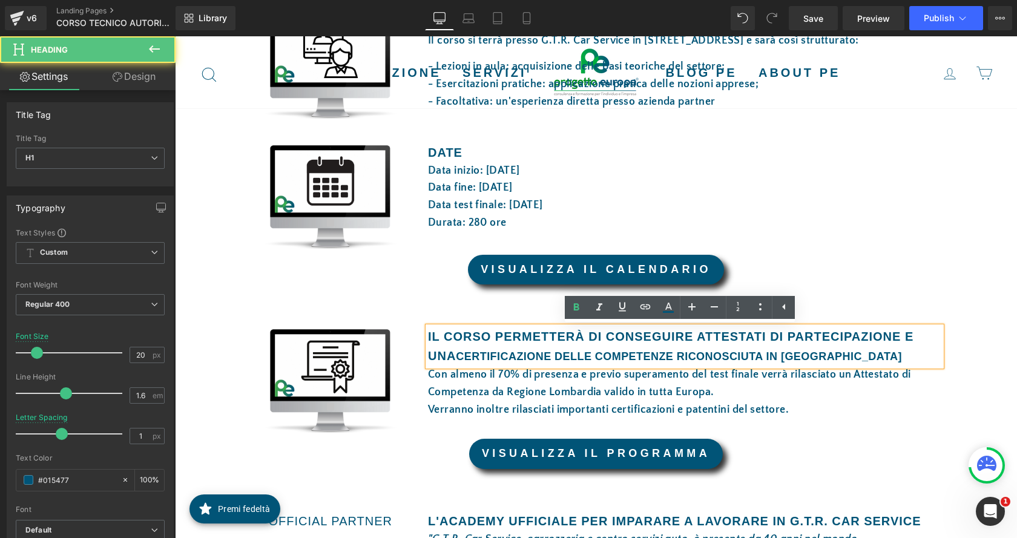
click at [564, 339] on strong "IL CORSO PERMETTERÀ DI CONSEGUIRE ATTESTATI DI PARTECIPAZIONE E UNA CERTIFICAZI…" at bounding box center [671, 346] width 486 height 33
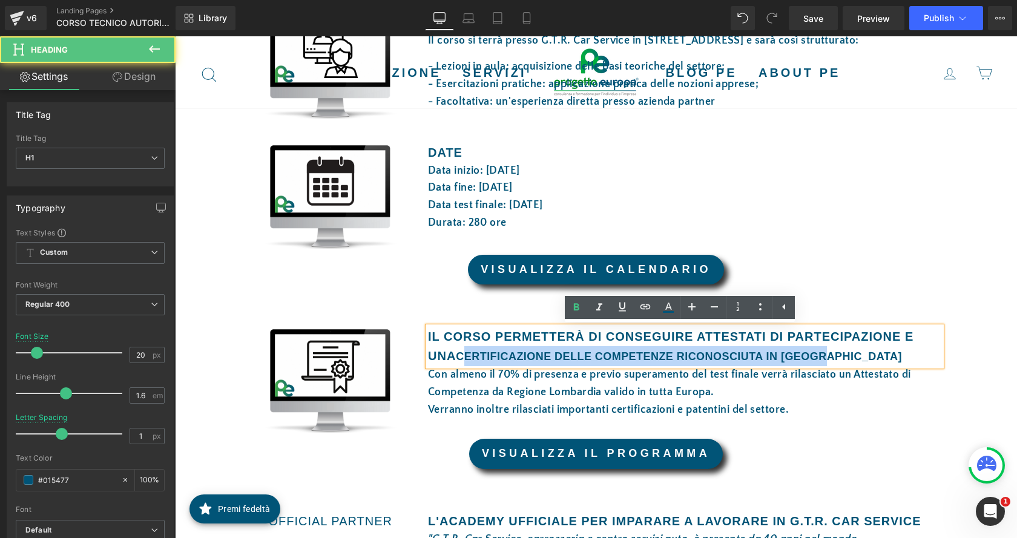
drag, startPoint x: 460, startPoint y: 355, endPoint x: 885, endPoint y: 367, distance: 425.2
click at [885, 367] on div "IL CORSO PERMETTERÀ DI CONSEGUIRE ATTESTATI DI PARTECIPAZIONE E UNA CERTIFICAZI…" at bounding box center [685, 372] width 532 height 91
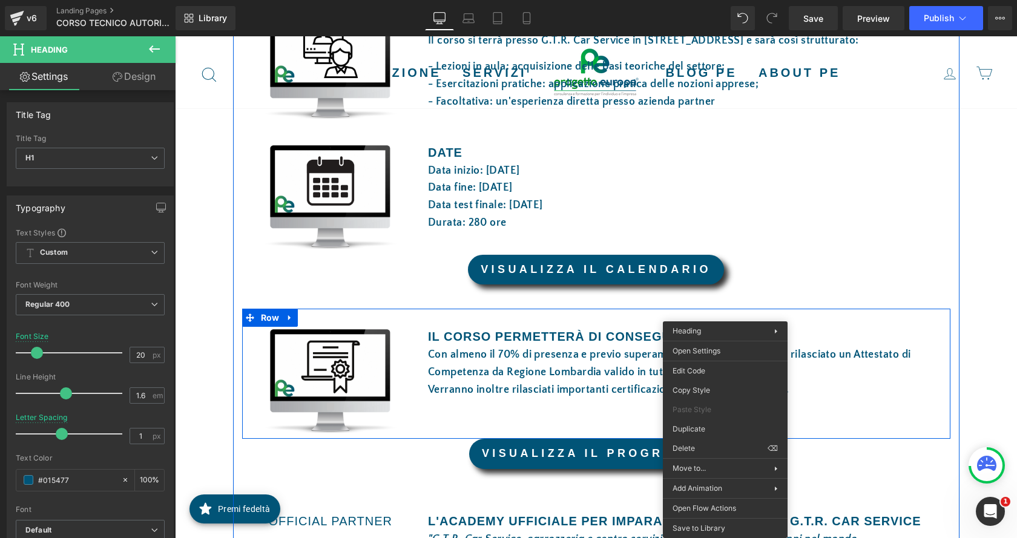
click at [605, 340] on strong "IL CORSO PERMETTERÀ DI CONSEGUIre" at bounding box center [560, 336] width 265 height 13
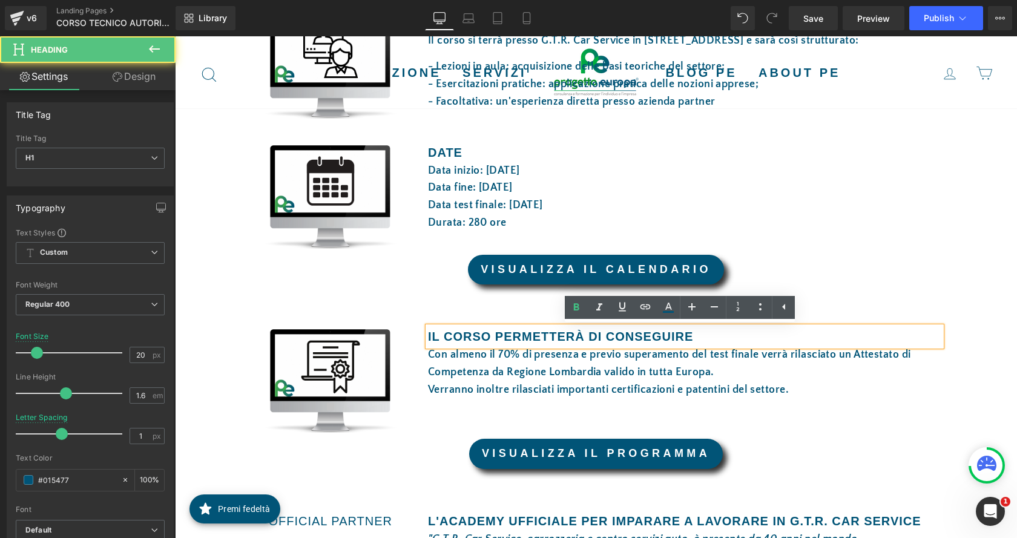
click at [699, 334] on h1 "IL CORSO PERMETTERÀ DI CONSEGUIre" at bounding box center [684, 336] width 513 height 19
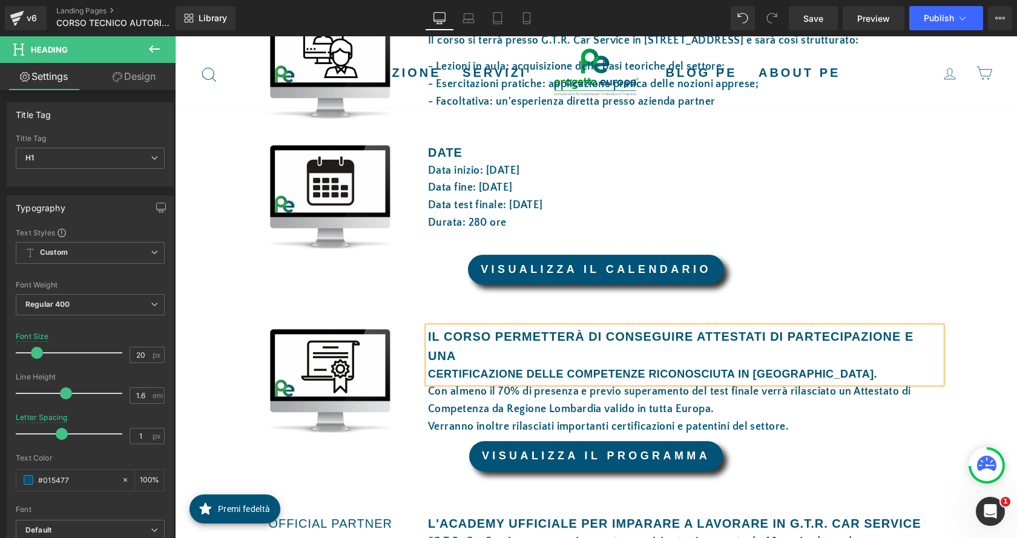
click at [428, 375] on strong "CERTIFICAZIONE DELLE COMPETENZE RICONOSCIUTA IN [GEOGRAPHIC_DATA]." at bounding box center [652, 374] width 449 height 12
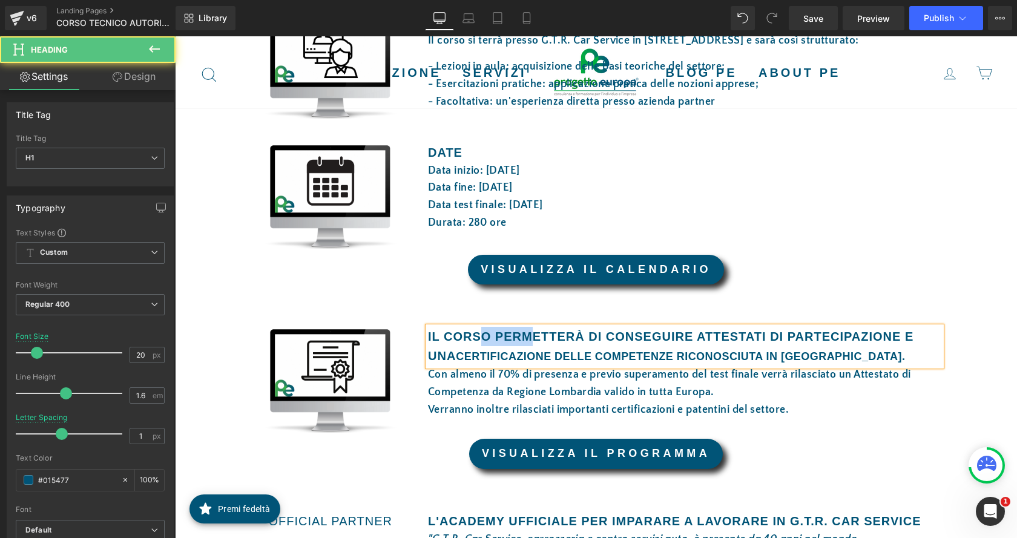
drag, startPoint x: 476, startPoint y: 336, endPoint x: 526, endPoint y: 337, distance: 50.3
click at [526, 337] on strong "IL CORSO PERMETTERÀ DI CONSEGUIre ATTESTATI DI PARTECIPAZIONE E UNA" at bounding box center [671, 346] width 486 height 33
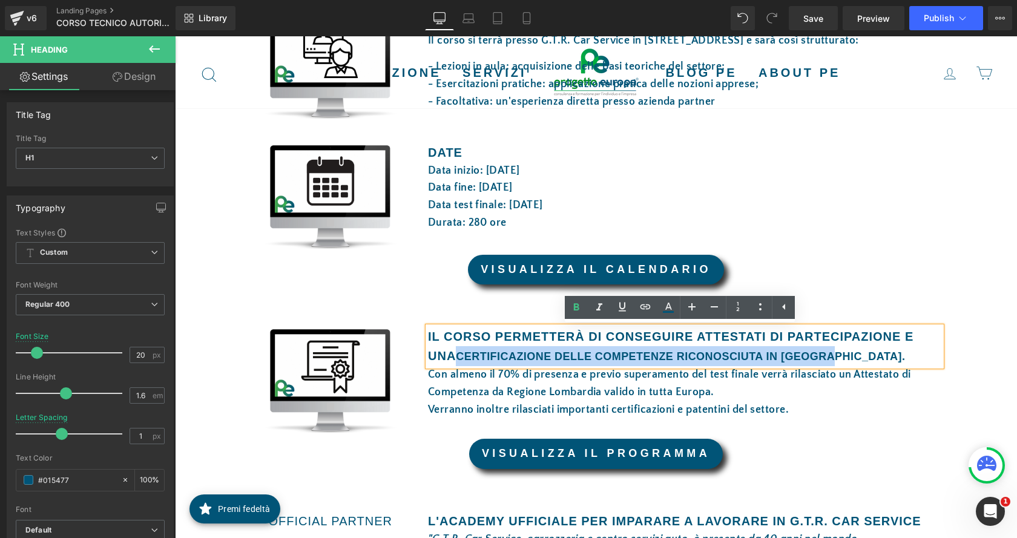
drag, startPoint x: 455, startPoint y: 357, endPoint x: 835, endPoint y: 354, distance: 380.2
click at [835, 354] on h1 "IL CORSO PERMETTERÀ DI CONSEGUIre ATTESTATI DI PARTECIPAZIONE E UNA CERTIFICAZI…" at bounding box center [684, 346] width 513 height 39
click at [836, 354] on h1 "IL CORSO PERMETTERÀ DI CONSEGUIre ATTESTATI DI PARTECIPAZIONE E UNA CERTIFICAZI…" at bounding box center [684, 346] width 513 height 39
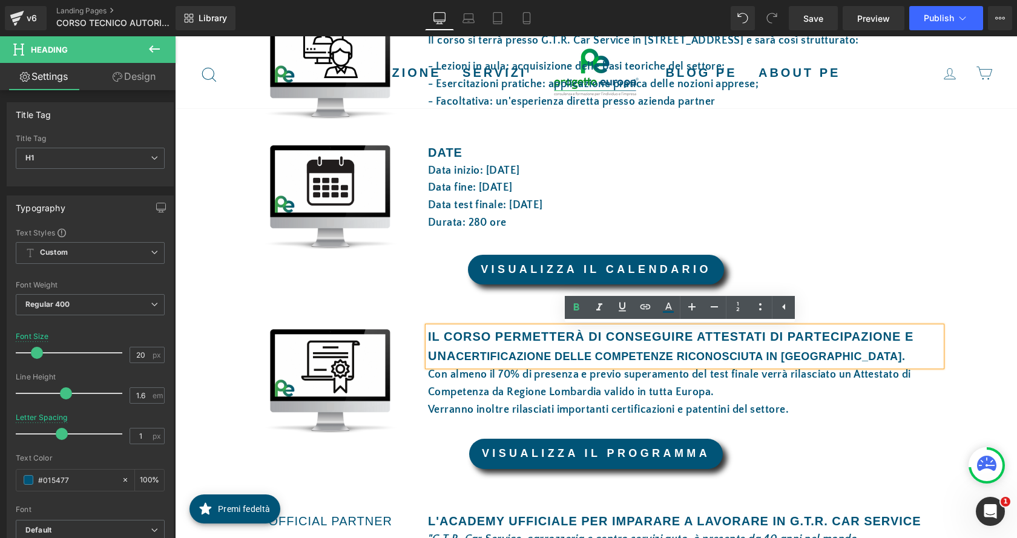
click at [866, 286] on div "I DETTAGLI DEL CORSO Heading Row Image AULA E PRATICA Heading Il corso si terrà…" at bounding box center [596, 338] width 727 height 745
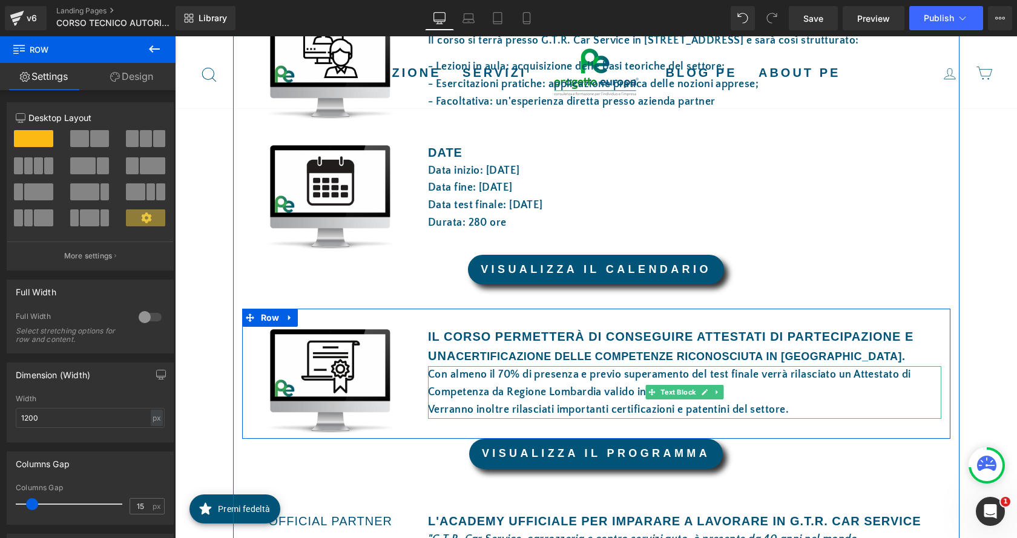
click at [495, 387] on font "Con almeno il 70% di presenza e previo superamento del test finale verrà rilasc…" at bounding box center [669, 384] width 483 height 30
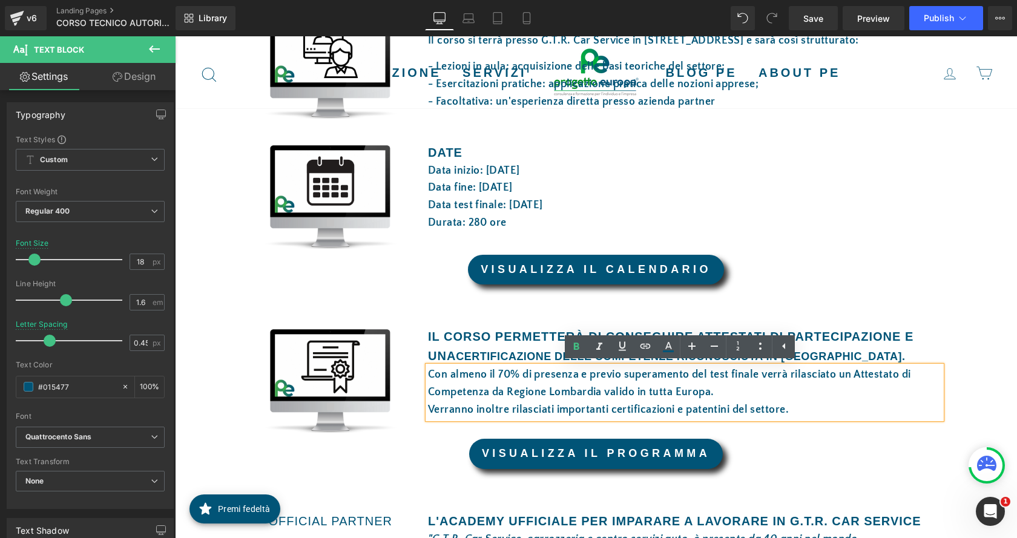
scroll to position [727, 0]
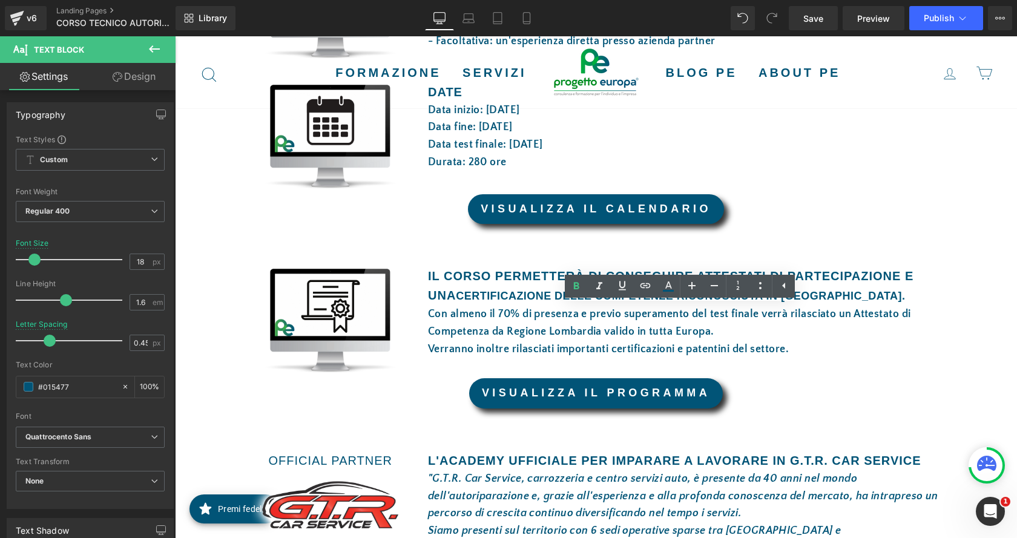
click at [487, 484] on div "Rendering Content" at bounding box center [509, 490] width 74 height 13
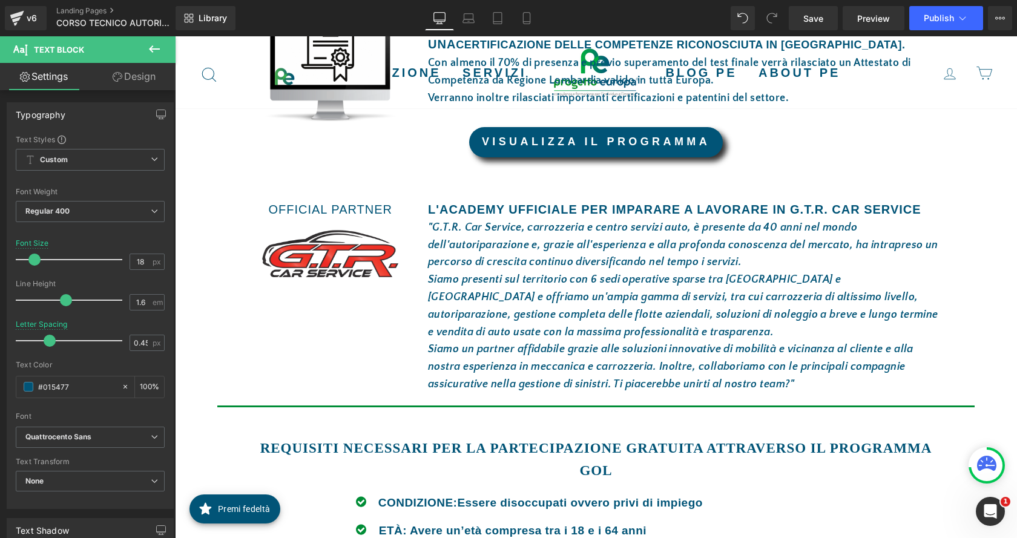
scroll to position [1029, 0]
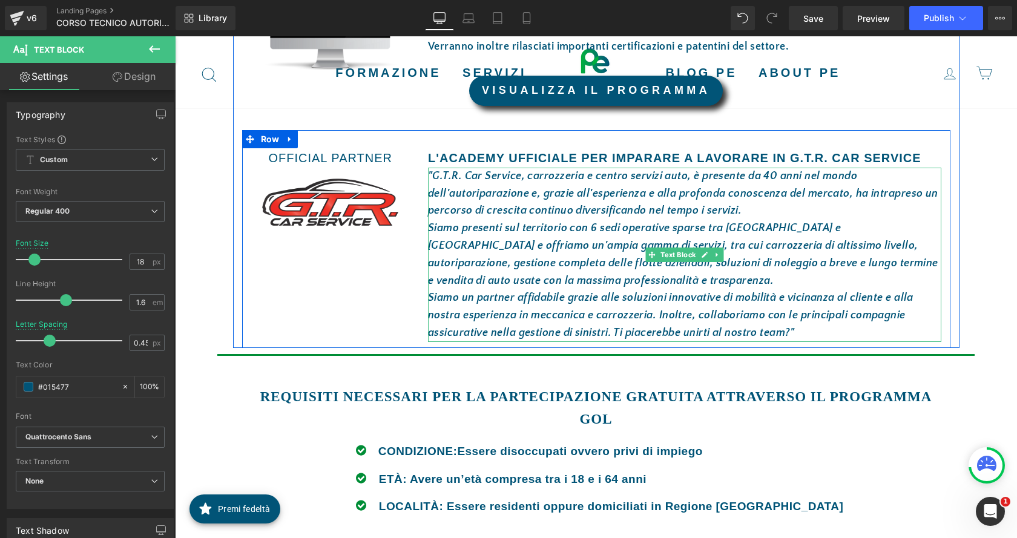
click at [592, 225] on icon "Siamo presenti sul territorio con 6 sedi operative sparse tra [GEOGRAPHIC_DATA]…" at bounding box center [683, 254] width 510 height 64
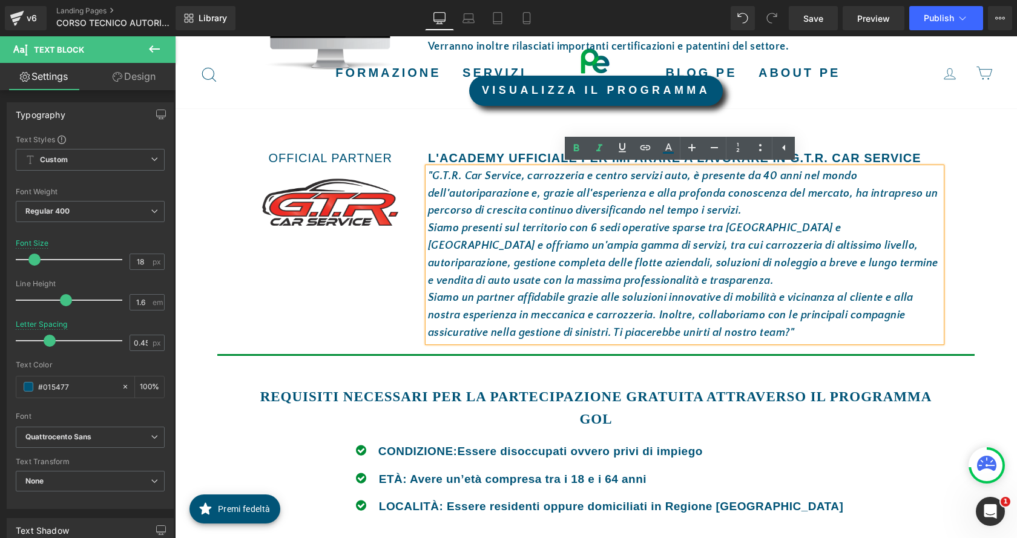
click at [593, 229] on icon "Siamo presenti sul territorio con 6 sedi operative sparse tra [GEOGRAPHIC_DATA]…" at bounding box center [683, 254] width 510 height 64
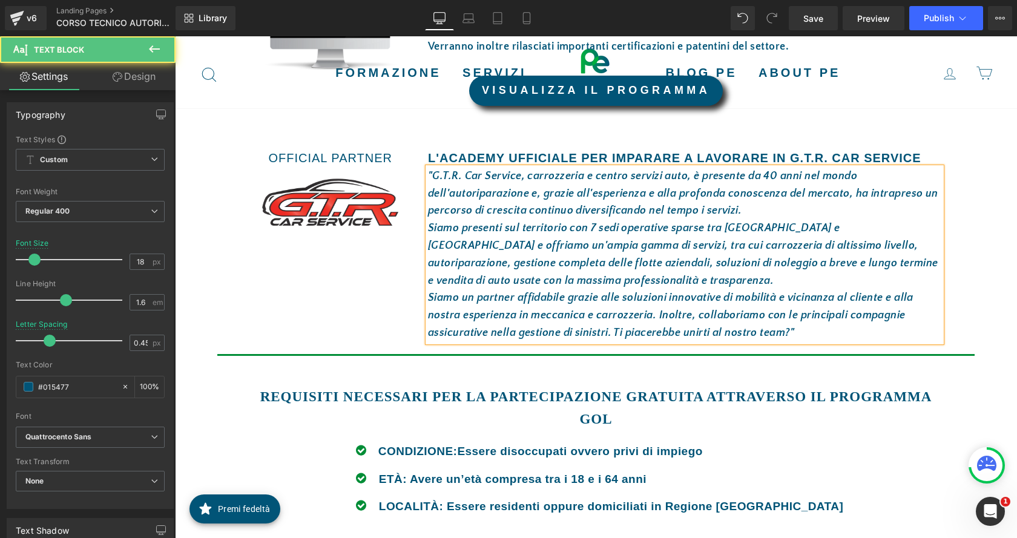
click at [604, 275] on p "Siamo presenti sul territorio con 7 sedi operative sparse tra [GEOGRAPHIC_DATA]…" at bounding box center [684, 255] width 513 height 70
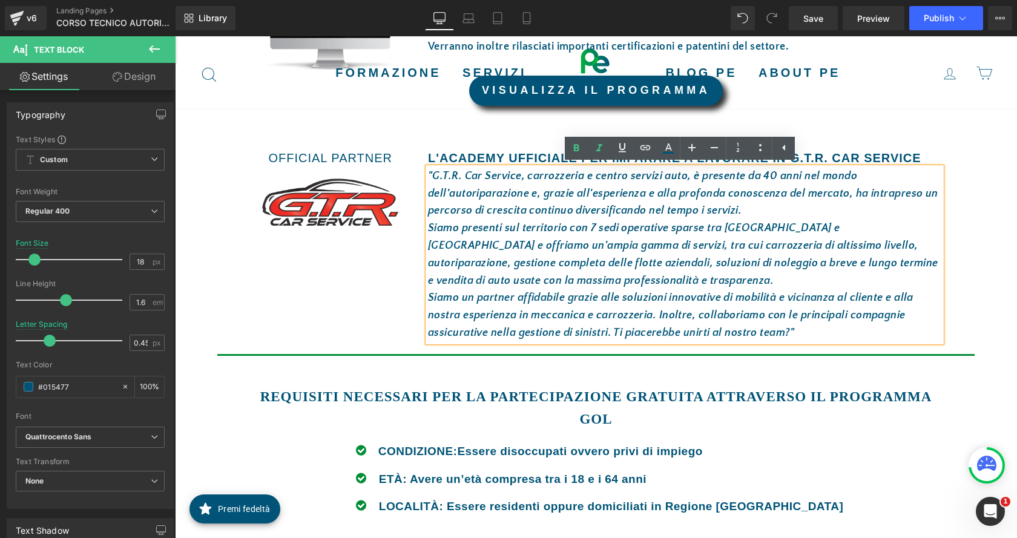
click at [765, 228] on icon "Siamo presenti sul territorio con 7 sedi operative sparse tra [GEOGRAPHIC_DATA]…" at bounding box center [683, 254] width 510 height 64
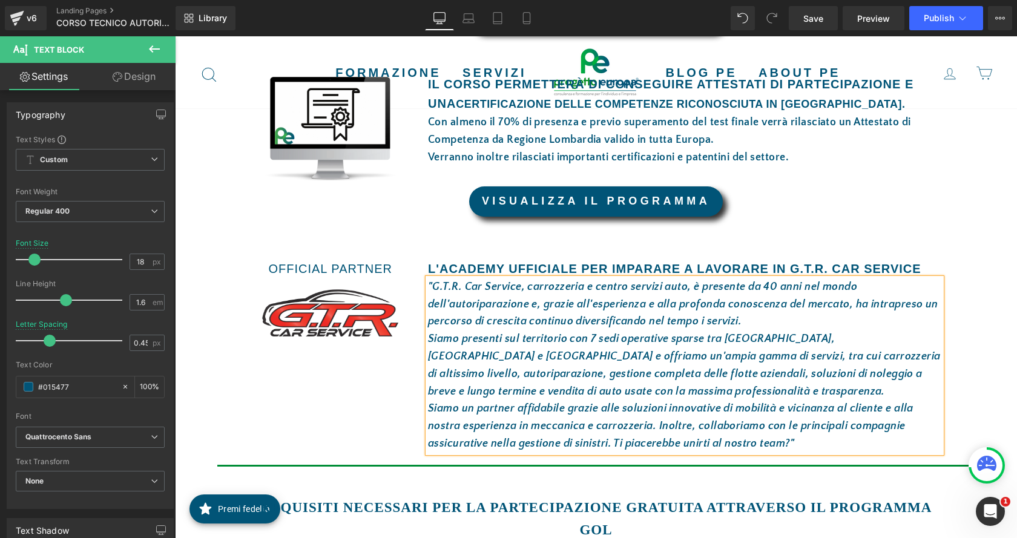
scroll to position [727, 0]
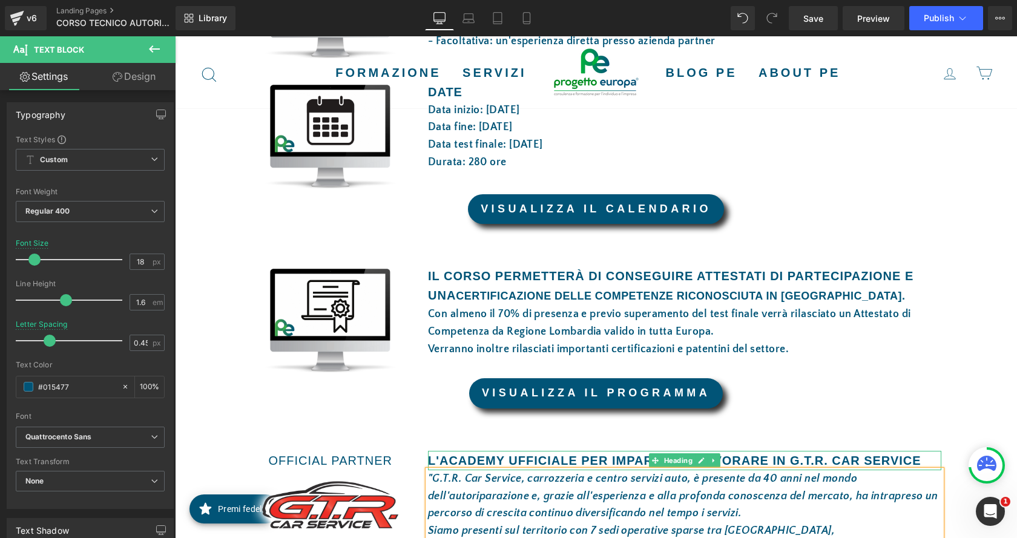
click at [739, 458] on h1 "L'ACADEMY UFFICIALE PER IMPARARE A LAVORARE IN G.T.R. CAR SERVICE" at bounding box center [684, 460] width 513 height 19
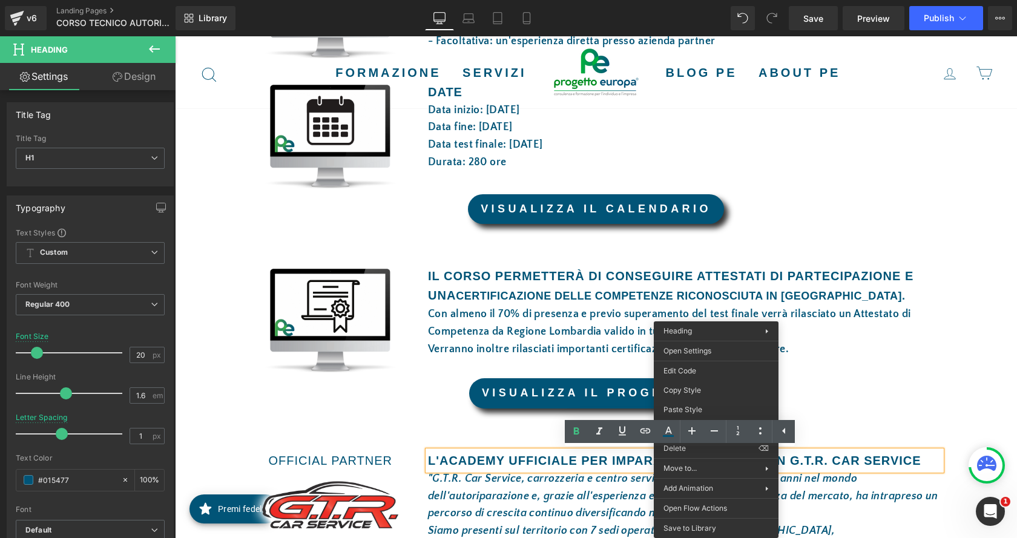
click at [887, 460] on h1 "L'ACADEMY UFFICIALE PER IMPARARE A LAVORARE IN G.T.R. CAR SERVICE" at bounding box center [684, 460] width 513 height 19
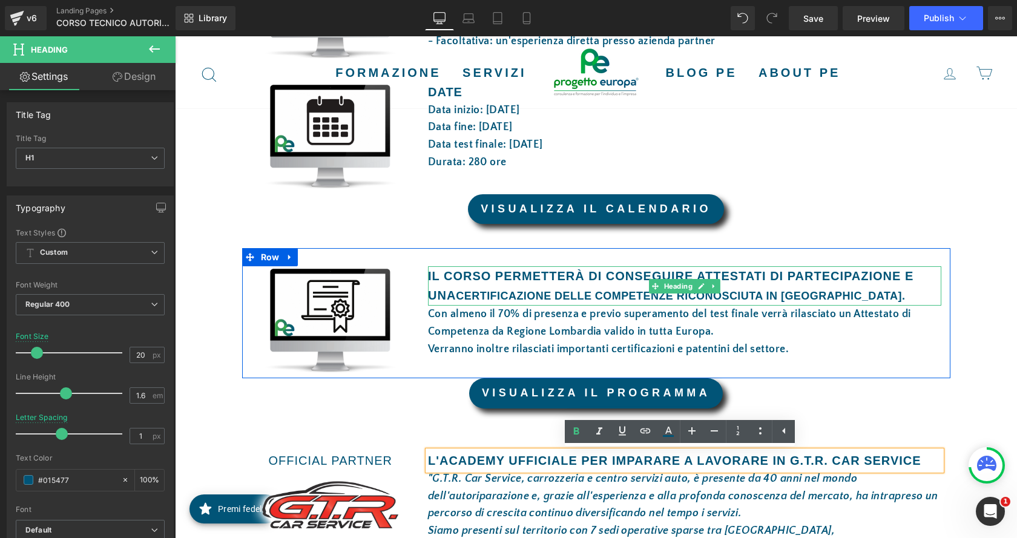
click at [817, 291] on strong "CERTIFICAZIONE DELLE COMPETENZE RICONOSCIUTA IN [GEOGRAPHIC_DATA]." at bounding box center [680, 296] width 449 height 12
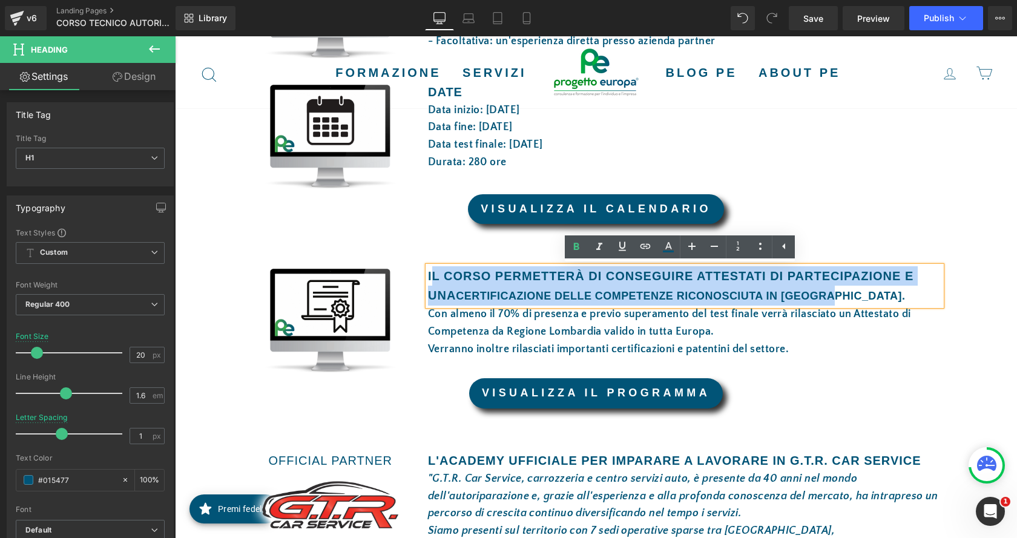
drag, startPoint x: 832, startPoint y: 292, endPoint x: 426, endPoint y: 271, distance: 406.8
click at [428, 271] on h1 "IL CORSO PERMETTERÀ DI CONSEGUIre ATTESTATI DI PARTECIPAZIONE E UNA CERTIFICAZI…" at bounding box center [684, 285] width 513 height 39
click at [627, 293] on strong "CERTIFICAZIONE DELLE COMPETENZE RICONOSCIUTA IN [GEOGRAPHIC_DATA]." at bounding box center [680, 296] width 449 height 12
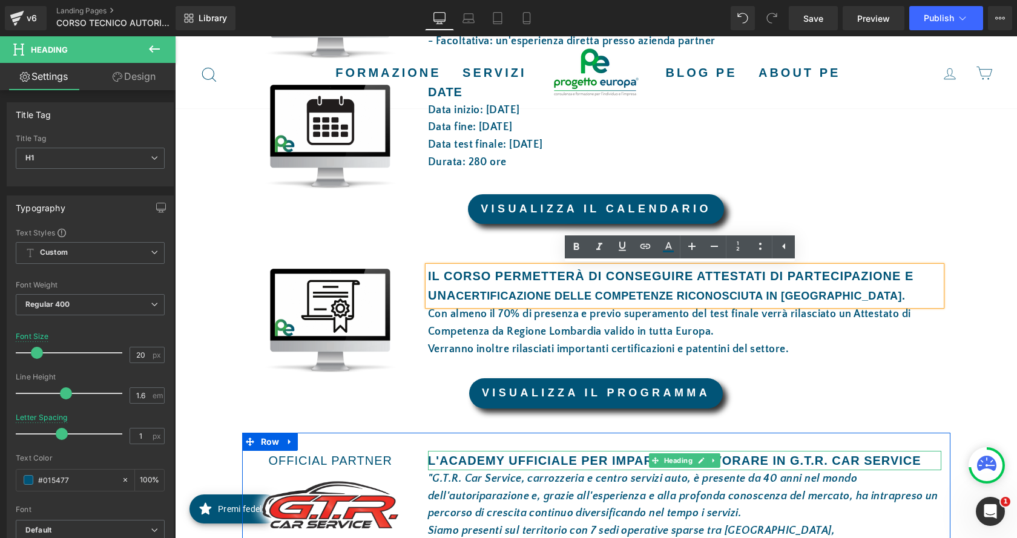
click at [585, 464] on h1 "L'ACADEMY UFFICIALE PER IMPARARE A LAVORARE IN G.T.R. CAR SERVICE" at bounding box center [684, 460] width 513 height 19
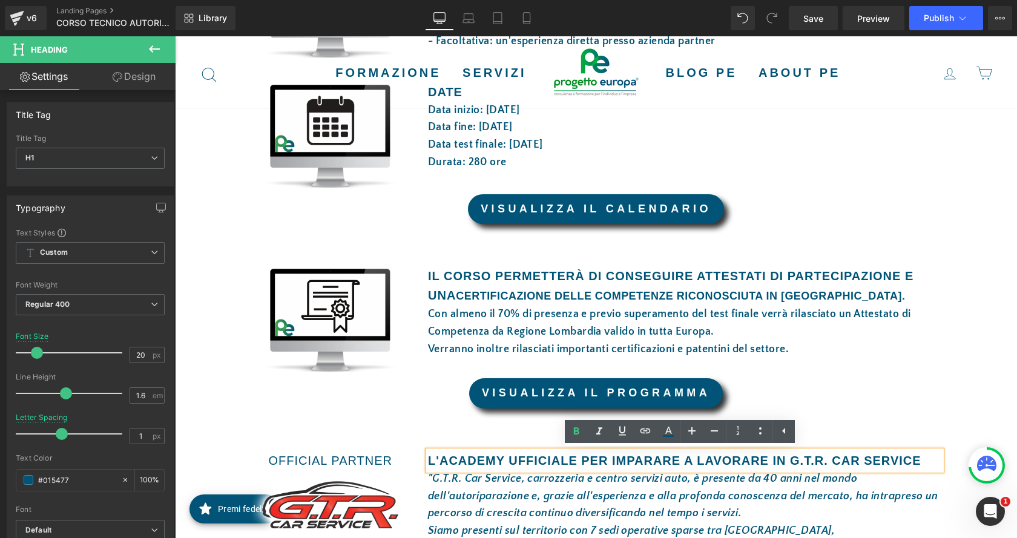
click at [550, 282] on strong "IL CORSO PERMETTERÀ DI CONSEGUIre ATTESTATI DI PARTECIPAZIONE E UNA" at bounding box center [671, 285] width 486 height 33
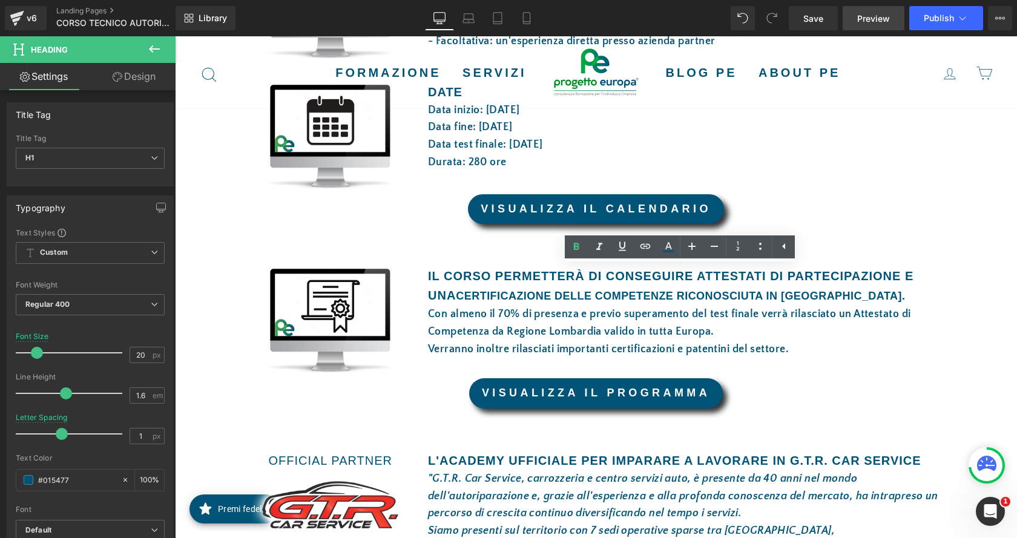
click at [869, 15] on span "Preview" at bounding box center [873, 18] width 33 height 13
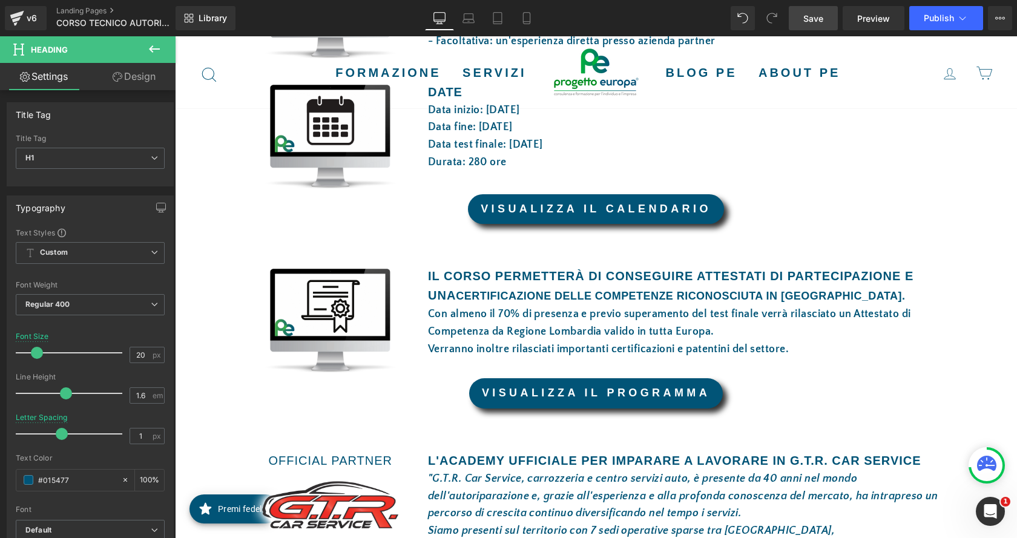
click at [797, 19] on link "Save" at bounding box center [813, 18] width 49 height 24
click at [879, 21] on span "Preview" at bounding box center [873, 18] width 33 height 13
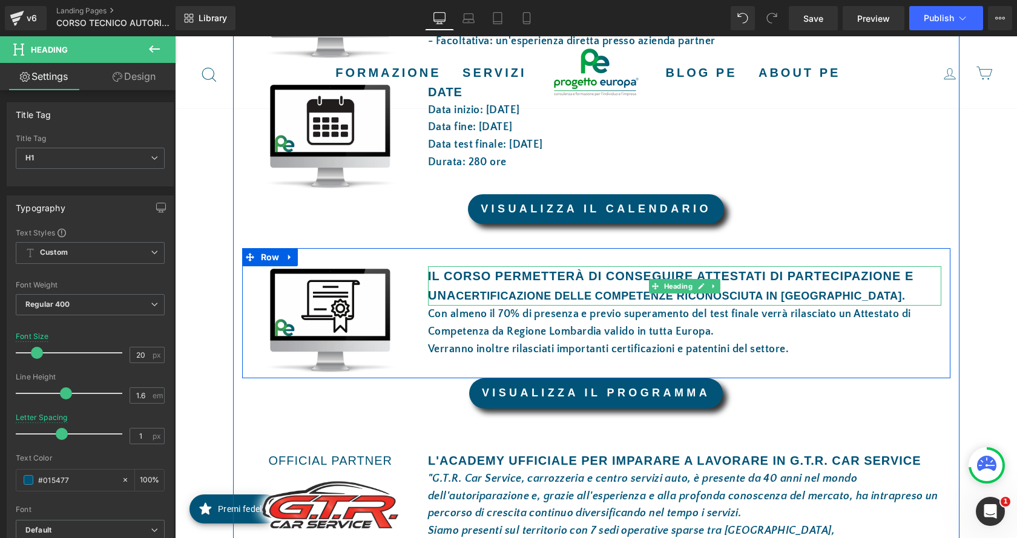
click at [737, 291] on strong "CERTIFICAZIONE DELLE COMPETENZE RICONOSCIUTA IN [GEOGRAPHIC_DATA]." at bounding box center [680, 296] width 449 height 12
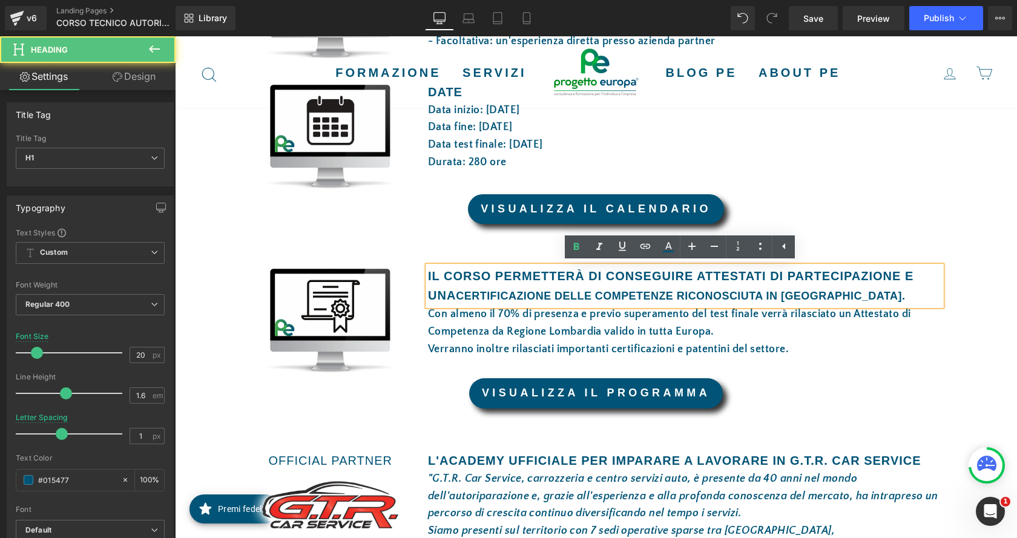
click at [839, 289] on h1 "IL CORSO PERMETTERÀ DI CONSEGUIre ATTESTATI DI PARTECIPAZIONE E UNA CERTIFICAZI…" at bounding box center [684, 285] width 513 height 39
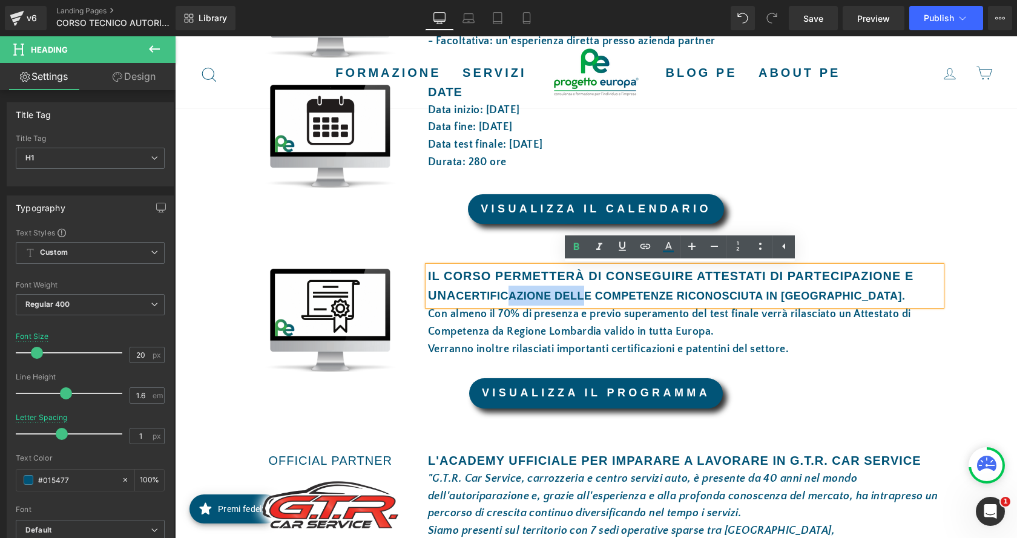
drag, startPoint x: 508, startPoint y: 292, endPoint x: 583, endPoint y: 292, distance: 75.1
click at [583, 292] on strong "CERTIFICAZIONE DELLE COMPETENZE RICONOSCIUTA IN [GEOGRAPHIC_DATA]." at bounding box center [680, 296] width 449 height 12
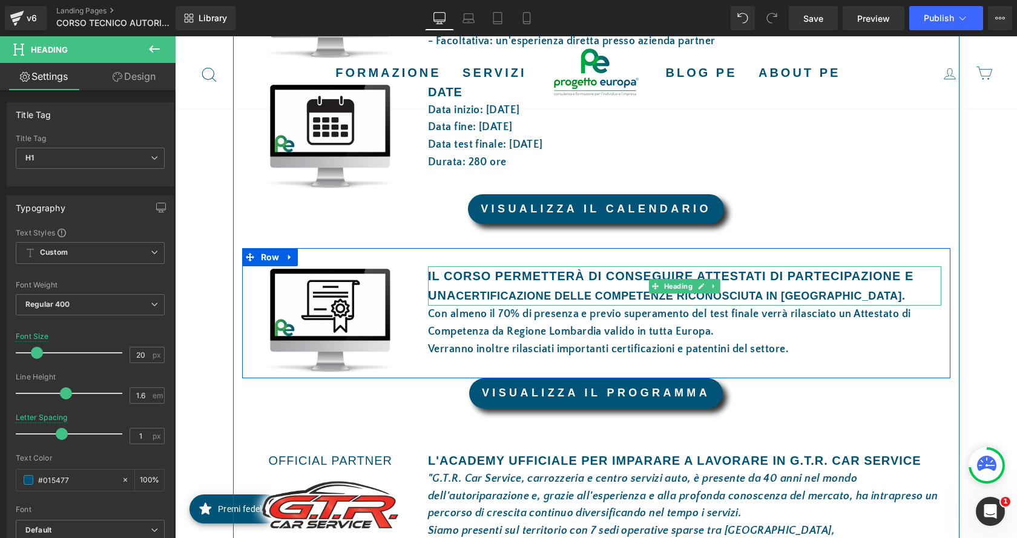
click at [460, 281] on strong "IL CORSO PERMETTERÀ DI CONSEGUIre ATTESTATI DI PARTECIPAZIONE E UNA" at bounding box center [671, 285] width 486 height 33
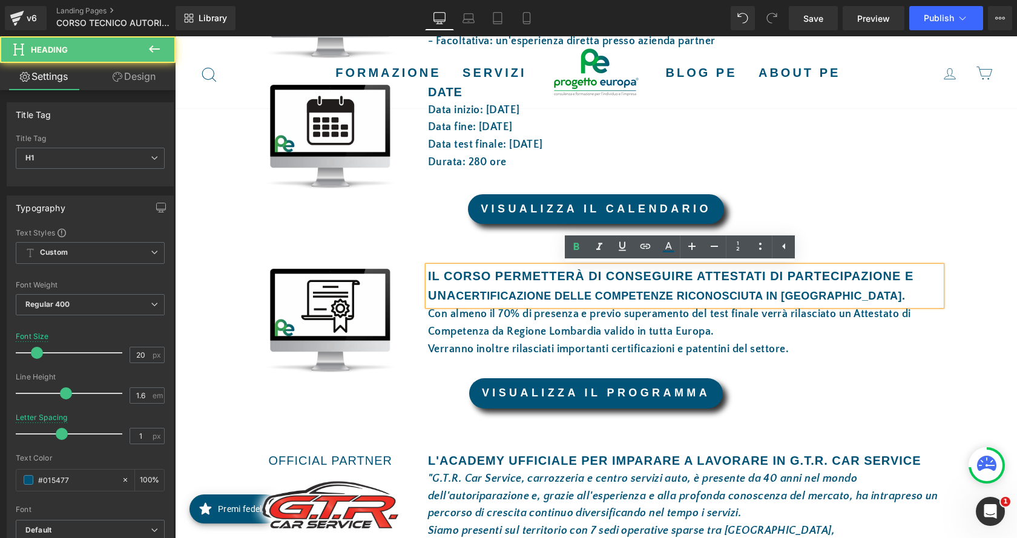
click at [460, 280] on strong "IL CORSO PERMETTERÀ DI CONSEGUIre ATTESTATI DI PARTECIPAZIONE E UNA" at bounding box center [671, 285] width 486 height 33
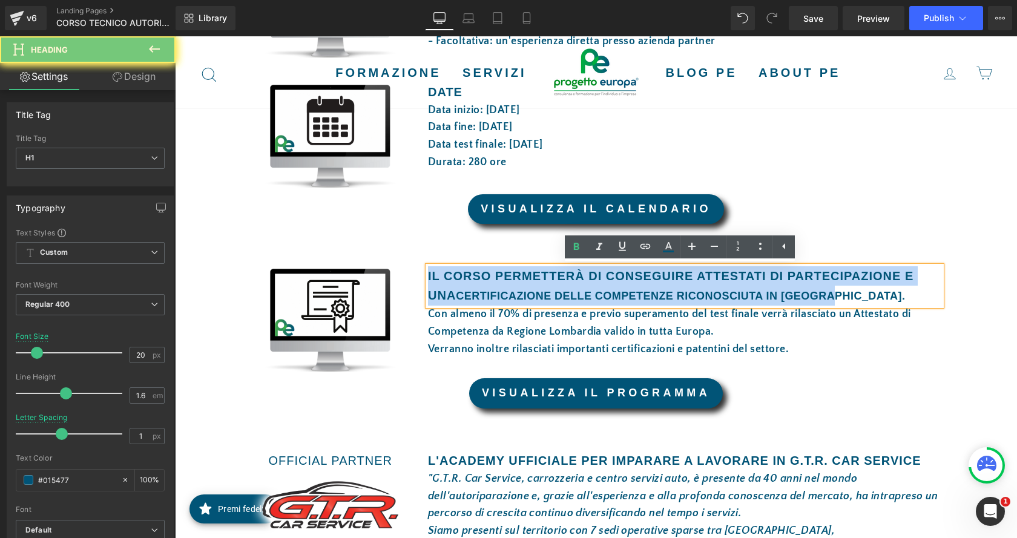
click at [460, 280] on strong "IL CORSO PERMETTERÀ DI CONSEGUIre ATTESTATI DI PARTECIPAZIONE E UNA" at bounding box center [671, 285] width 486 height 33
click at [463, 275] on strong "IL CORSO PERMETTERÀ DI CONSEGUIre ATTESTATI DI PARTECIPAZIONE E UNA" at bounding box center [671, 285] width 486 height 33
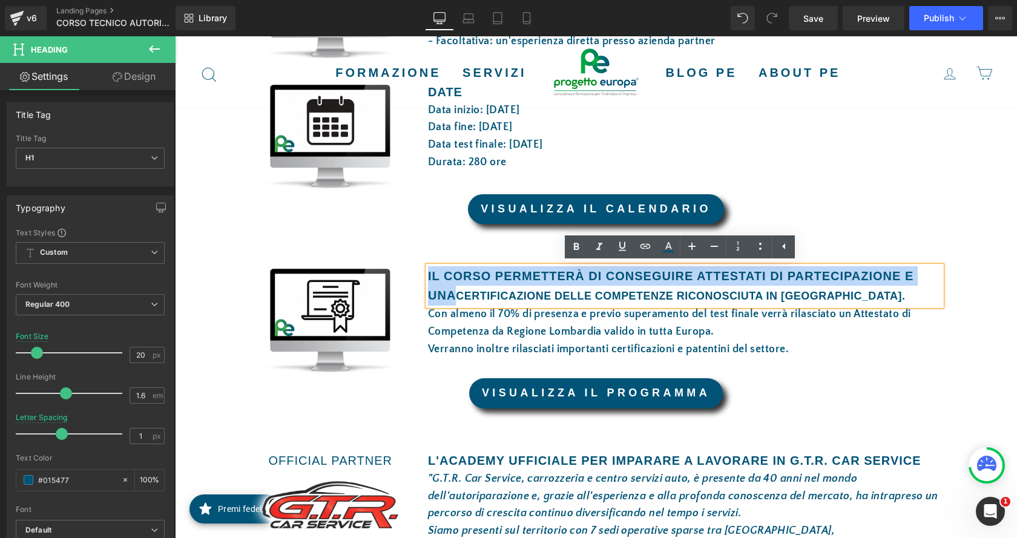
drag, startPoint x: 447, startPoint y: 297, endPoint x: 417, endPoint y: 269, distance: 40.7
click at [419, 269] on div "IL CORSO PERMETTERÀ DI CONSEGUIre ATTESTATI DI PARTECIPAZIONE E UNA CERTIFICAZI…" at bounding box center [685, 311] width 532 height 91
drag, startPoint x: 452, startPoint y: 297, endPoint x: 440, endPoint y: 280, distance: 20.8
click at [440, 280] on strong "IL CORSO PERMETTERÀ DI CONSEGUIre ATTESTATI DI PARTECIPAZIONE E UNA" at bounding box center [671, 285] width 486 height 33
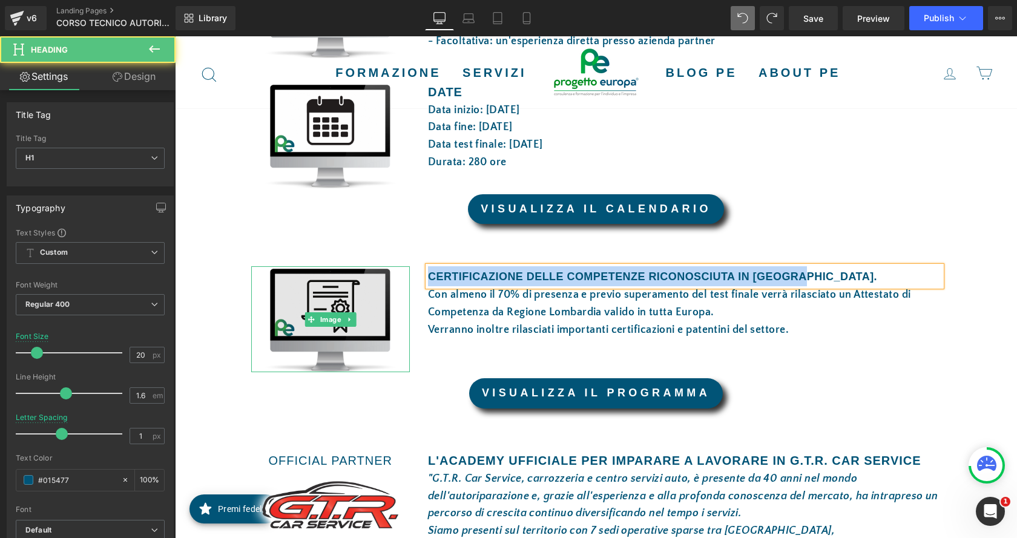
drag, startPoint x: 843, startPoint y: 278, endPoint x: 352, endPoint y: 274, distance: 491.0
click at [352, 274] on div "Image CERTIFICAZIONE DELLE COMPETENZE RICONOSCIUTA IN [GEOGRAPHIC_DATA]. Headin…" at bounding box center [596, 313] width 708 height 130
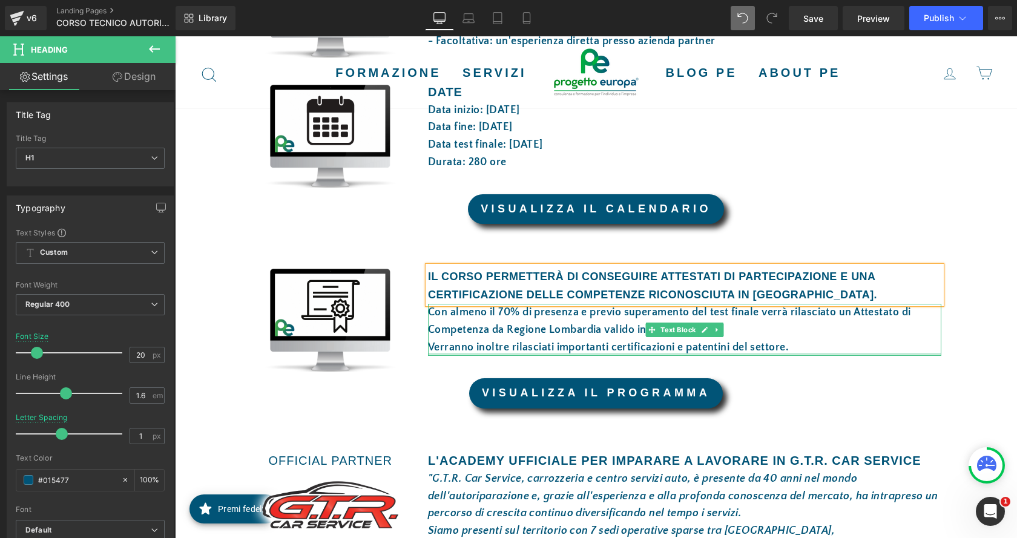
click at [847, 354] on div at bounding box center [684, 354] width 513 height 3
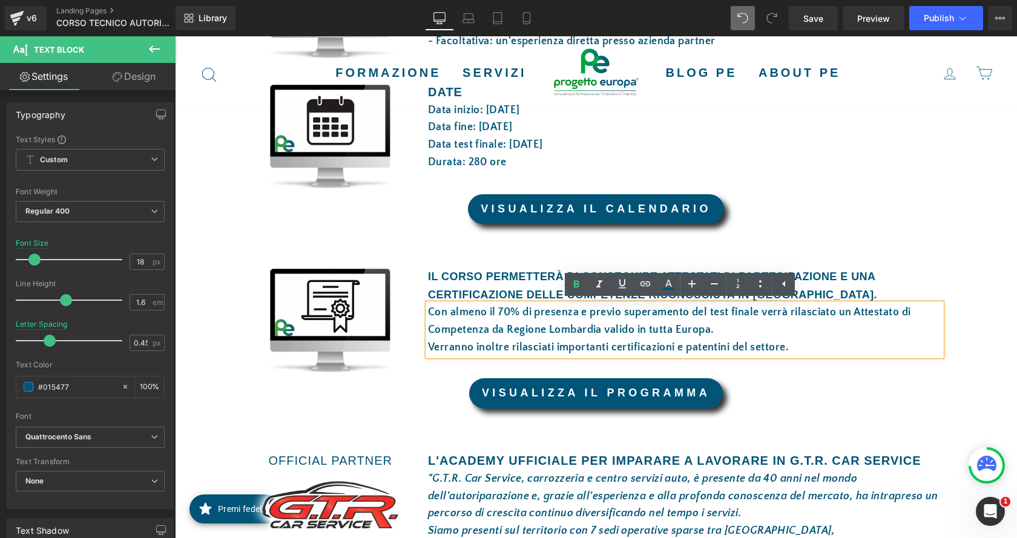
click at [860, 238] on div "I DETTAGLI DEL CORSO Heading Row Image AULA E PRATICA Heading Il corso si terrà…" at bounding box center [596, 278] width 727 height 745
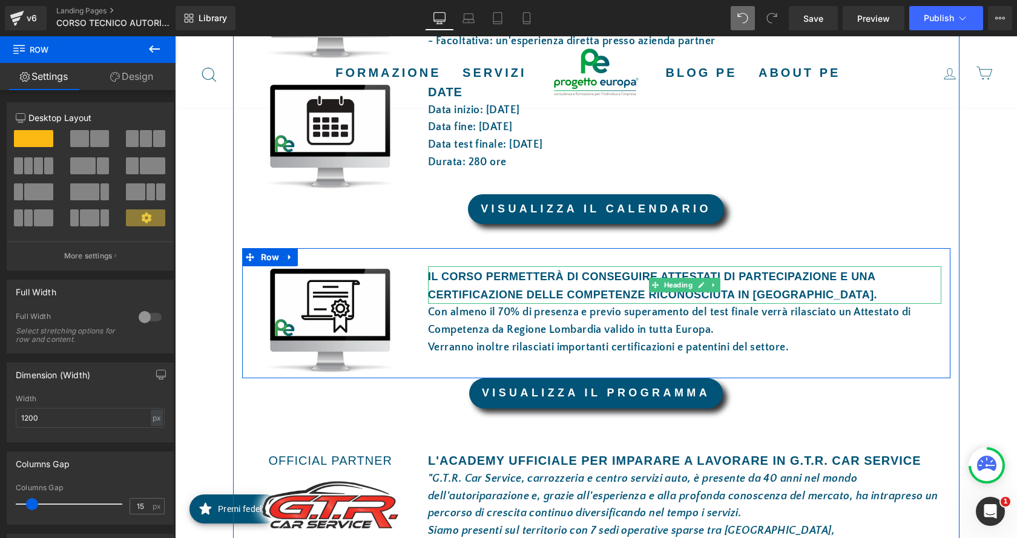
click at [771, 291] on b "CERTIFICAZIONE DELLE COMPETENZE RICONOSCIUTA IN [GEOGRAPHIC_DATA]." at bounding box center [652, 295] width 449 height 12
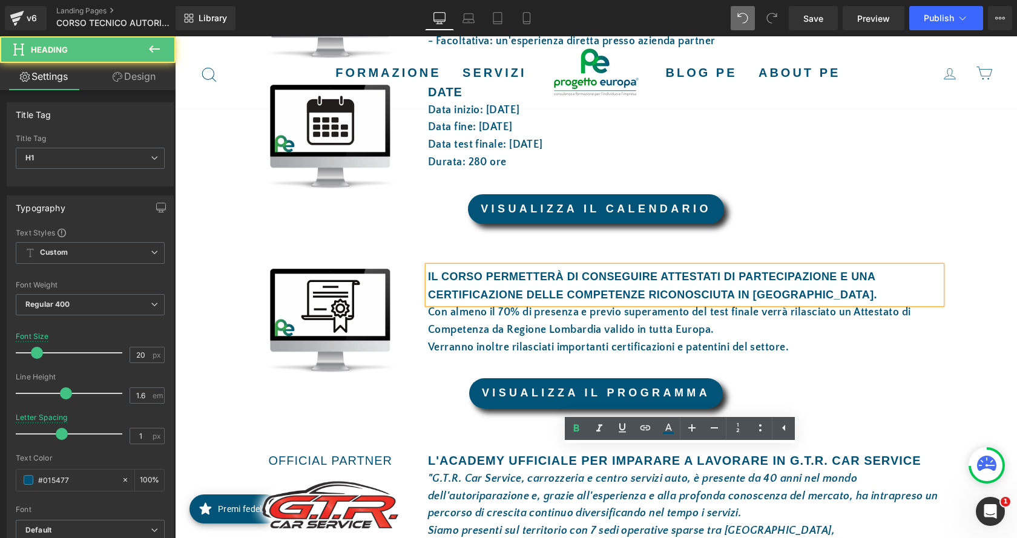
scroll to position [545, 0]
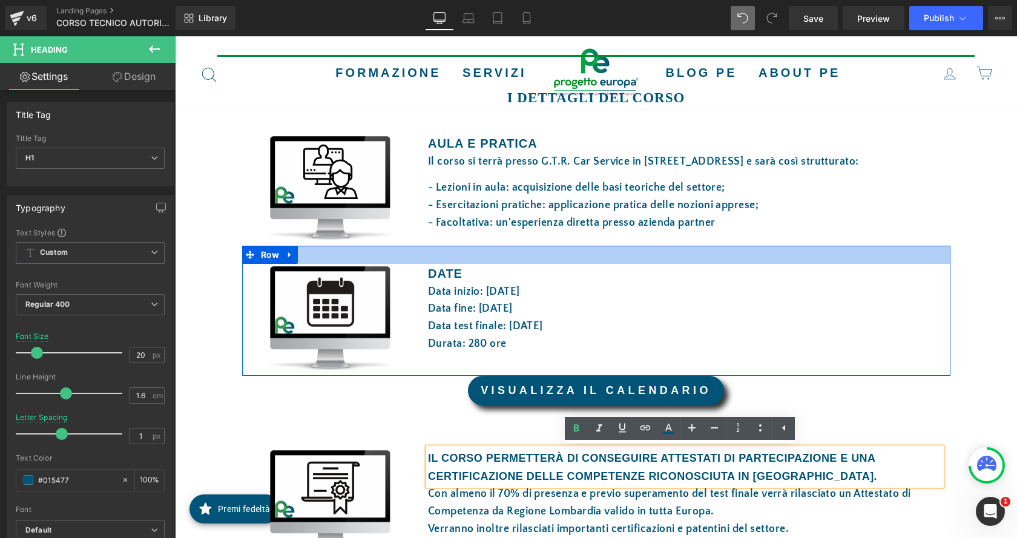
click at [443, 272] on font "DATE" at bounding box center [445, 273] width 35 height 13
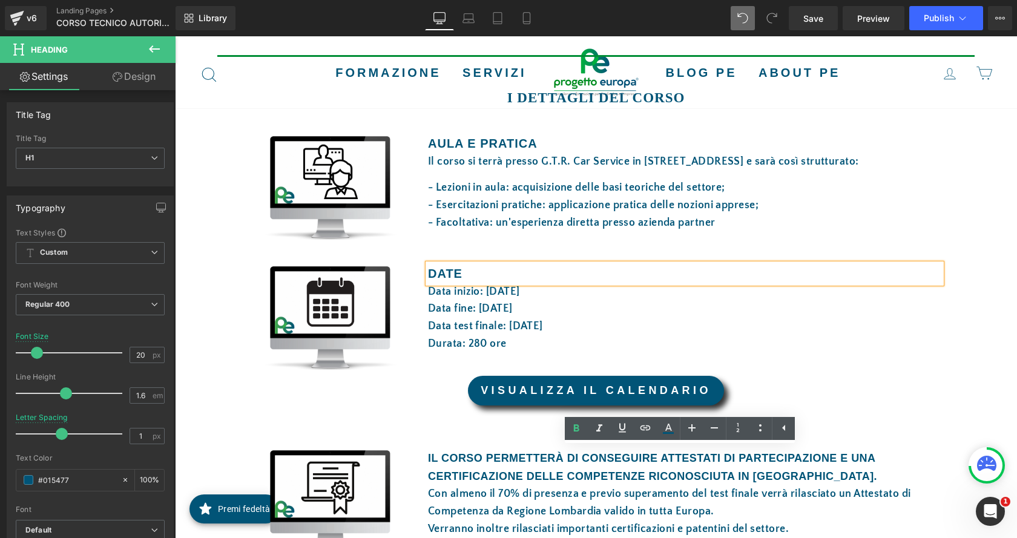
click at [443, 272] on font "DATE" at bounding box center [445, 273] width 35 height 13
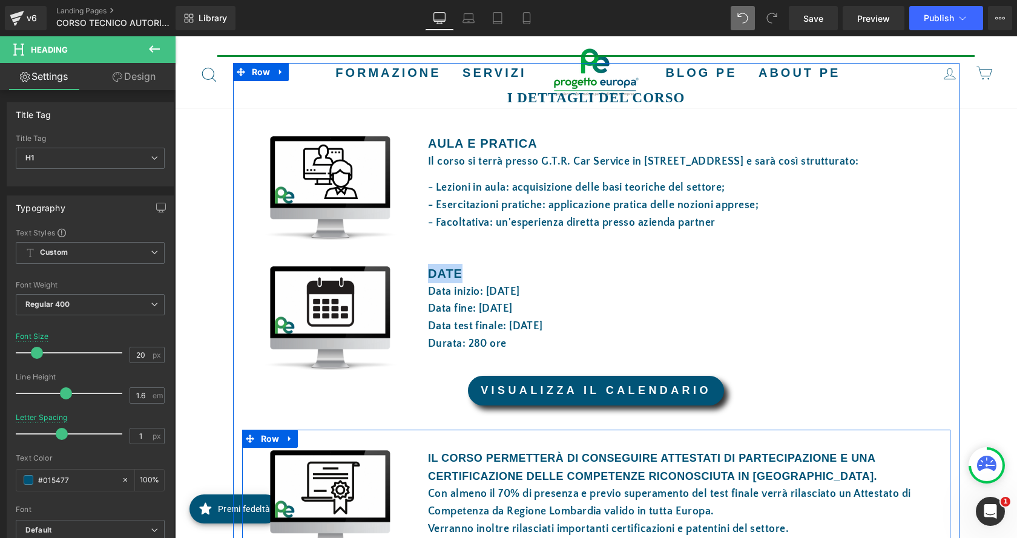
click at [512, 476] on b "CERTIFICAZIONE DELLE COMPETENZE RICONOSCIUTA IN [GEOGRAPHIC_DATA]." at bounding box center [652, 476] width 449 height 12
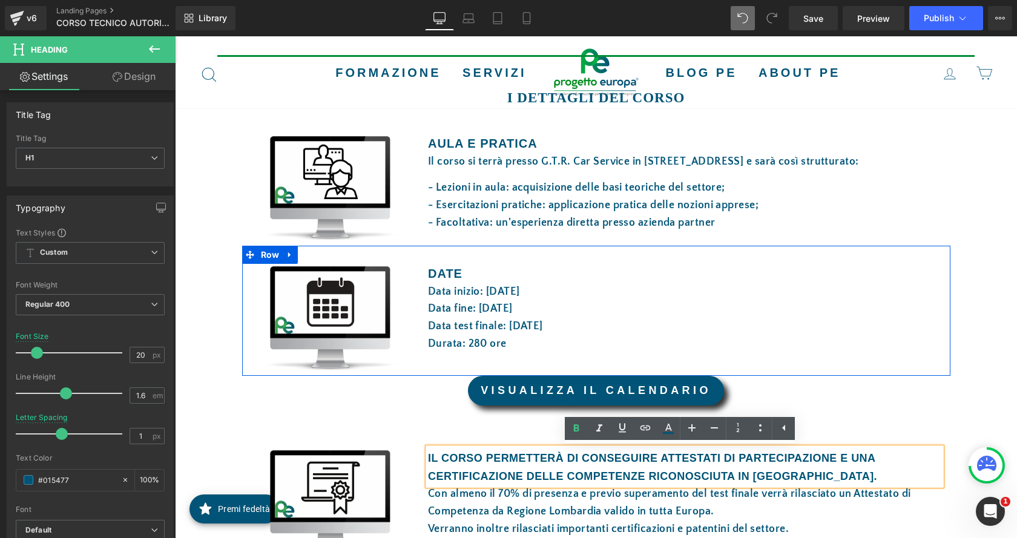
click at [448, 263] on div at bounding box center [596, 255] width 708 height 18
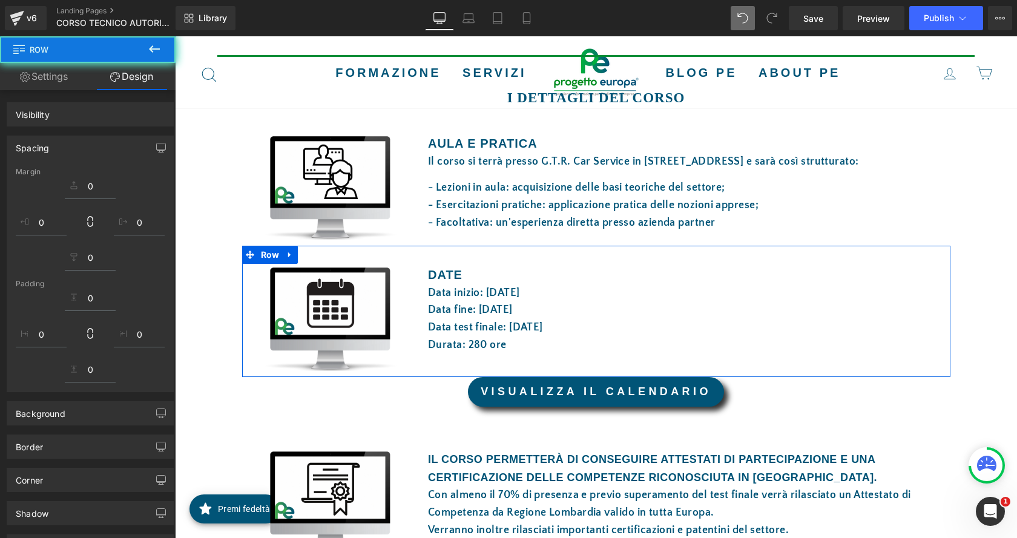
click at [449, 274] on font "DATE" at bounding box center [445, 274] width 35 height 13
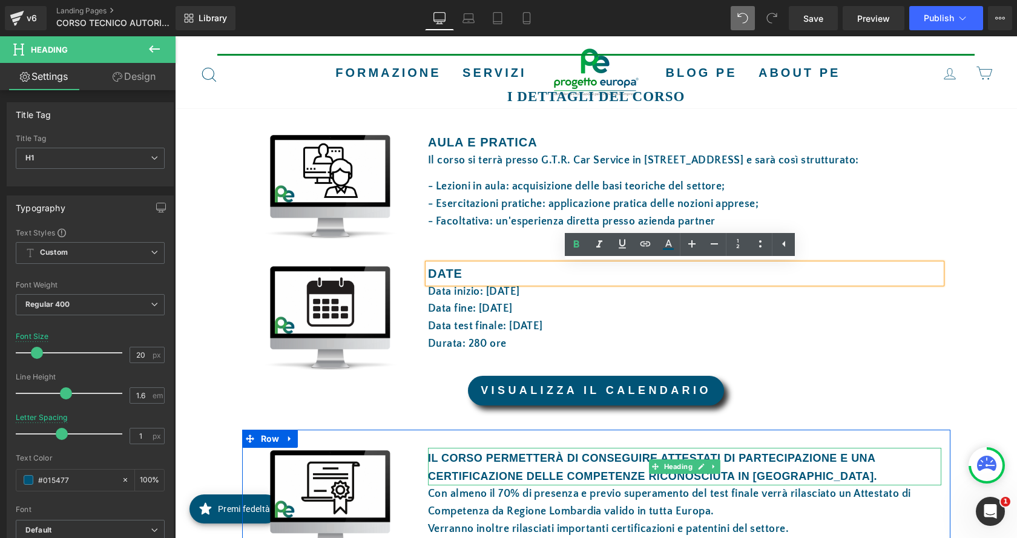
scroll to position [667, 0]
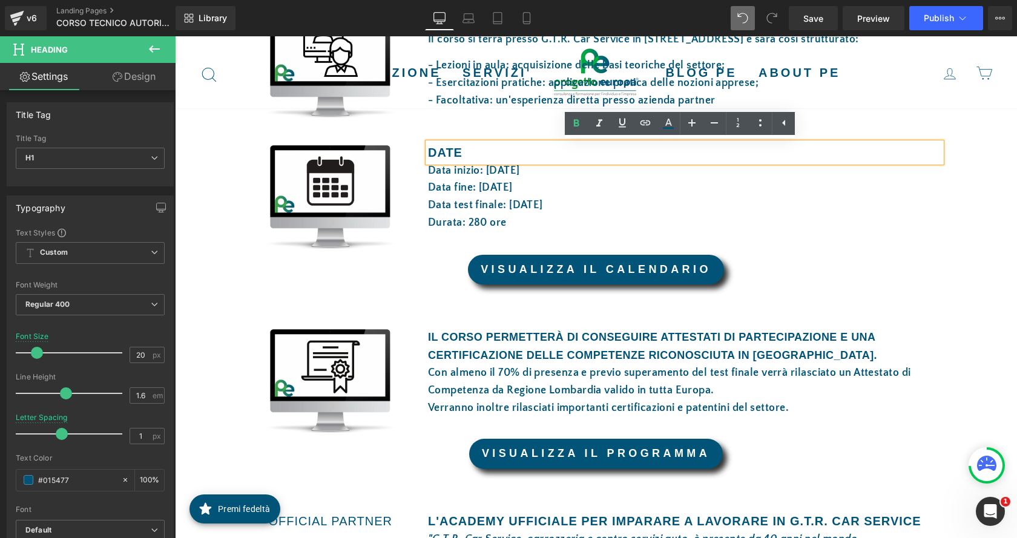
click at [486, 341] on b "IL CORSO PERMETTERÀ DI CONSEGUIRE ATTESTATI DI PARTECIPAZIONE E UNA" at bounding box center [652, 337] width 448 height 12
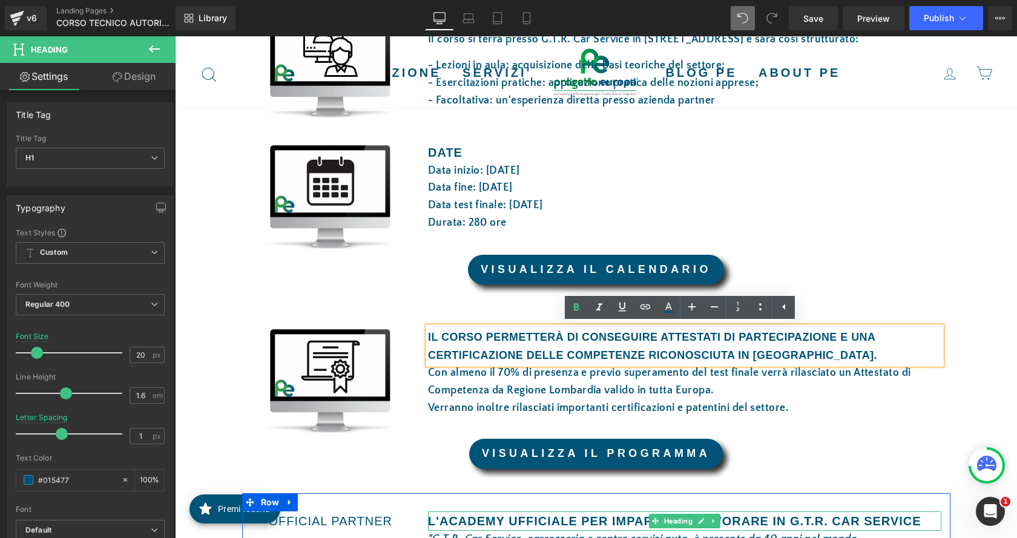
click at [500, 520] on h1 "L'ACADEMY UFFICIALE PER IMPARARE A LAVORARE IN G.T.R. CAR SERVICE" at bounding box center [684, 521] width 513 height 19
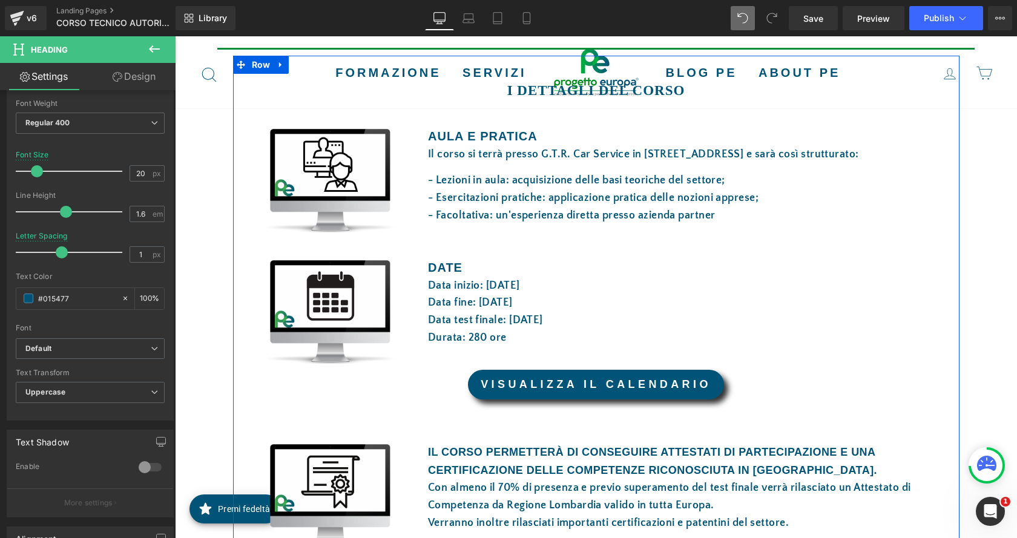
scroll to position [607, 0]
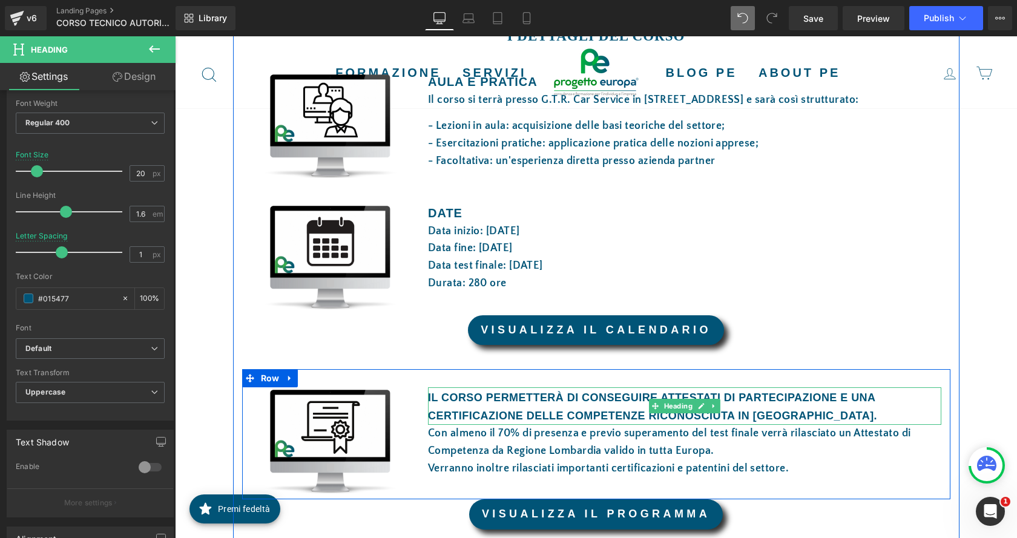
click at [550, 397] on b "IL CORSO PERMETTERÀ DI CONSEGUIRE ATTESTATI DI PARTECIPAZIONE E UNA" at bounding box center [652, 398] width 448 height 12
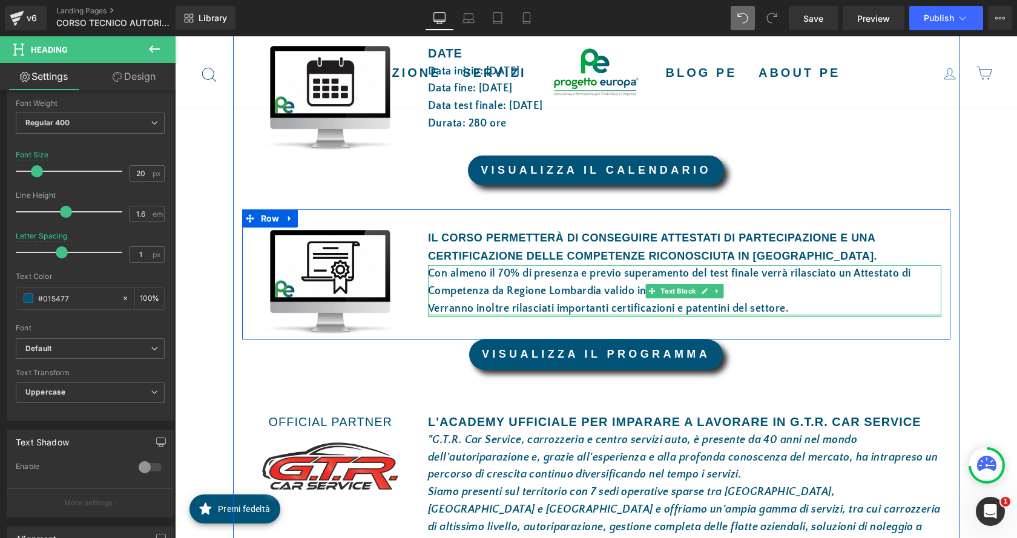
scroll to position [788, 0]
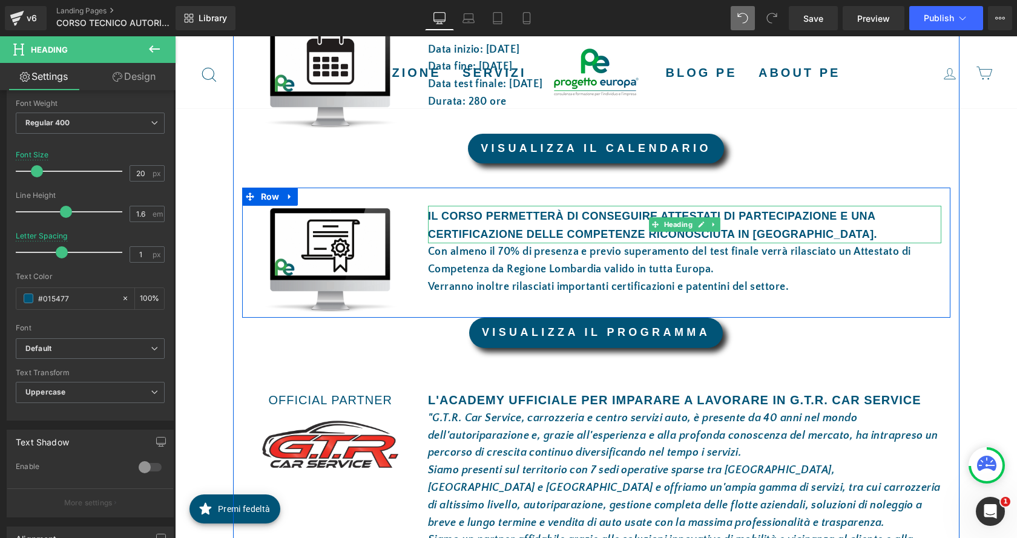
click at [602, 228] on div "CERTIFICAZIONE DELLE COMPETENZE RICONOSCIUTA IN [GEOGRAPHIC_DATA]." at bounding box center [684, 235] width 513 height 18
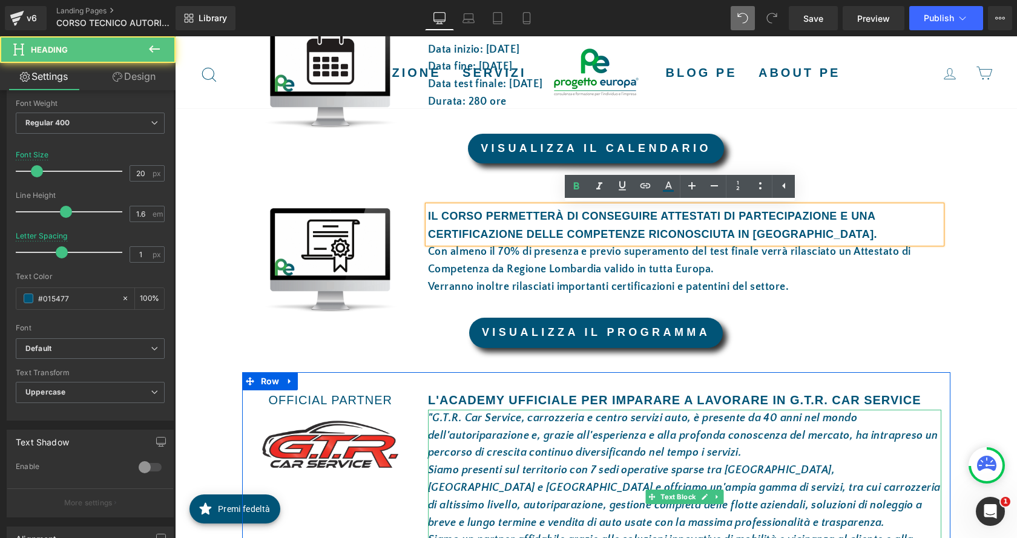
click at [628, 401] on h1 "L'ACADEMY UFFICIALE PER IMPARARE A LAVORARE IN G.T.R. CAR SERVICE" at bounding box center [684, 400] width 513 height 19
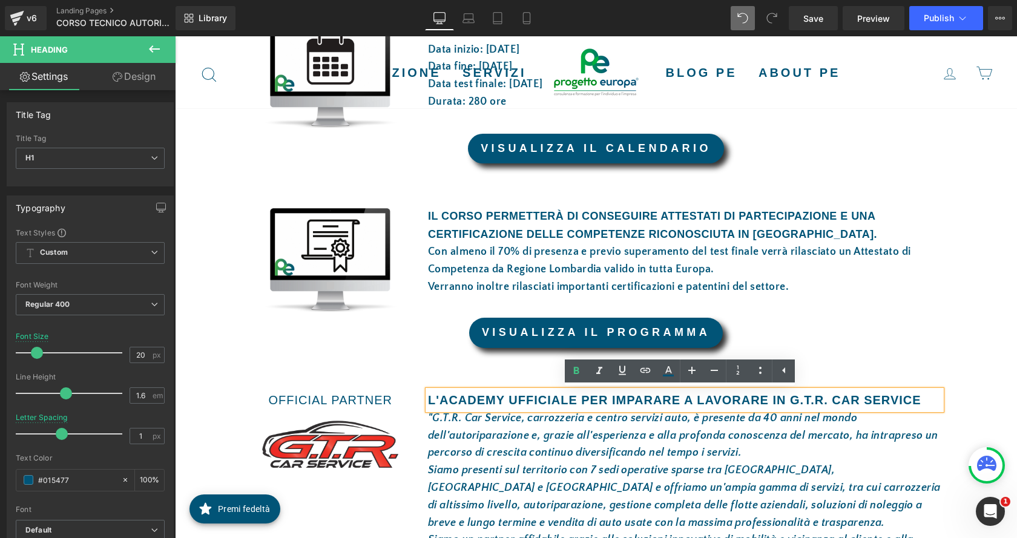
click at [578, 235] on b "CERTIFICAZIONE DELLE COMPETENZE RICONOSCIUTA IN [GEOGRAPHIC_DATA]." at bounding box center [652, 234] width 449 height 12
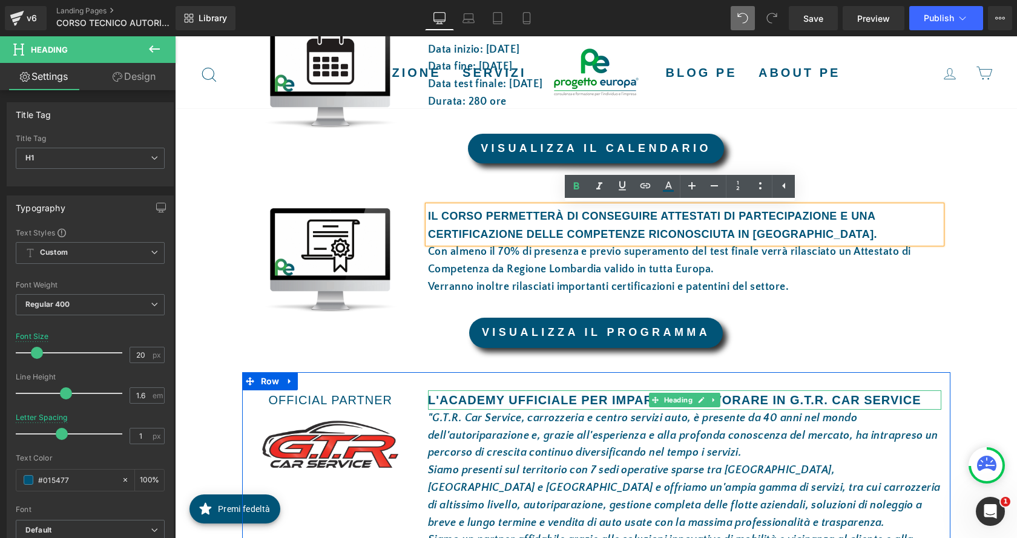
click at [641, 394] on h1 "L'ACADEMY UFFICIALE PER IMPARARE A LAVORARE IN G.T.R. CAR SERVICE" at bounding box center [684, 400] width 513 height 19
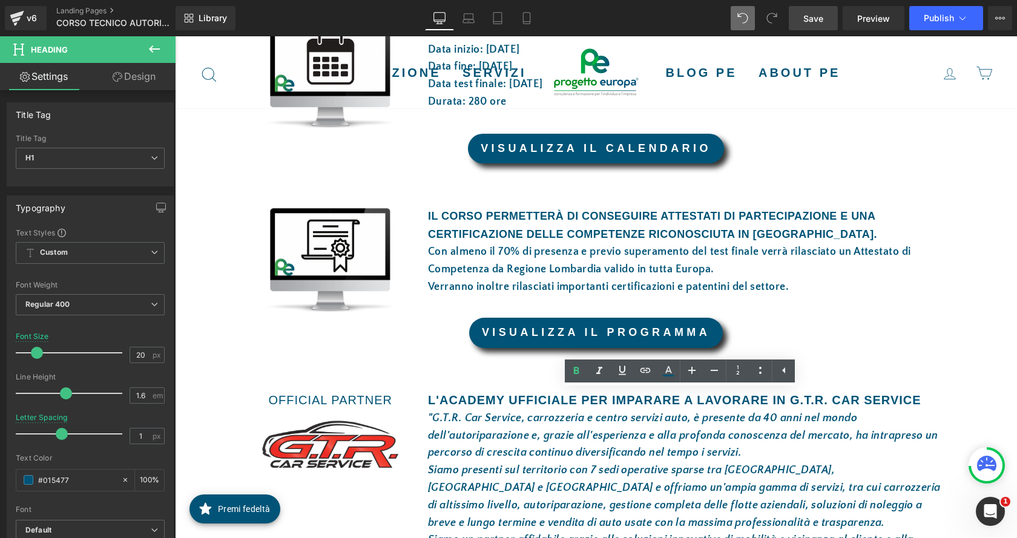
click at [820, 20] on span "Save" at bounding box center [813, 18] width 20 height 13
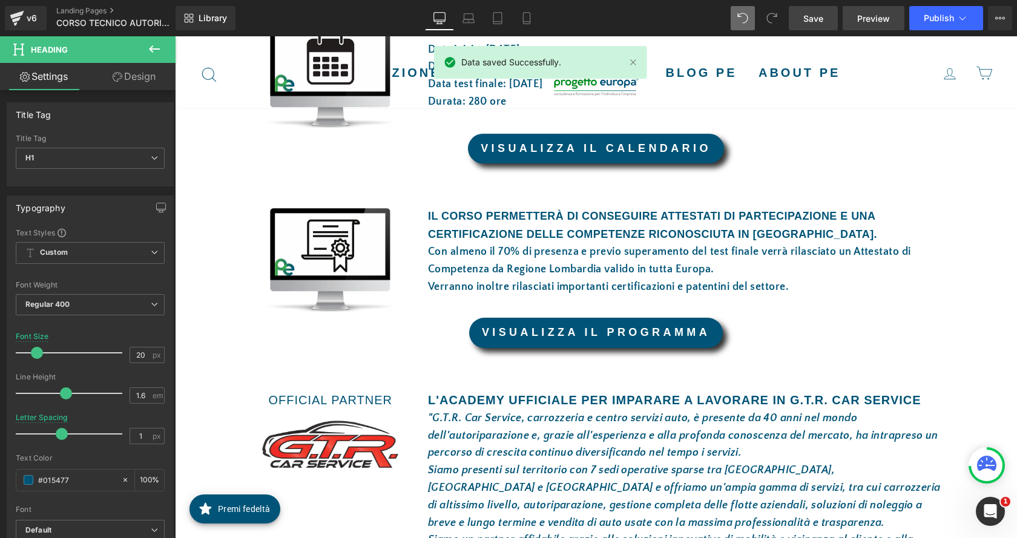
click at [865, 22] on span "Preview" at bounding box center [873, 18] width 33 height 13
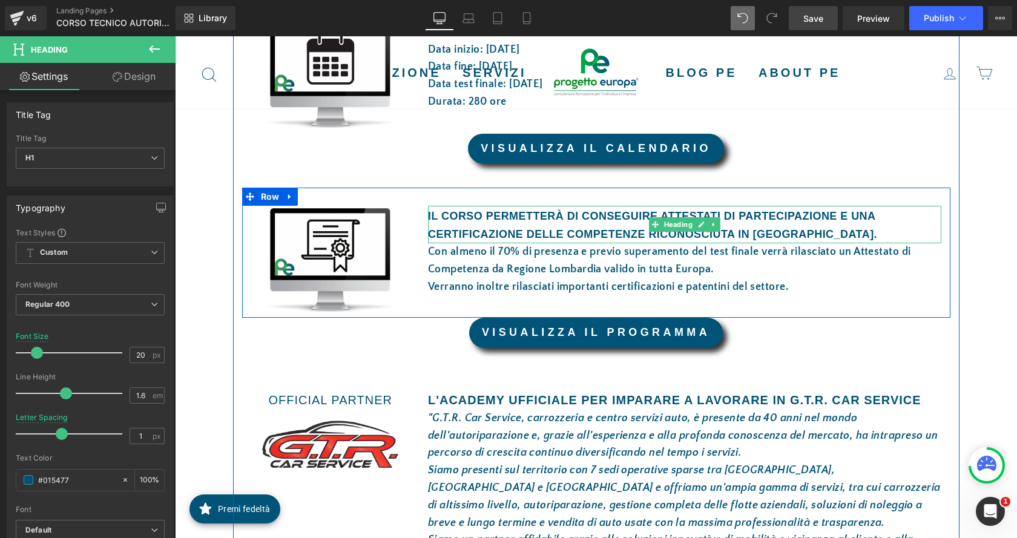
click at [564, 223] on h1 "IL CORSO PERMETTERÀ DI CONSEGUIRE ATTESTATI DI PARTECIPAZIONE E UNA" at bounding box center [684, 216] width 513 height 20
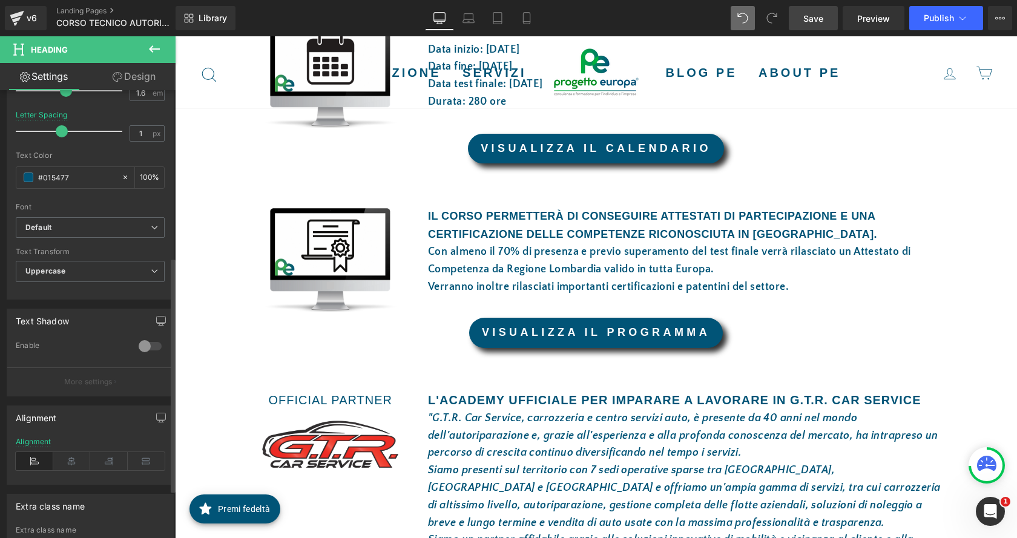
scroll to position [411, 0]
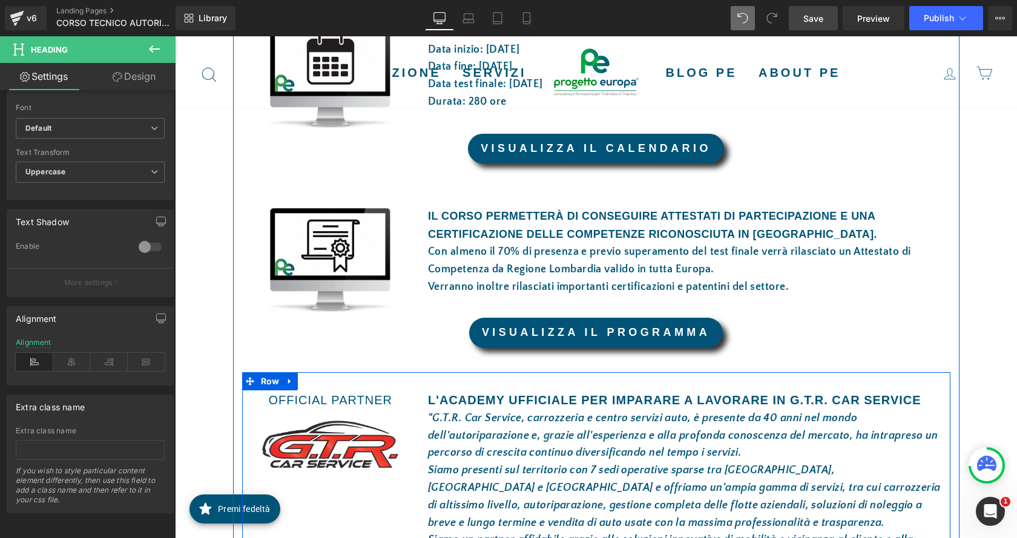
click at [438, 398] on h1 "L'ACADEMY UFFICIALE PER IMPARARE A LAVORARE IN G.T.R. CAR SERVICE" at bounding box center [684, 400] width 513 height 19
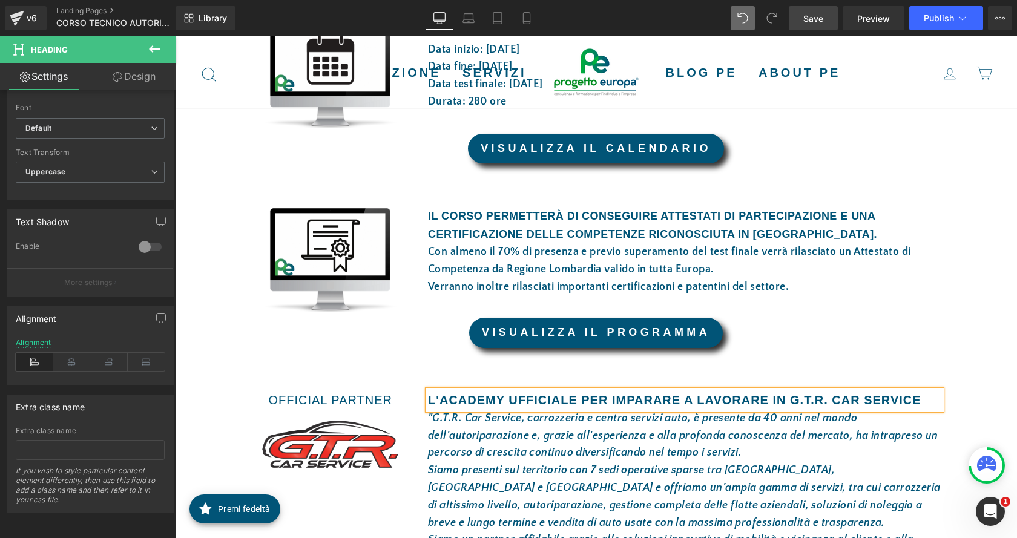
click at [438, 398] on h1 "L'ACADEMY UFFICIALE PER IMPARARE A LAVORARE IN G.T.R. CAR SERVICE" at bounding box center [684, 400] width 513 height 19
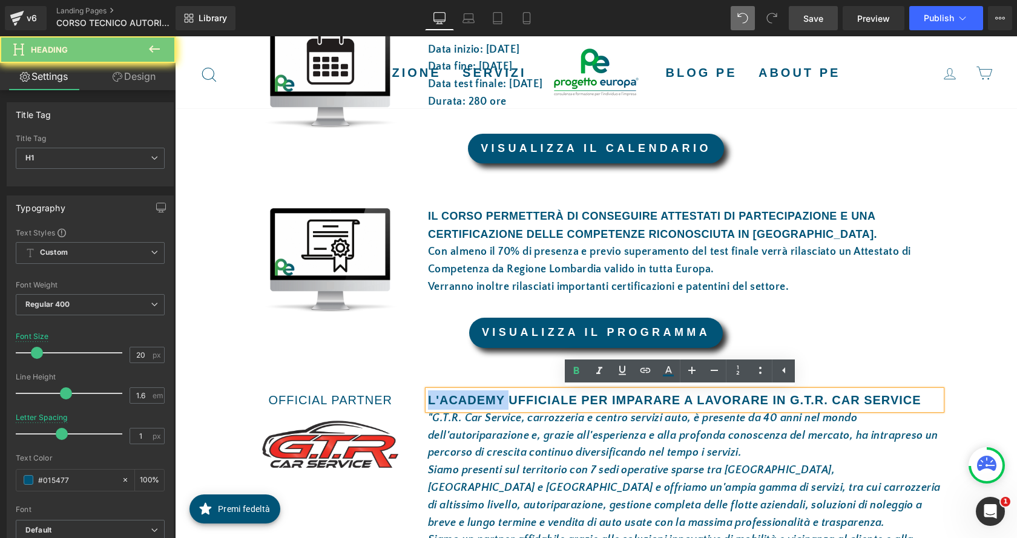
click at [438, 398] on h1 "L'ACADEMY UFFICIALE PER IMPARARE A LAVORARE IN G.T.R. CAR SERVICE" at bounding box center [684, 400] width 513 height 19
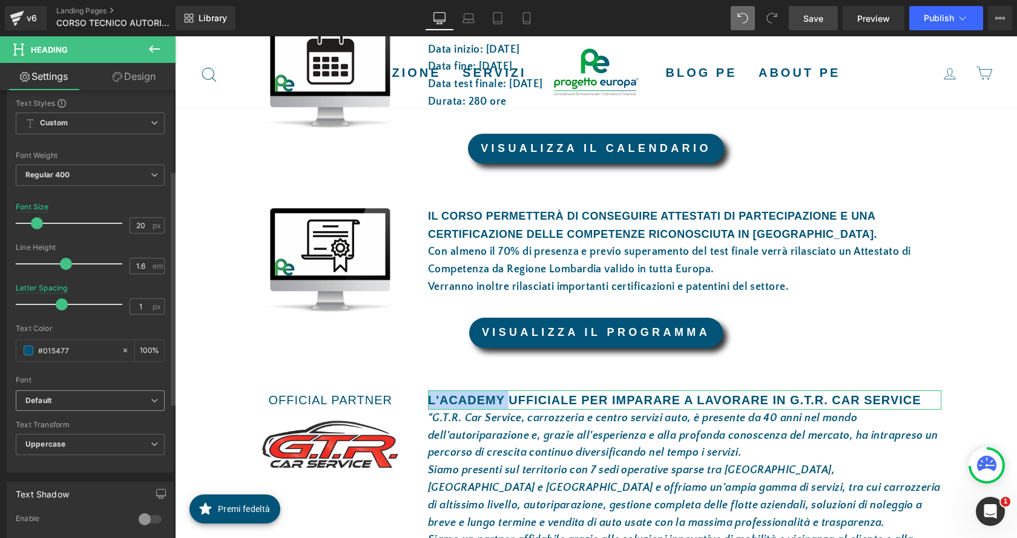
scroll to position [0, 0]
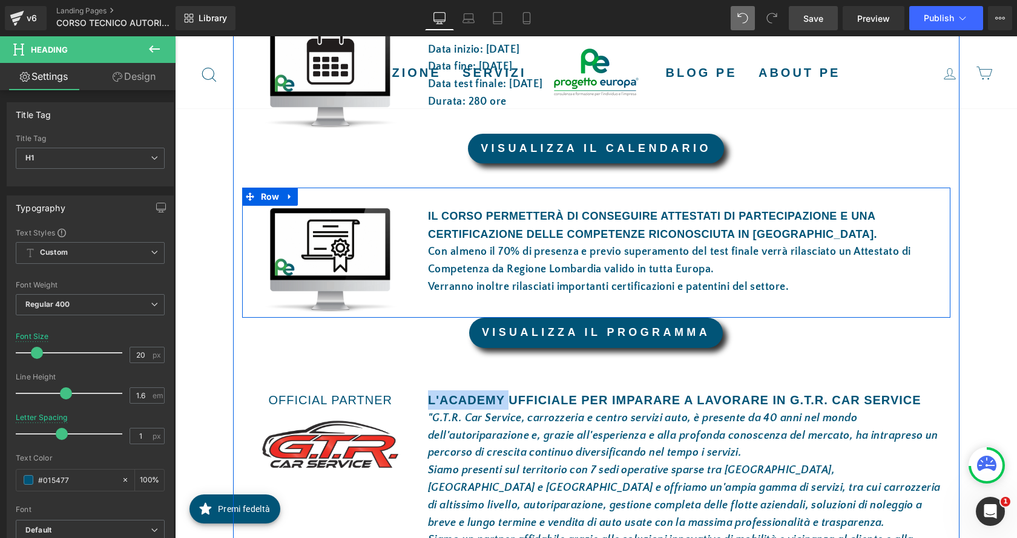
click at [510, 219] on b "IL CORSO PERMETTERÀ DI CONSEGUIRE ATTESTATI DI PARTECIPAZIONE E UNA" at bounding box center [652, 216] width 448 height 12
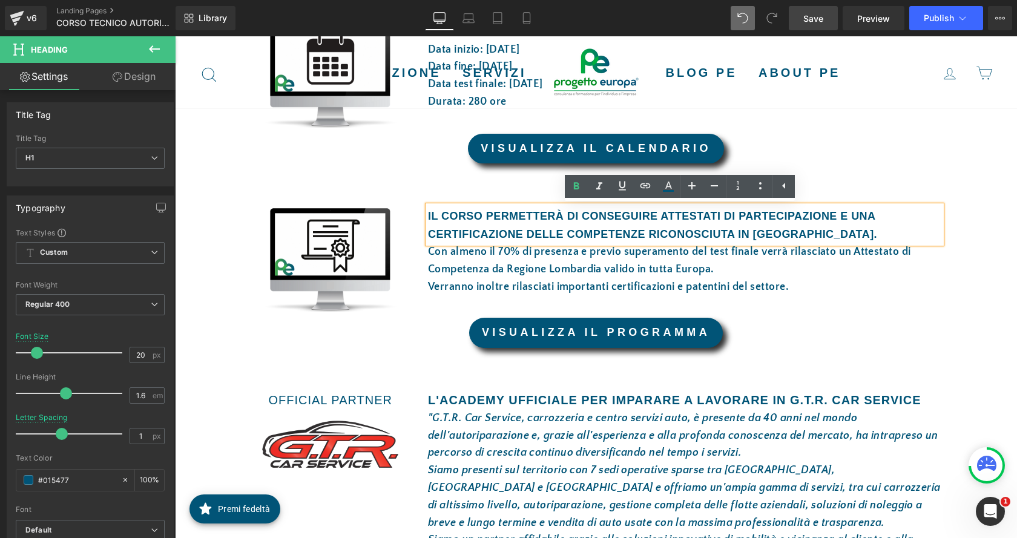
click at [510, 219] on b "IL CORSO PERMETTERÀ DI CONSEGUIRE ATTESTATI DI PARTECIPAZIONE E UNA" at bounding box center [652, 216] width 448 height 12
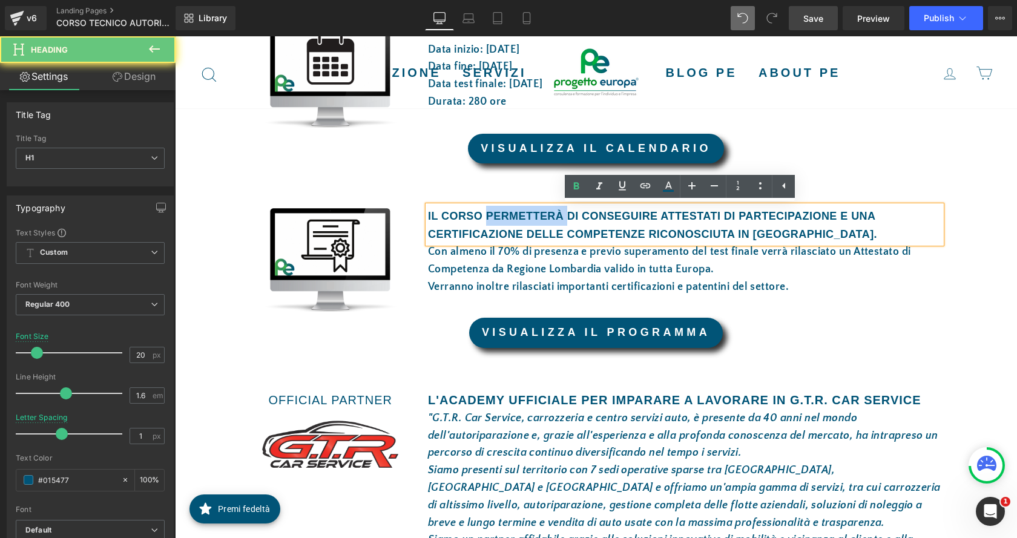
click at [510, 219] on b "IL CORSO PERMETTERÀ DI CONSEGUIRE ATTESTATI DI PARTECIPAZIONE E UNA" at bounding box center [652, 216] width 448 height 12
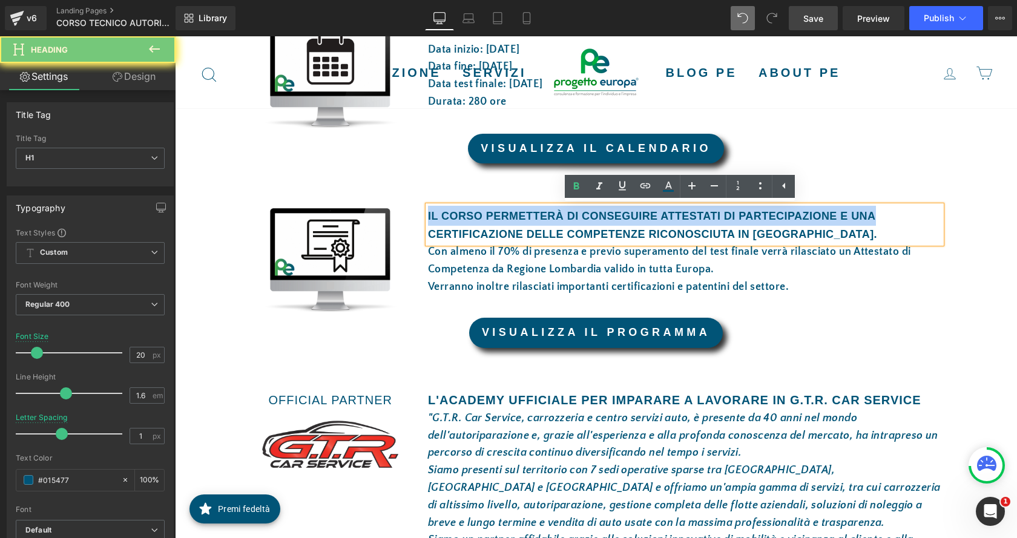
click at [510, 219] on b "IL CORSO PERMETTERÀ DI CONSEGUIRE ATTESTATI DI PARTECIPAZIONE E UNA" at bounding box center [652, 216] width 448 height 12
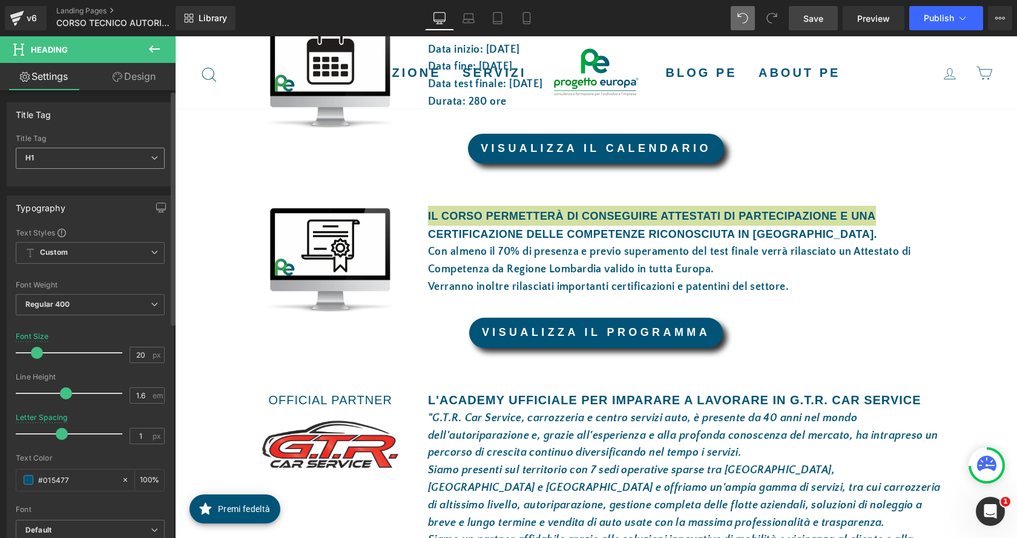
click at [149, 162] on span "H1" at bounding box center [90, 158] width 149 height 21
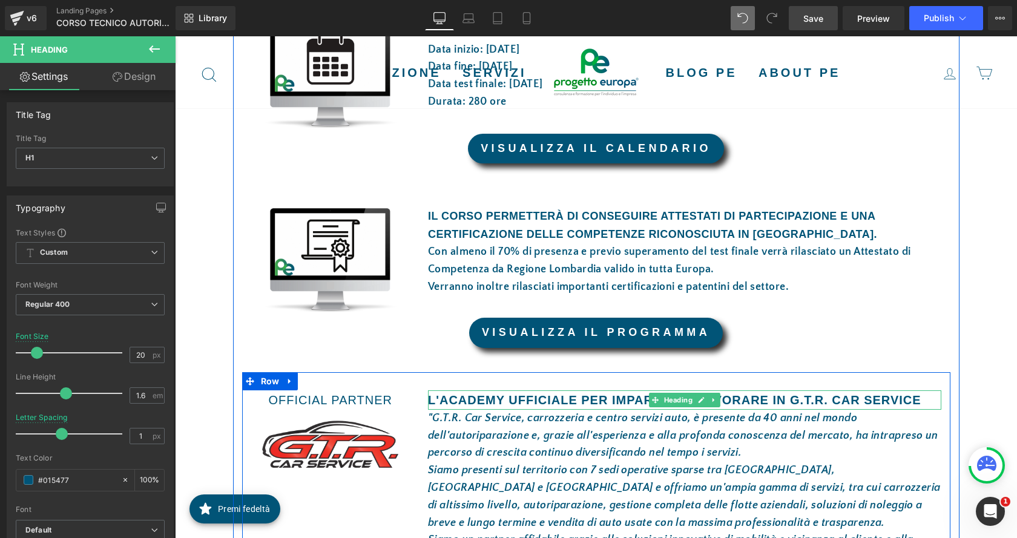
click at [487, 394] on h1 "L'ACADEMY UFFICIALE PER IMPARARE A LAVORARE IN G.T.R. CAR SERVICE" at bounding box center [684, 400] width 513 height 19
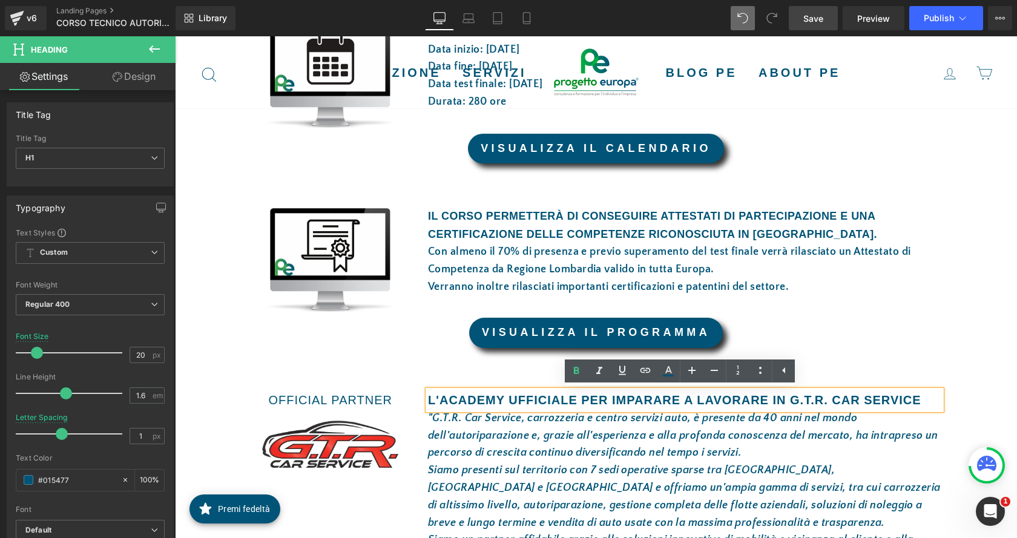
click at [482, 394] on h1 "L'ACADEMY UFFICIALE PER IMPARARE A LAVORARE IN G.T.R. CAR SERVICE" at bounding box center [684, 400] width 513 height 19
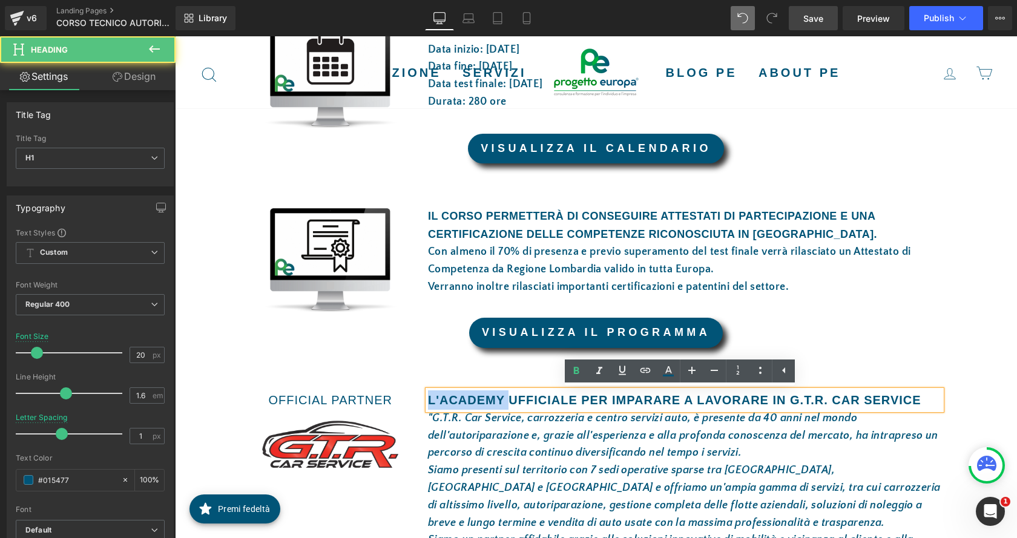
click at [482, 394] on h1 "L'ACADEMY UFFICIALE PER IMPARARE A LAVORARE IN G.T.R. CAR SERVICE" at bounding box center [684, 400] width 513 height 19
click at [505, 219] on b "IL CORSO PERMETTERÀ DI CONSEGUIRE ATTESTATI DI PARTECIPAZIONE E UNA" at bounding box center [652, 216] width 448 height 12
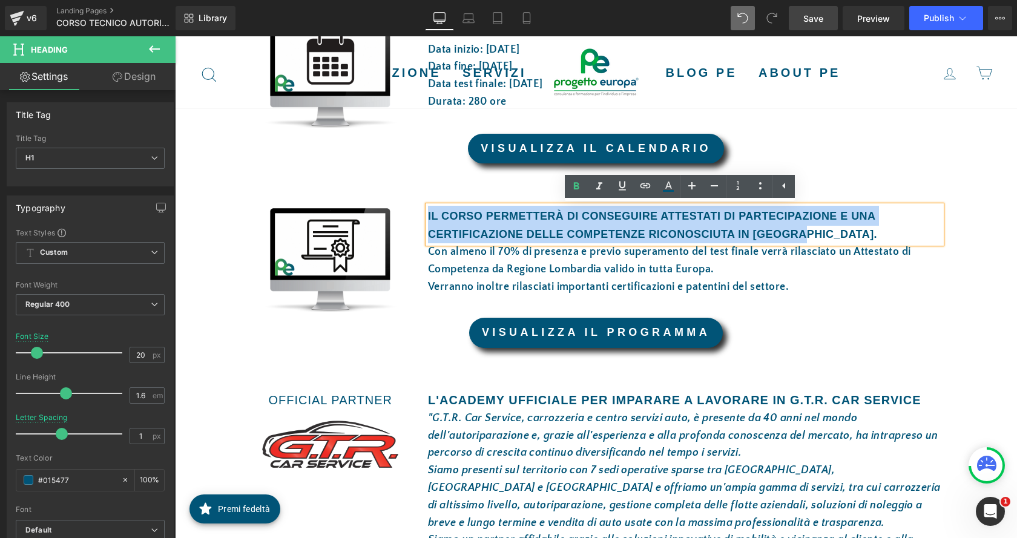
drag, startPoint x: 801, startPoint y: 237, endPoint x: 412, endPoint y: 199, distance: 391.2
click at [412, 199] on div "Image IL CORSO PERMETTERÀ DI CONSEGUIRE ATTESTATI DI PARTECIPAZIONE E UNA CERT…" at bounding box center [596, 253] width 708 height 130
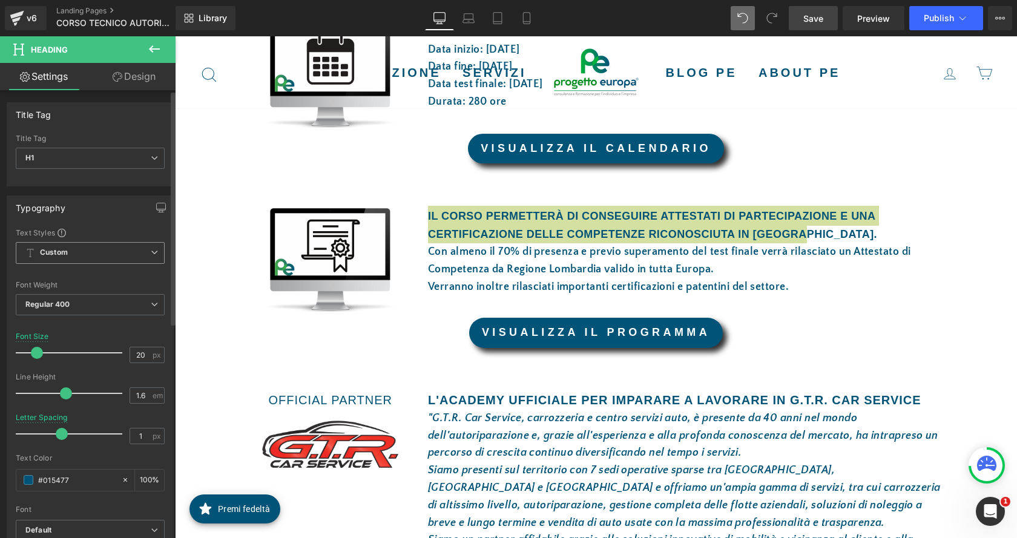
click at [108, 261] on span "Custom Setup Global Style" at bounding box center [90, 253] width 149 height 22
click at [108, 261] on span "Custom Setup Global Style" at bounding box center [88, 253] width 144 height 22
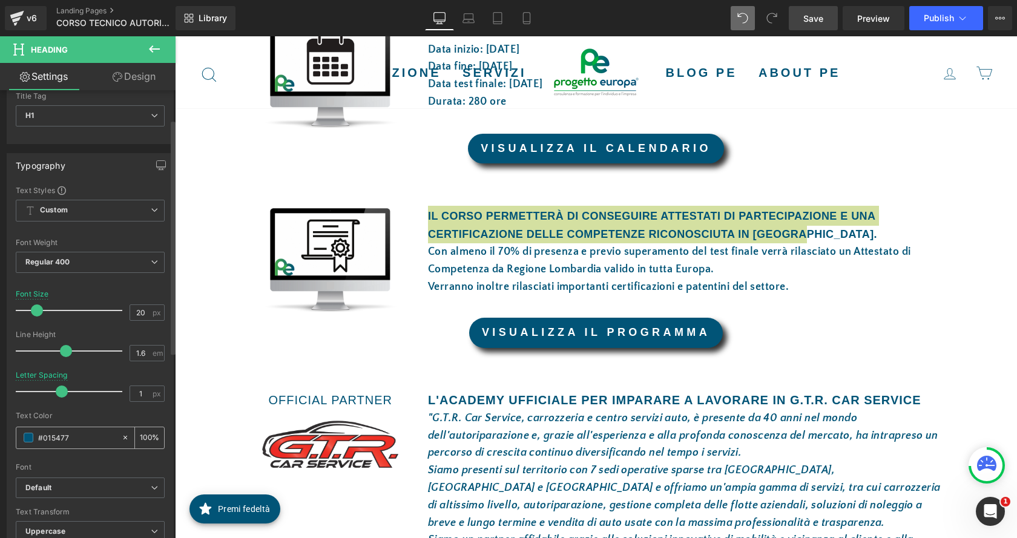
scroll to position [61, 0]
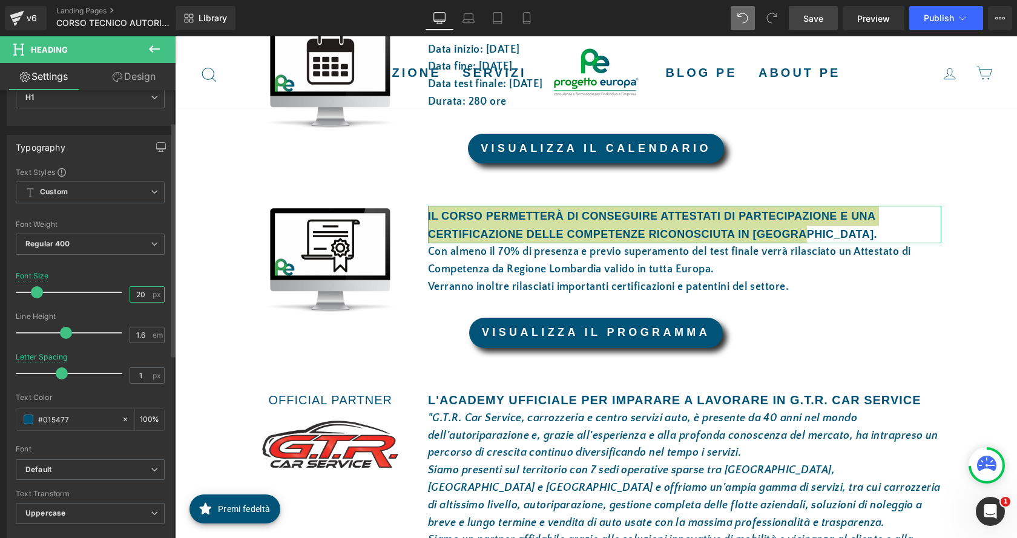
click at [138, 292] on input "20" at bounding box center [140, 294] width 21 height 15
click at [142, 294] on input "20" at bounding box center [140, 294] width 21 height 15
type input "21"
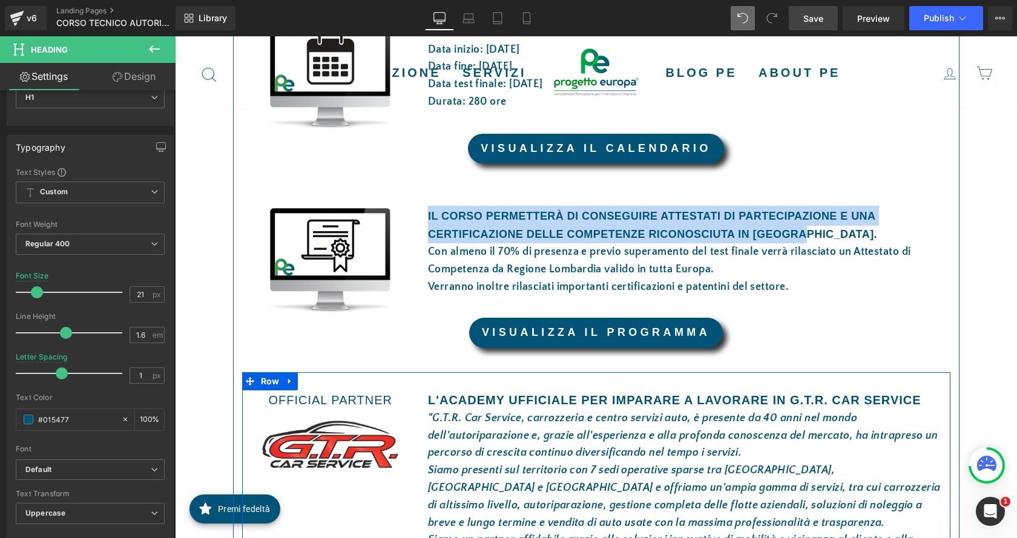
click at [554, 426] on p ""G.T.R. Car Service, carrozzeria e centro servizi auto, è presente da 40 anni n…" at bounding box center [684, 436] width 513 height 52
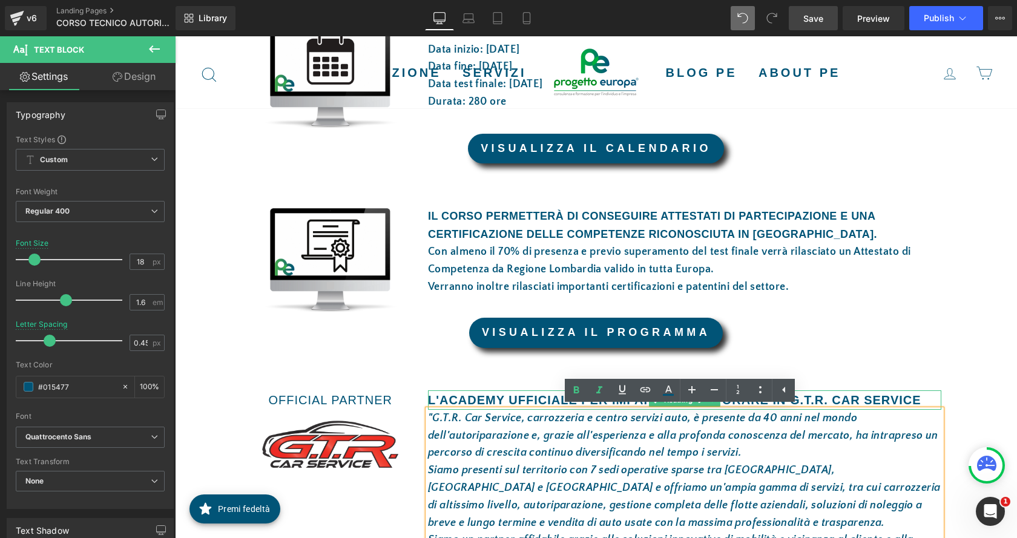
click at [464, 396] on h1 "L'ACADEMY UFFICIALE PER IMPARARE A LAVORARE IN G.T.R. CAR SERVICE" at bounding box center [684, 400] width 513 height 19
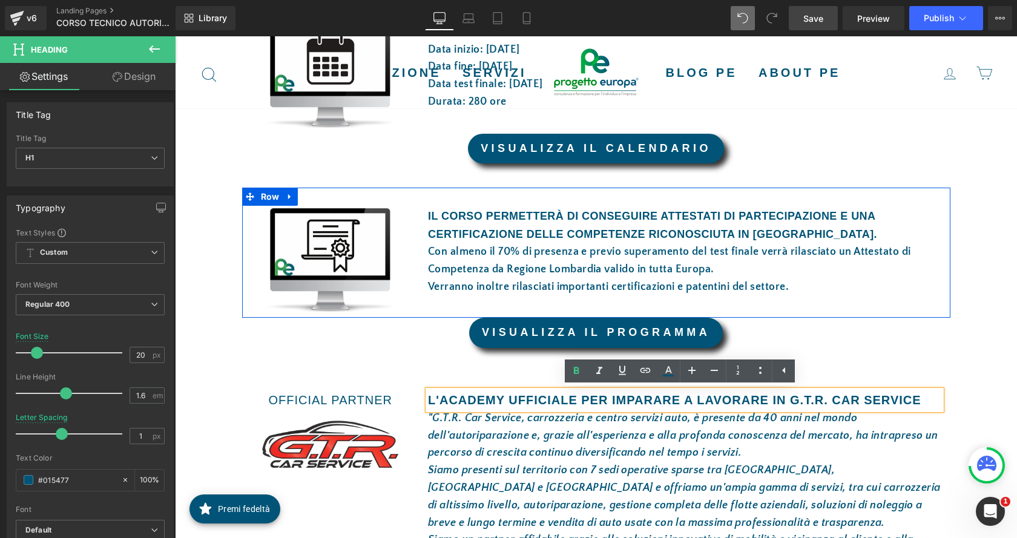
click at [526, 231] on b "CERTIFICAZIONE DELLE COMPETENZE RICONOSCIUTA IN [GEOGRAPHIC_DATA]." at bounding box center [652, 234] width 449 height 12
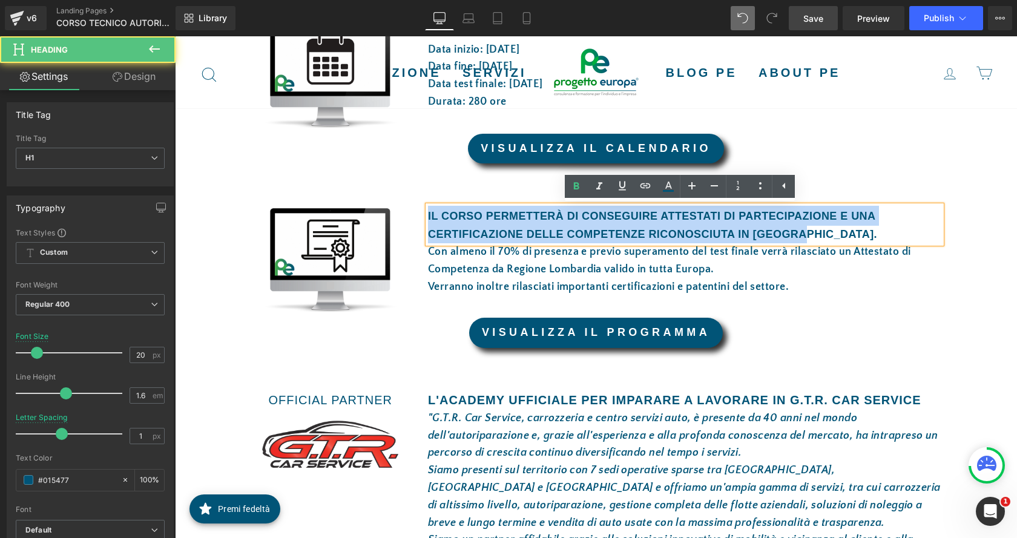
drag, startPoint x: 809, startPoint y: 231, endPoint x: 389, endPoint y: 202, distance: 420.6
click at [389, 202] on div "Image IL CORSO PERMETTERÀ DI CONSEGUIRE ATTESTATI DI PARTECIPAZIONE E UNA CERT…" at bounding box center [596, 253] width 708 height 130
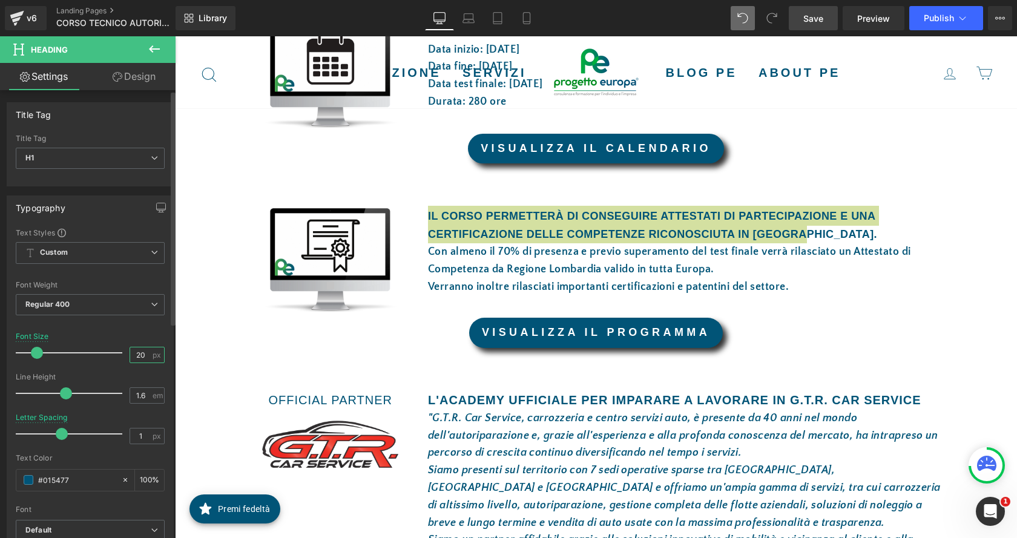
click at [140, 353] on input "20" at bounding box center [140, 355] width 21 height 15
type input "21"
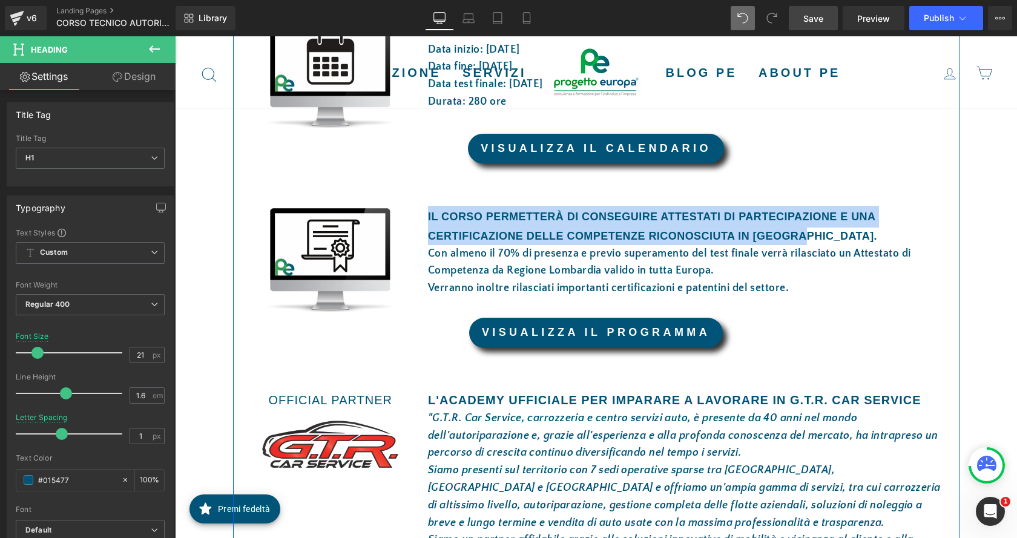
click at [815, 351] on div "I DETTAGLI DEL CORSO Heading Row Image AULA E PRATICA Heading Il corso si terrà…" at bounding box center [596, 217] width 727 height 747
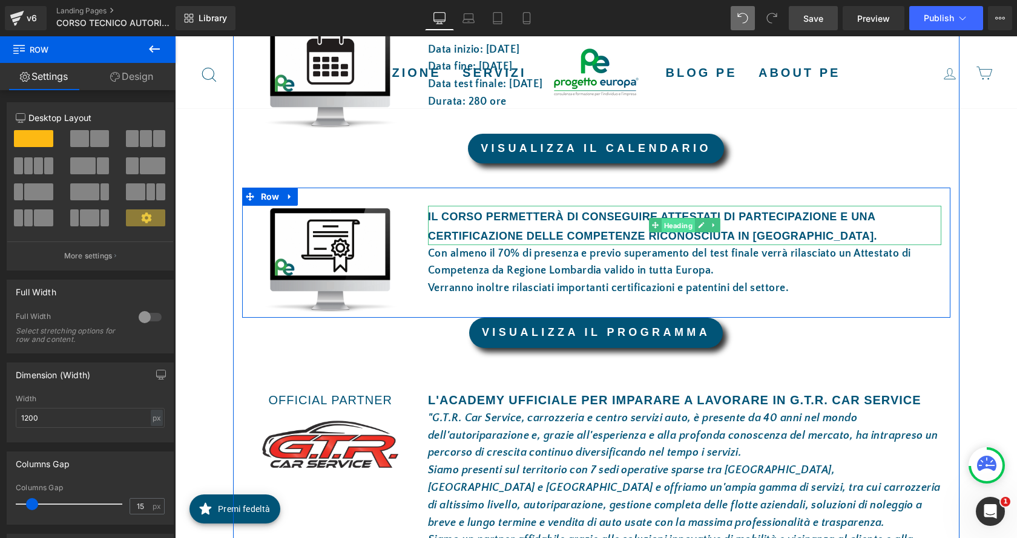
click at [662, 227] on span "Heading" at bounding box center [678, 226] width 33 height 15
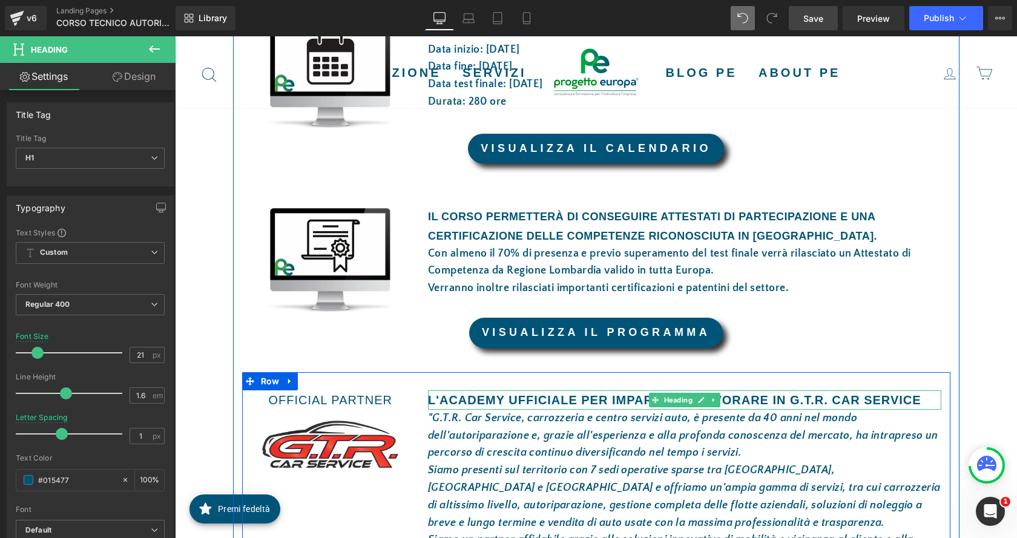
click at [545, 391] on div at bounding box center [684, 392] width 513 height 3
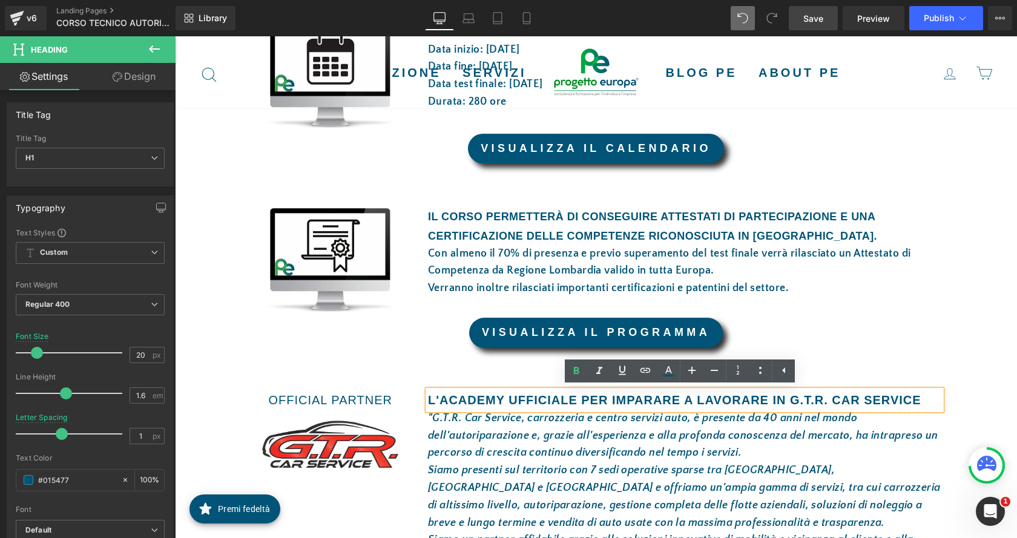
click at [851, 398] on h1 "L'ACADEMY UFFICIALE PER IMPARARE A LAVORARE IN G.T.R. CAR SERVICE" at bounding box center [684, 400] width 513 height 19
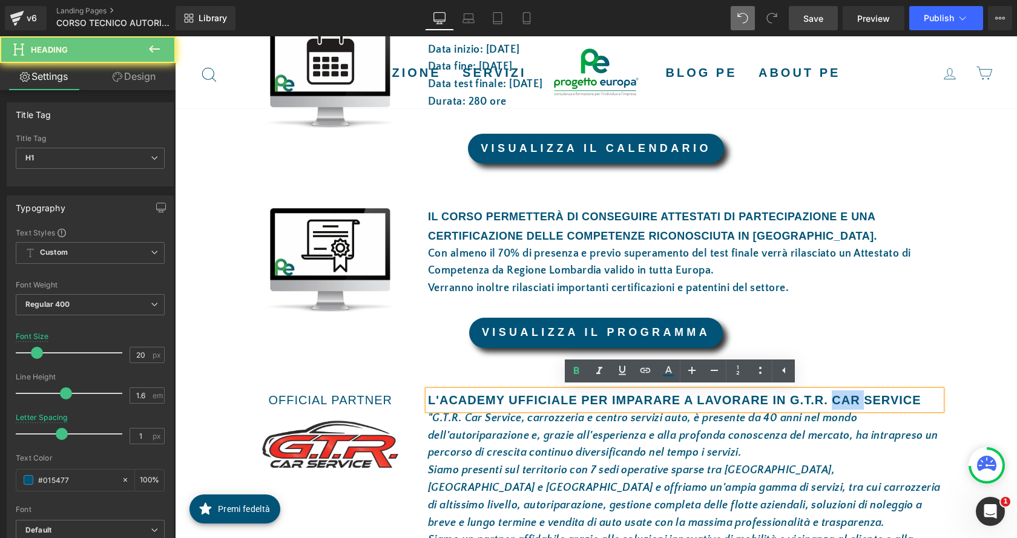
click at [851, 398] on h1 "L'ACADEMY UFFICIALE PER IMPARARE A LAVORARE IN G.T.R. CAR SERVICE" at bounding box center [684, 400] width 513 height 19
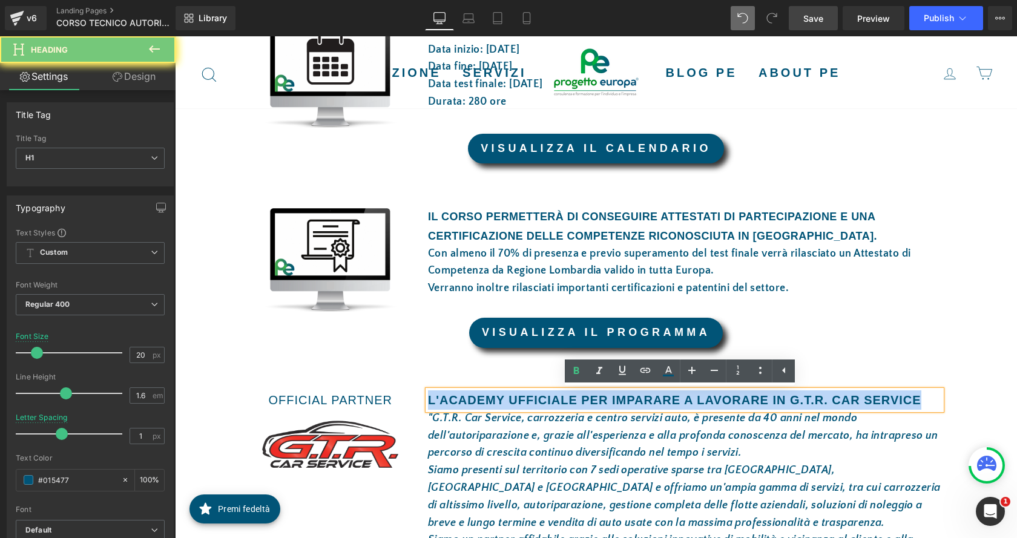
click at [851, 398] on h1 "L'ACADEMY UFFICIALE PER IMPARARE A LAVORARE IN G.T.R. CAR SERVICE" at bounding box center [684, 400] width 513 height 19
copy h1 "L'ACADEMY UFFICIALE PER IMPARARE A LAVORARE IN G.T.R. CAR SERVICE"
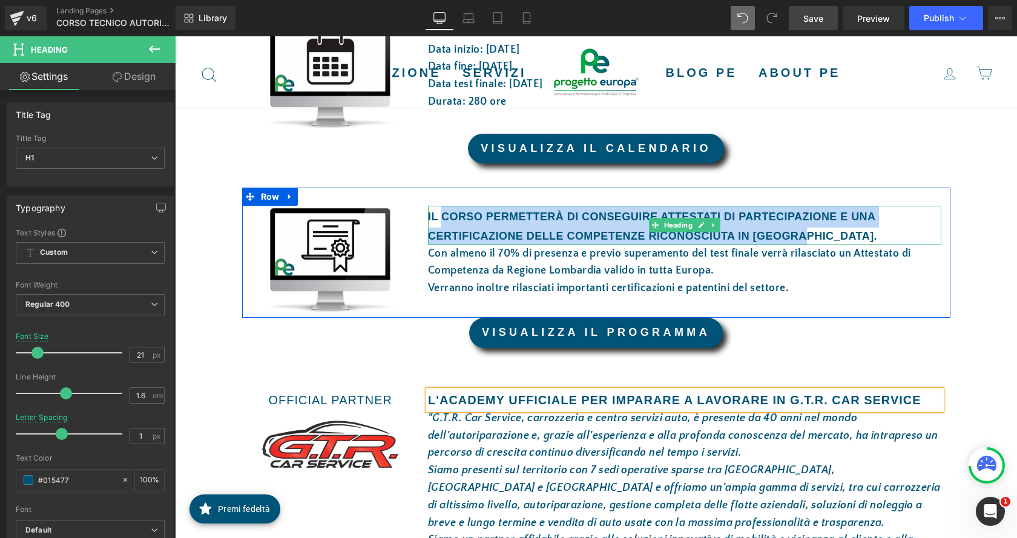
drag, startPoint x: 487, startPoint y: 208, endPoint x: 436, endPoint y: 216, distance: 52.2
click at [436, 216] on div "IL CORSO PERMETTERÀ DI CONSEGUIRE ATTESTATI DI PARTECIPAZIONE E UNA CERTIFICAZI…" at bounding box center [684, 225] width 513 height 39
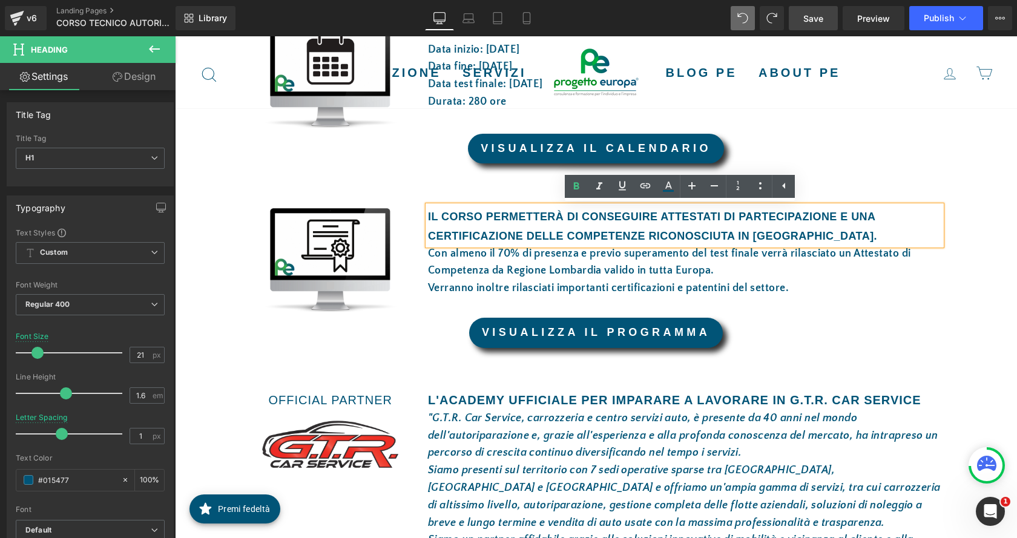
click at [914, 168] on div "I DETTAGLI DEL CORSO Heading Row Image AULA E PRATICA Heading Il corso si terrà…" at bounding box center [596, 217] width 727 height 747
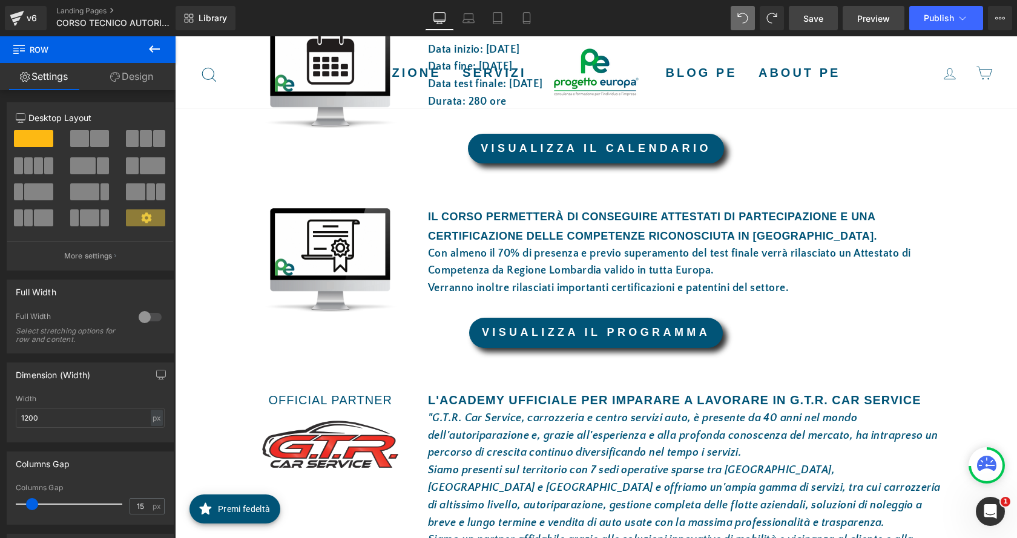
click at [869, 25] on link "Preview" at bounding box center [874, 18] width 62 height 24
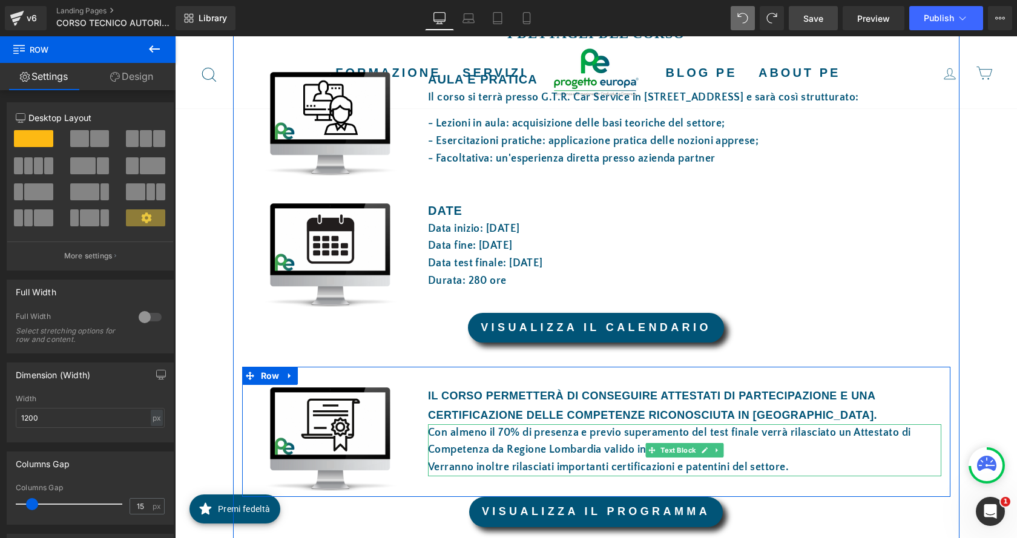
scroll to position [607, 0]
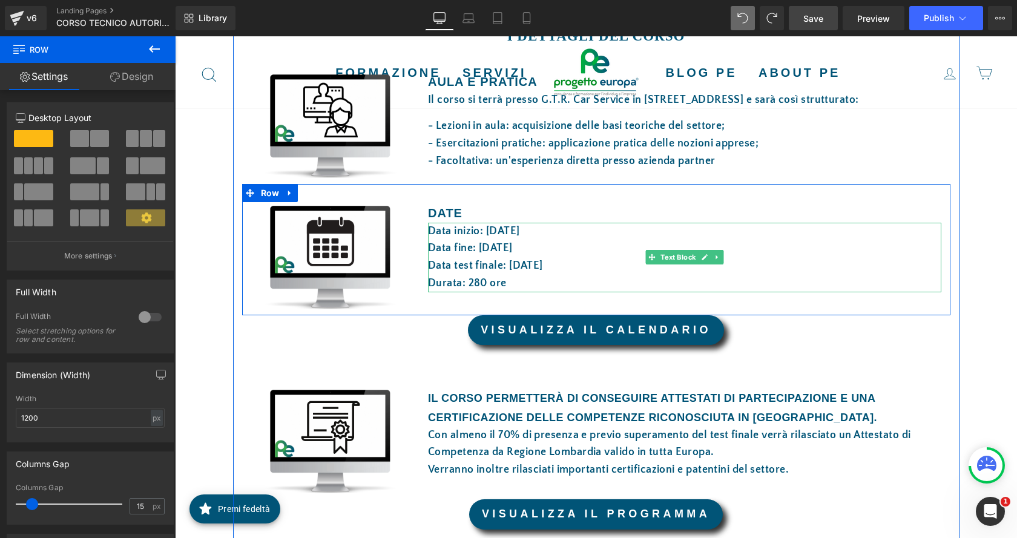
click at [520, 229] on font "Data inizio: [DATE]" at bounding box center [474, 231] width 92 height 12
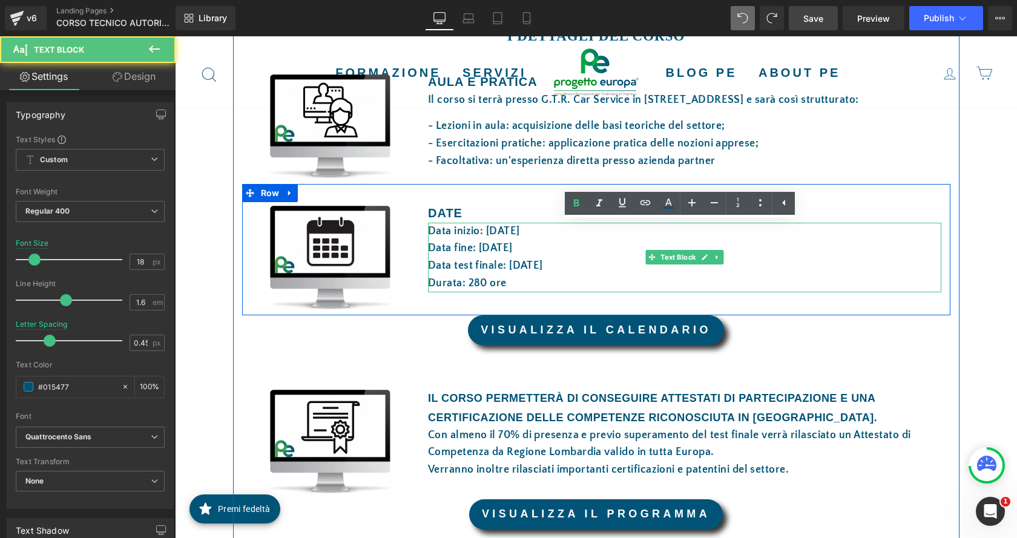
click at [520, 229] on font "Data inizio: [DATE]" at bounding box center [474, 231] width 92 height 12
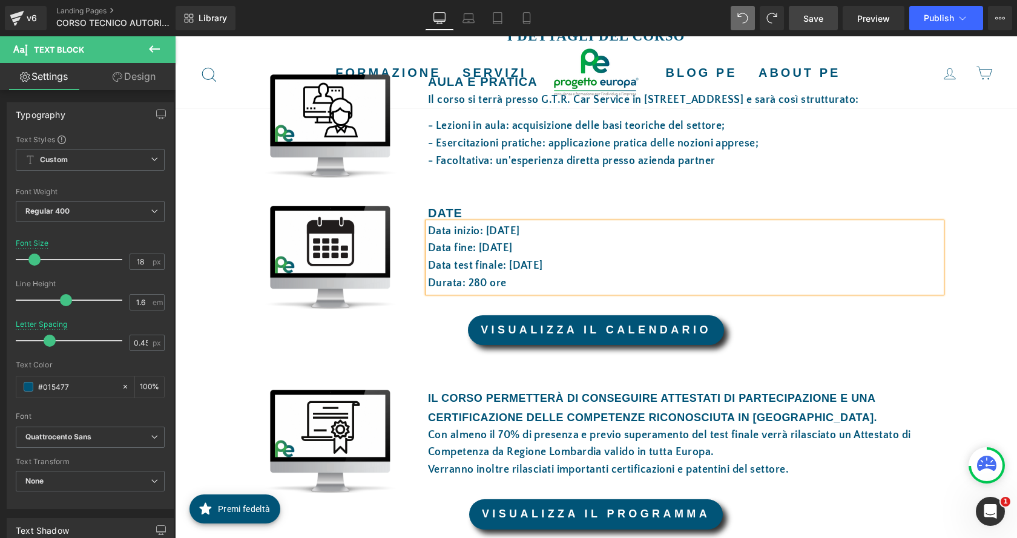
click at [566, 249] on p "Data fine: [DATE]" at bounding box center [684, 249] width 513 height 18
click at [543, 263] on font "Data test finale: [DATE]" at bounding box center [485, 266] width 115 height 12
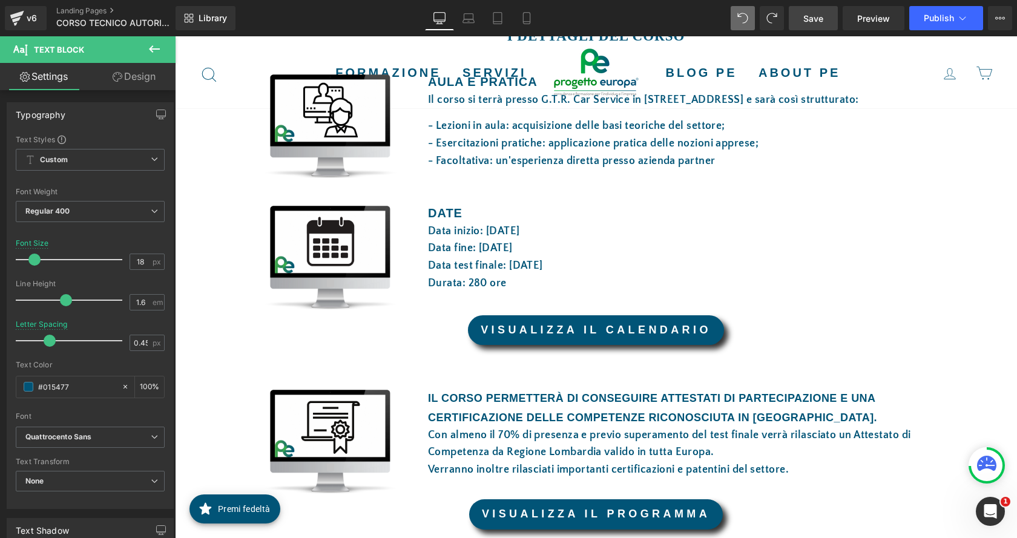
drag, startPoint x: 817, startPoint y: 21, endPoint x: 649, endPoint y: 11, distance: 168.6
click at [817, 21] on span "Save" at bounding box center [813, 18] width 20 height 13
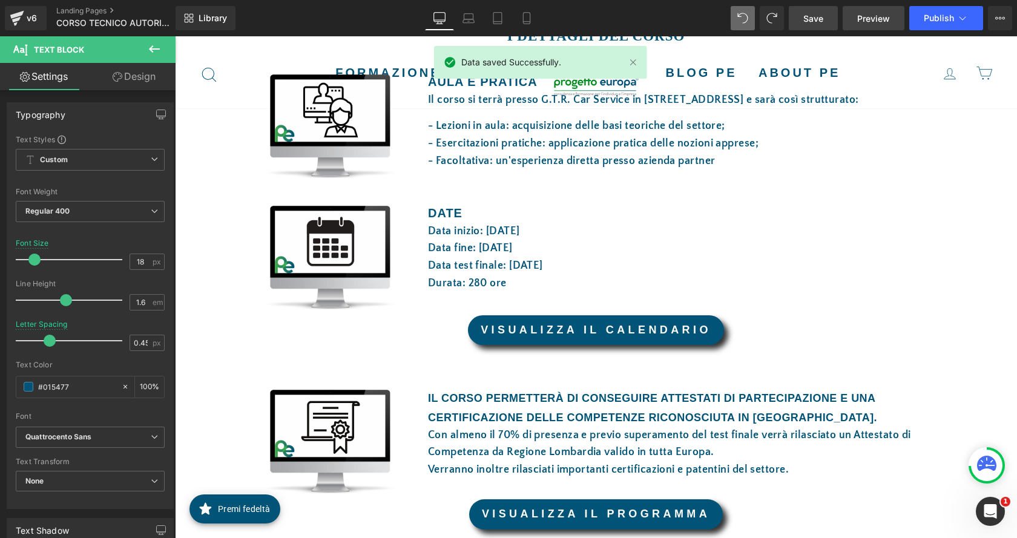
click at [859, 16] on span "Preview" at bounding box center [873, 18] width 33 height 13
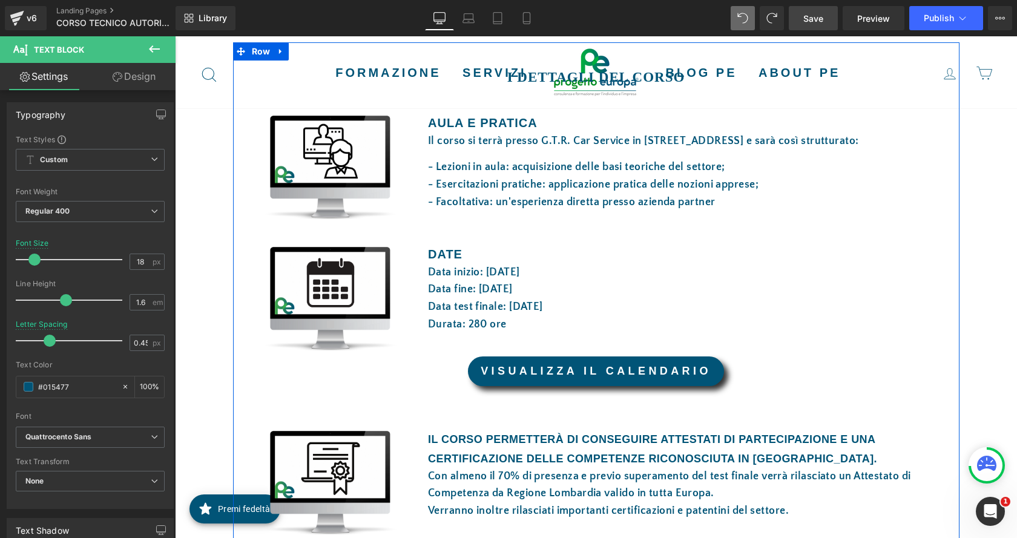
scroll to position [546, 0]
